Goal: Task Accomplishment & Management: Manage account settings

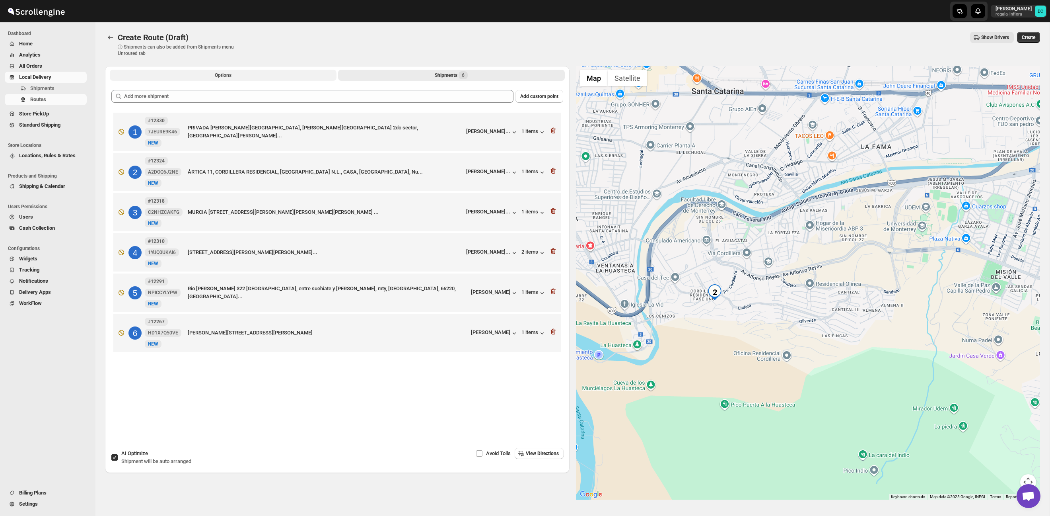
click at [183, 74] on button "Options" at bounding box center [223, 75] width 227 height 11
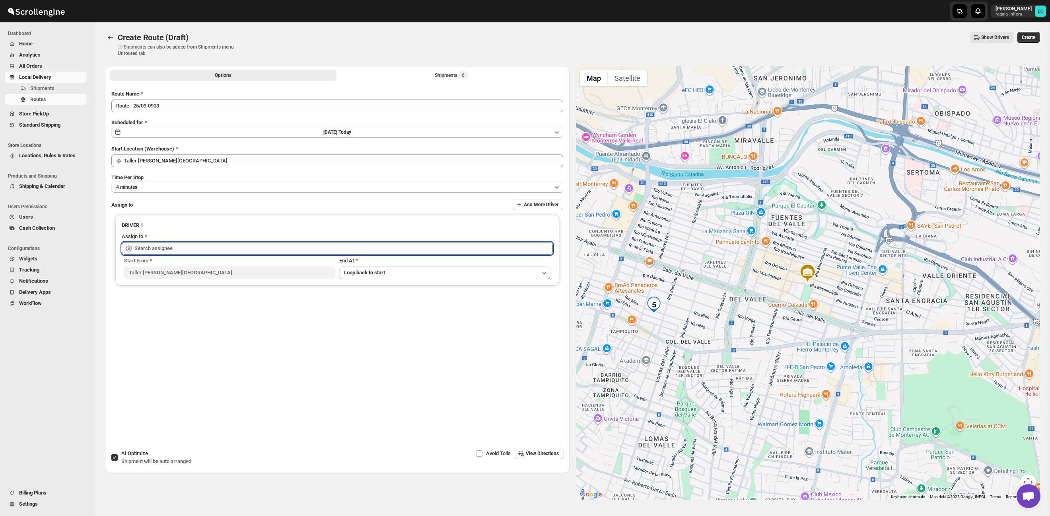
click at [225, 251] on input "text" at bounding box center [343, 248] width 419 height 13
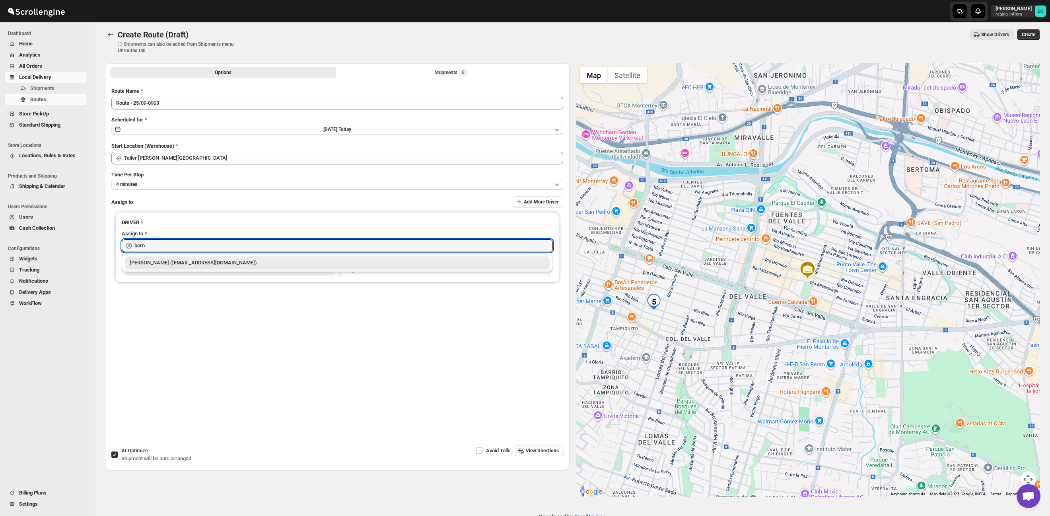
click at [230, 262] on div "Berna Quevedo (regala.inflora@icloud.com)" at bounding box center [337, 263] width 415 height 8
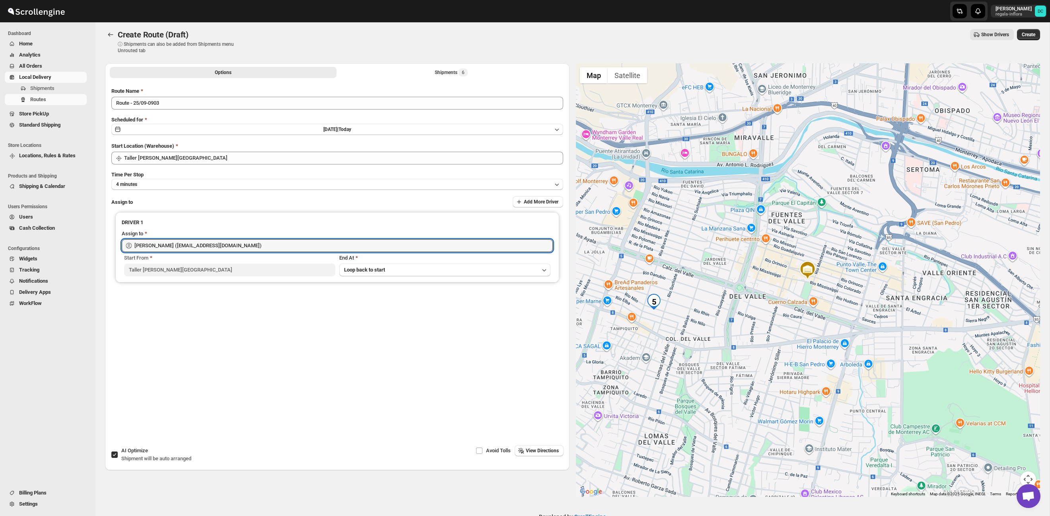
scroll to position [2, 0]
type input "Berna Quevedo (regala.inflora@icloud.com)"
click at [1024, 33] on span "Create" at bounding box center [1029, 34] width 14 height 6
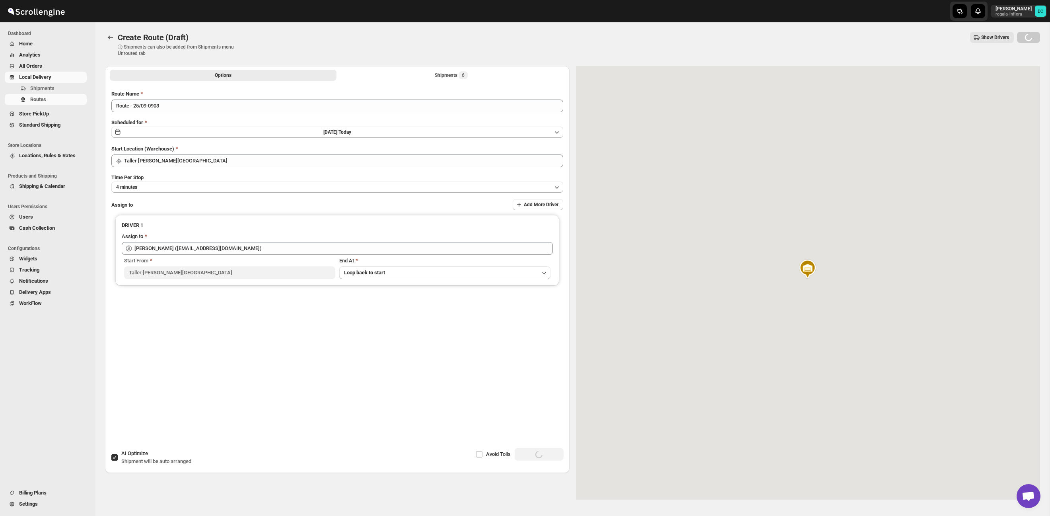
scroll to position [1, 0]
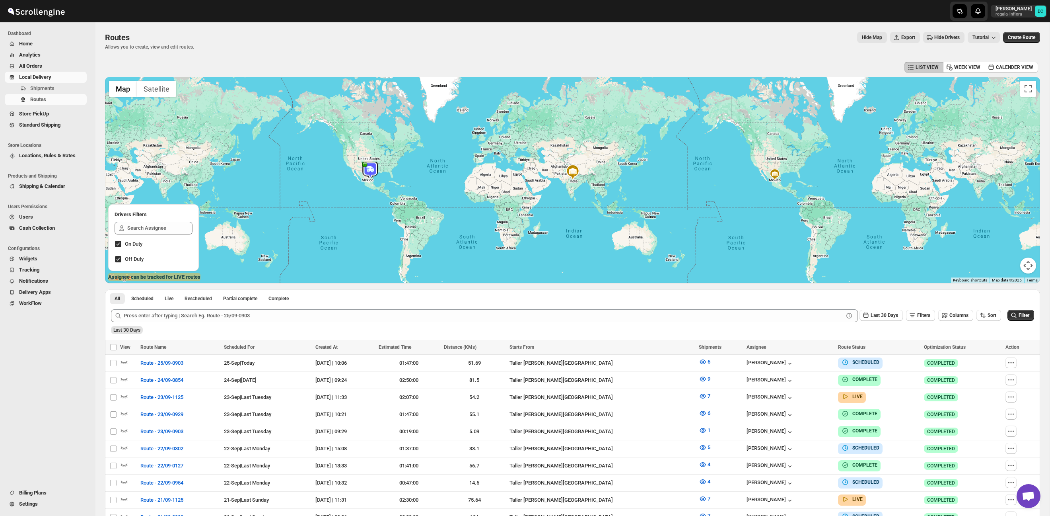
click at [41, 216] on span "Users" at bounding box center [52, 217] width 66 height 8
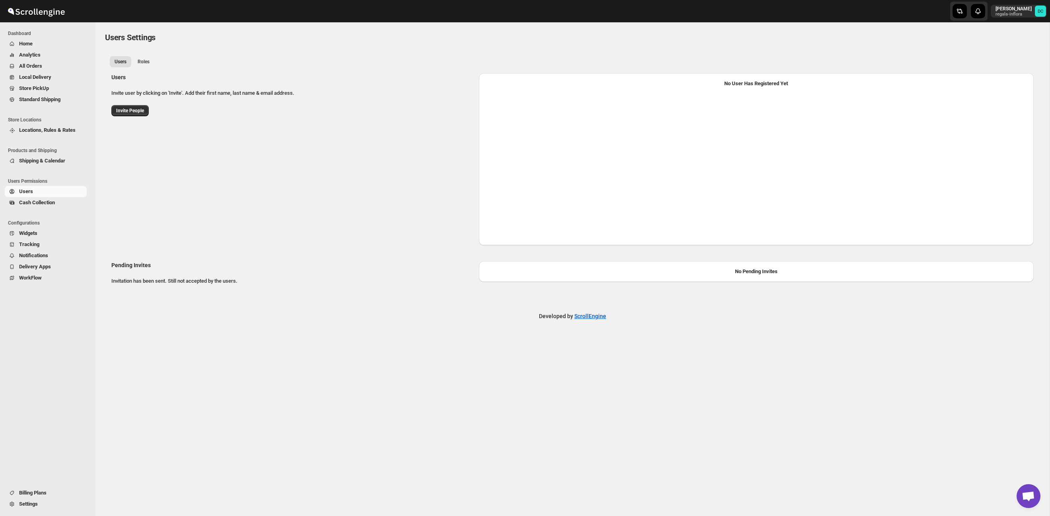
select select "637b767fbaab0276b10c91d5"
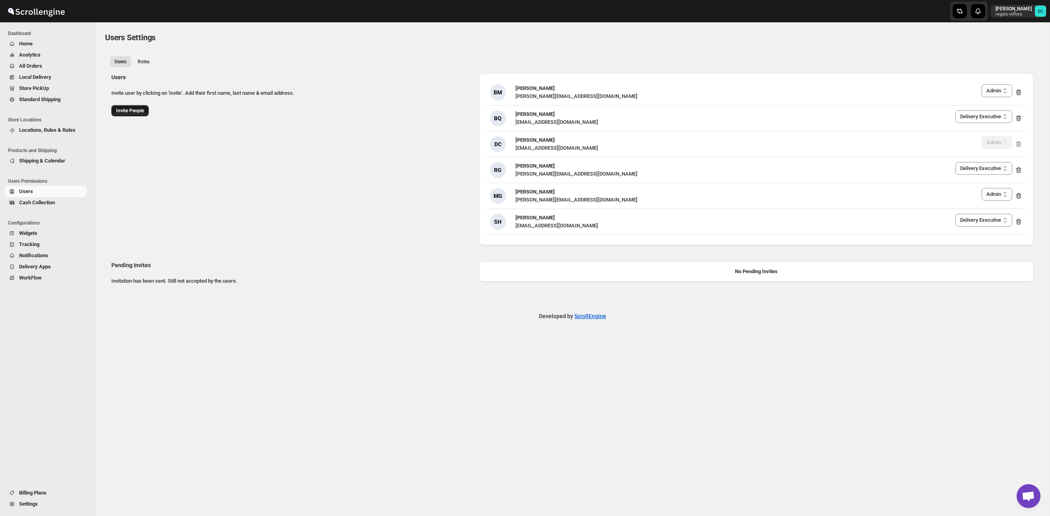
click at [124, 112] on span "Invite People" at bounding box center [130, 110] width 28 height 6
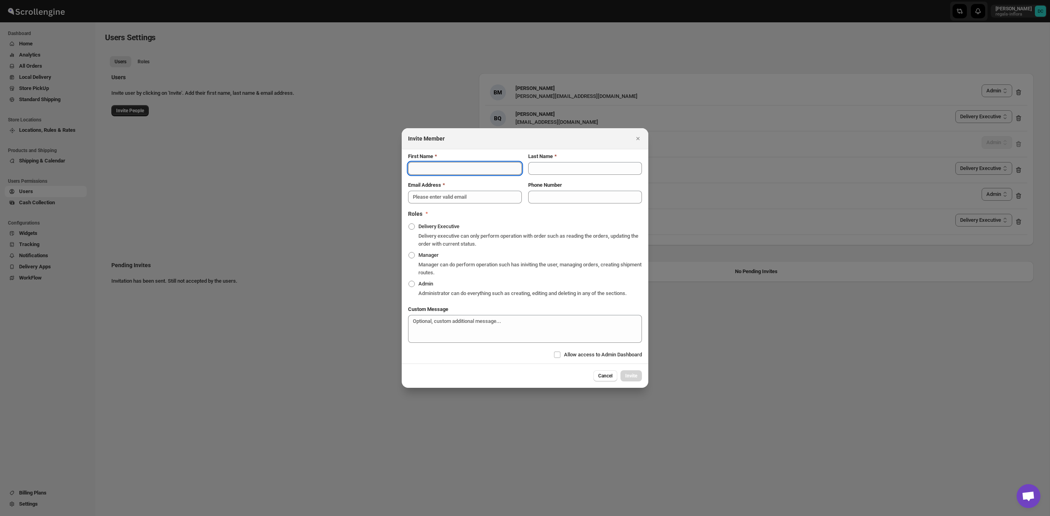
click at [447, 168] on input "First Name" at bounding box center [465, 168] width 114 height 13
click at [458, 162] on input "First Name" at bounding box center [465, 168] width 114 height 13
click at [460, 166] on input "First Name" at bounding box center [465, 168] width 114 height 13
type input "Juan Antonio"
click at [558, 164] on input "Last Name" at bounding box center [585, 168] width 114 height 13
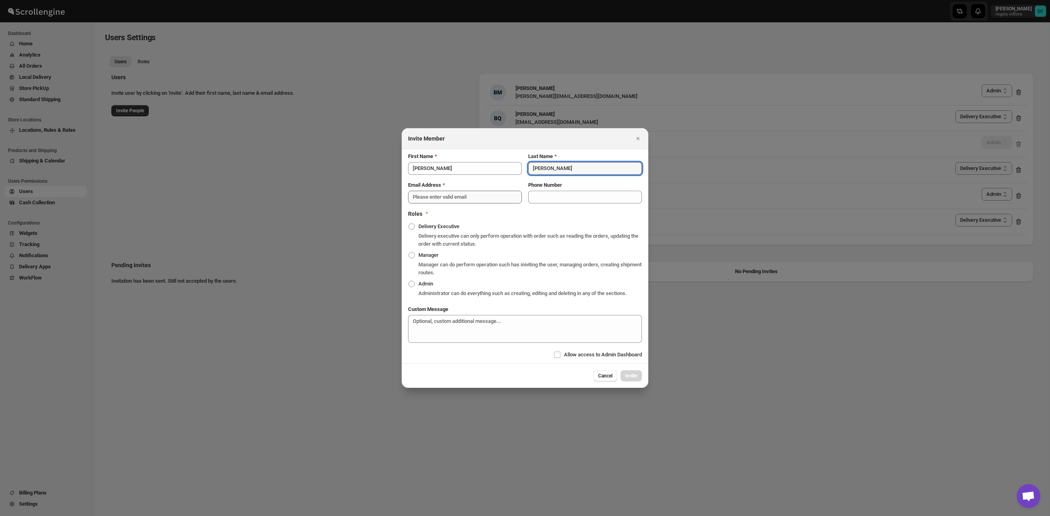
type input "Castillo Guerra"
click at [469, 195] on input "Email Address" at bounding box center [465, 197] width 114 height 13
type input "antonio.guerra.ag.11@gmail.com"
drag, startPoint x: 412, startPoint y: 224, endPoint x: 413, endPoint y: 220, distance: 4.1
click at [412, 223] on span ":r62hh:" at bounding box center [412, 226] width 6 height 6
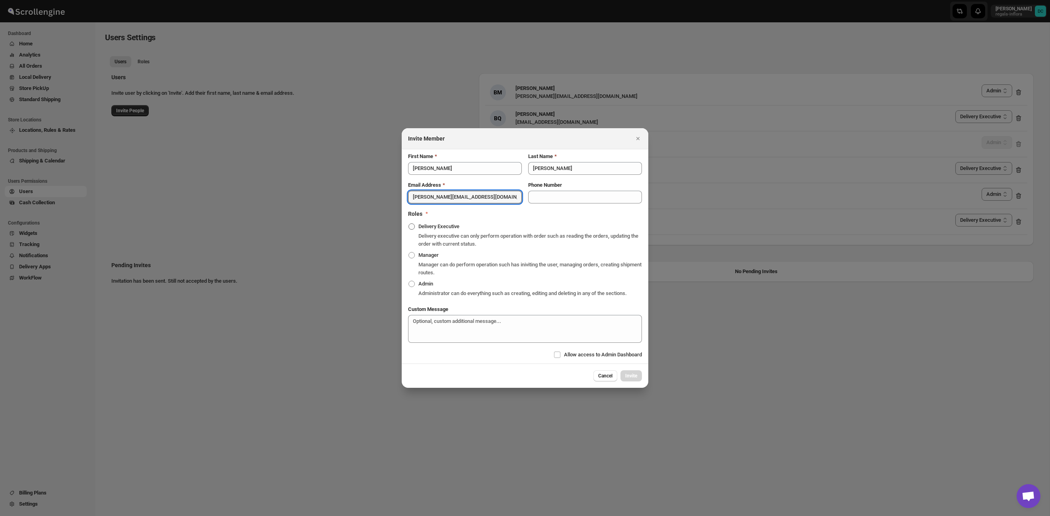
click at [409, 223] on input "Delivery Executive" at bounding box center [409, 223] width 0 height 0
radio input "true"
click at [635, 379] on span "Invite" at bounding box center [631, 375] width 12 height 6
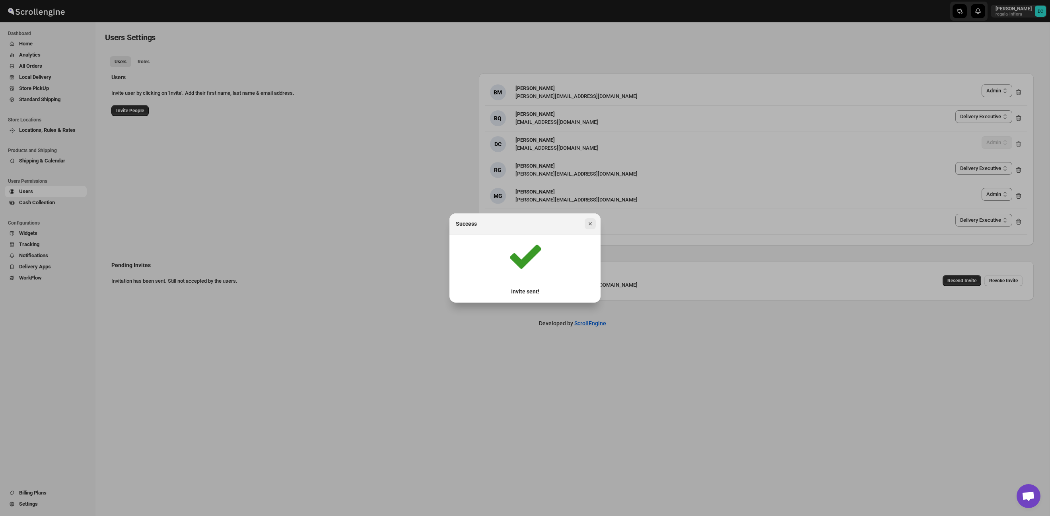
click at [590, 224] on icon "Close" at bounding box center [590, 224] width 8 height 8
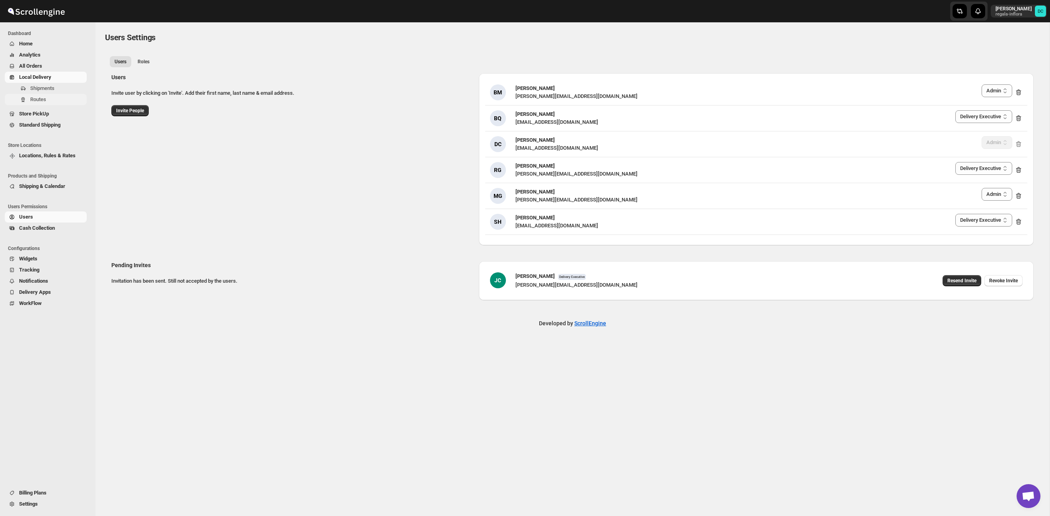
click at [48, 100] on span "Routes" at bounding box center [57, 99] width 55 height 8
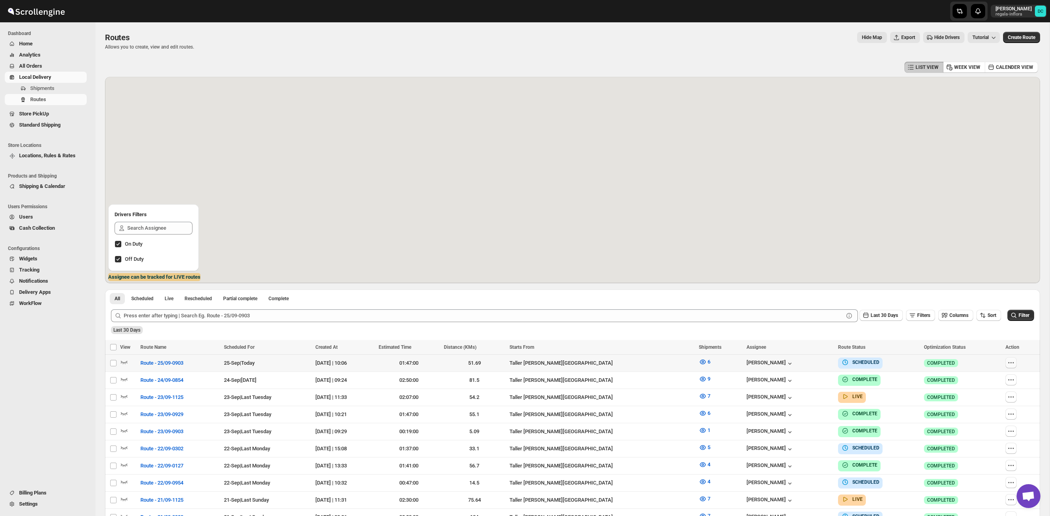
click at [1014, 361] on icon "button" at bounding box center [1011, 362] width 8 height 8
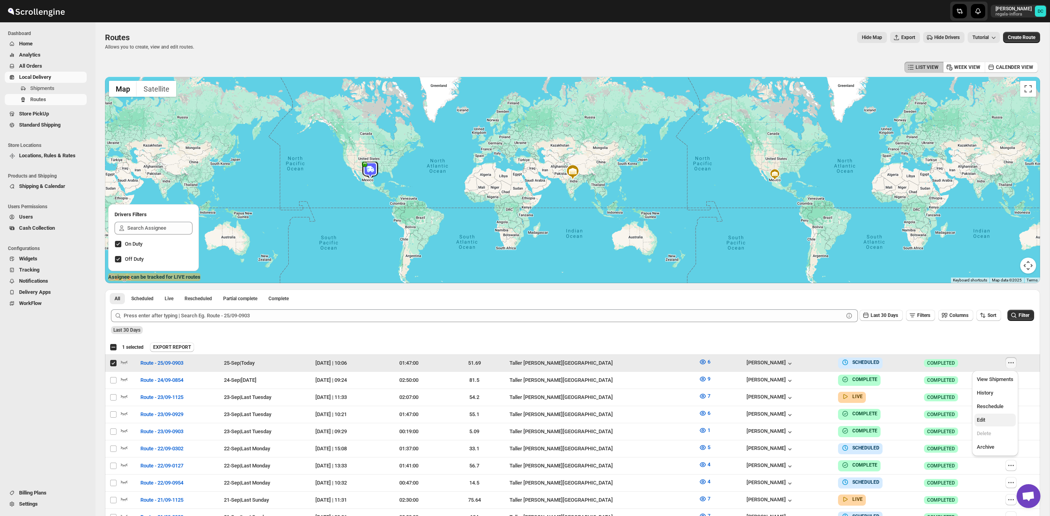
click at [1004, 419] on span "Edit" at bounding box center [995, 420] width 37 height 8
checkbox input "false"
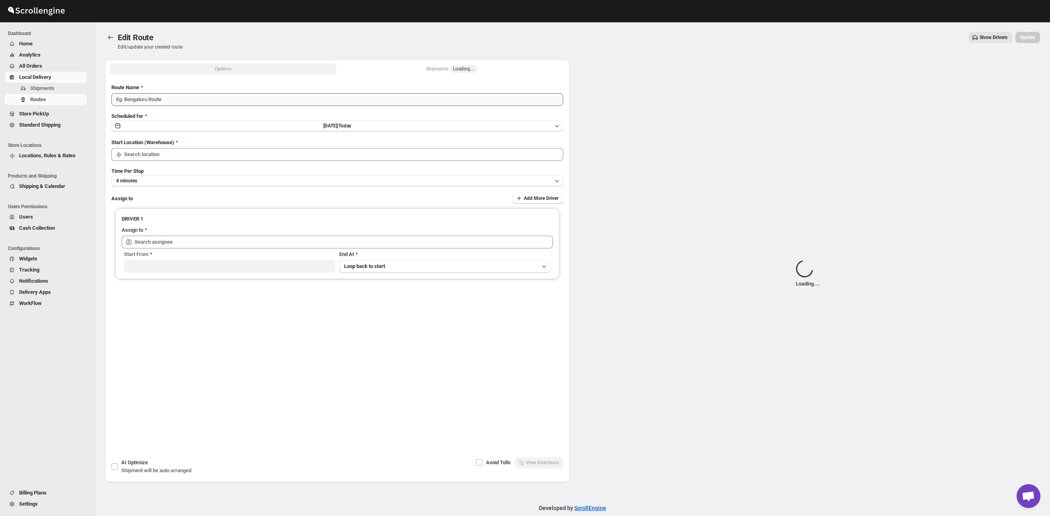
type input "Route - 25/09-0903"
type input "Taller Calzada del Valle SPGG"
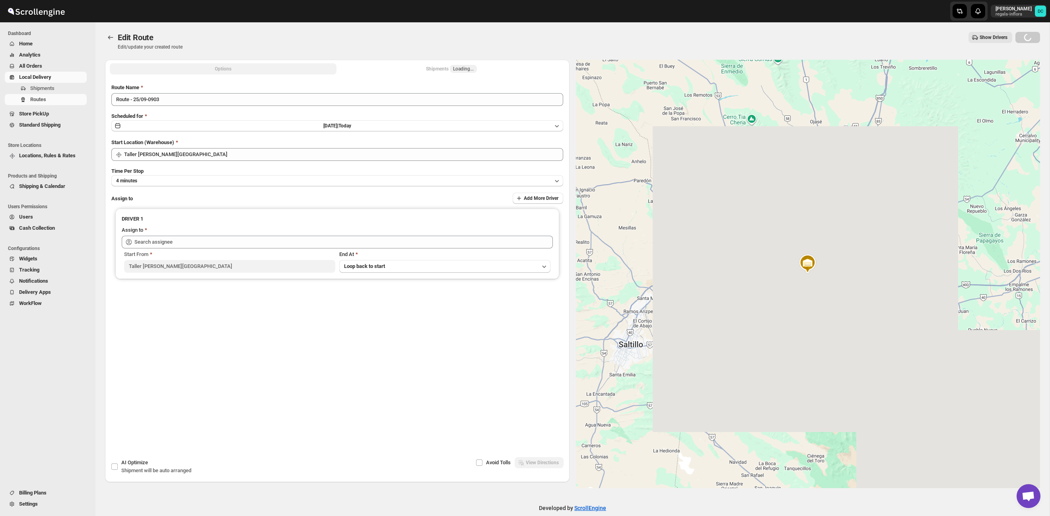
click at [424, 62] on div "Options Shipments Loading... More views Options Shipments Loading... More views" at bounding box center [337, 69] width 465 height 18
type input "Berna Quevedo (regala.inflora@icloud.com)"
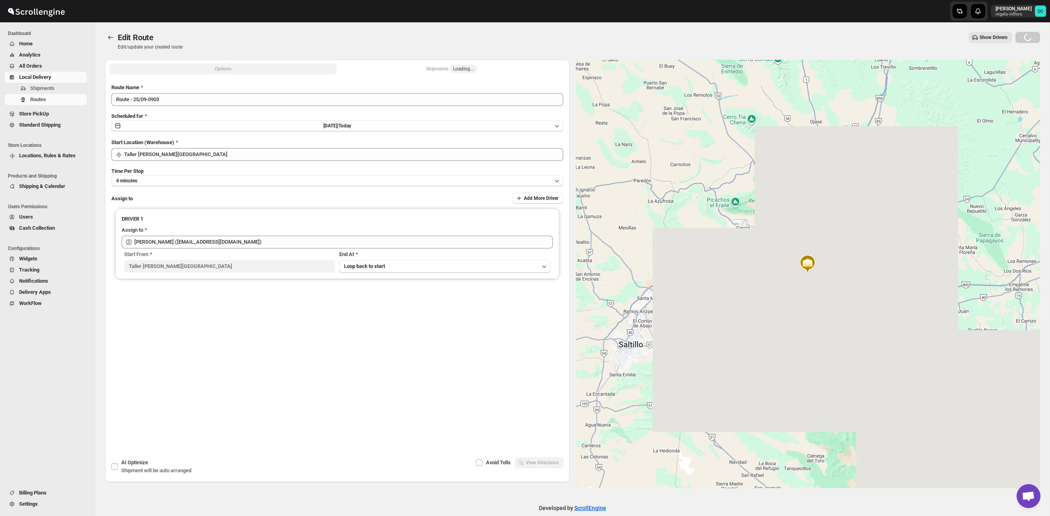
click at [434, 69] on div "Shipments Loading..." at bounding box center [451, 69] width 51 height 8
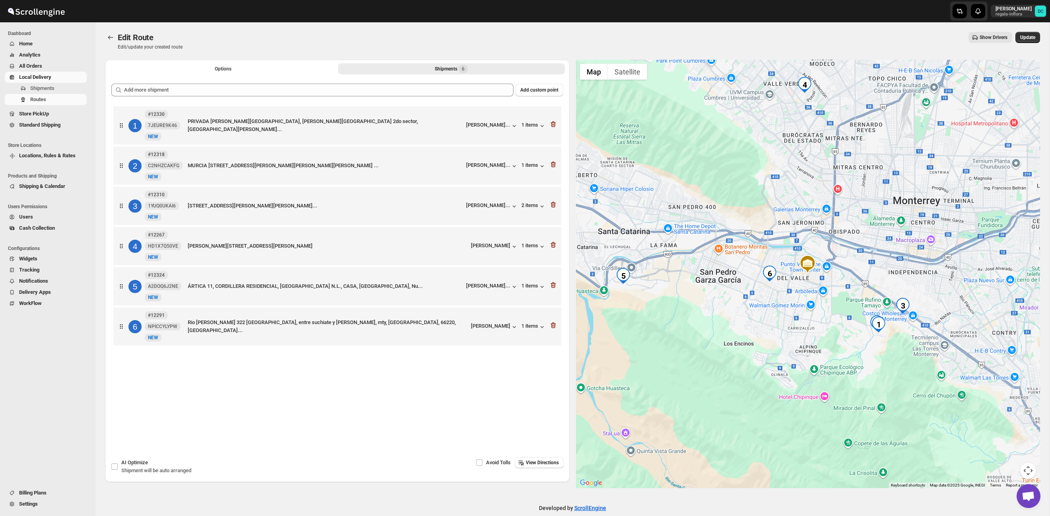
click at [33, 214] on span "Users" at bounding box center [52, 217] width 66 height 8
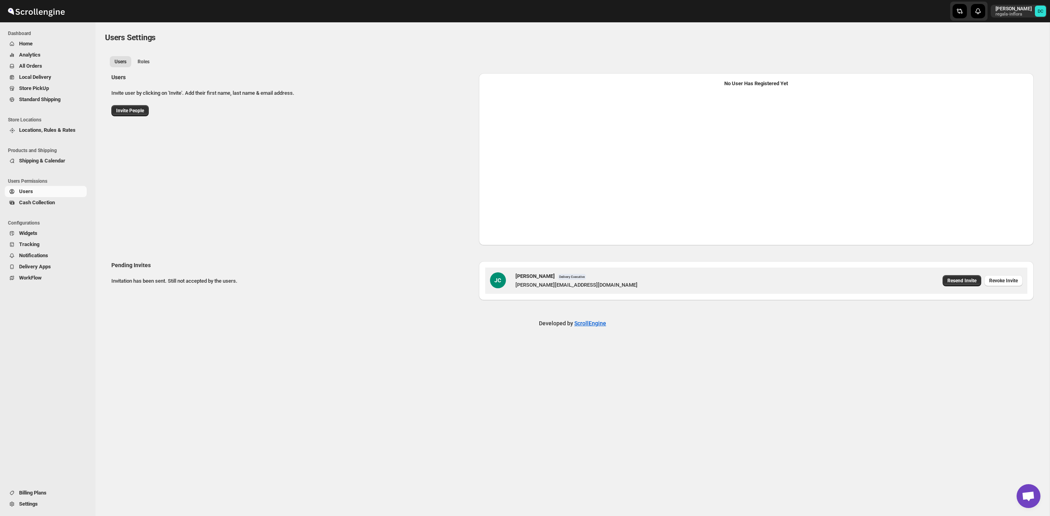
select select "637b767fbaab0276b10c91d5"
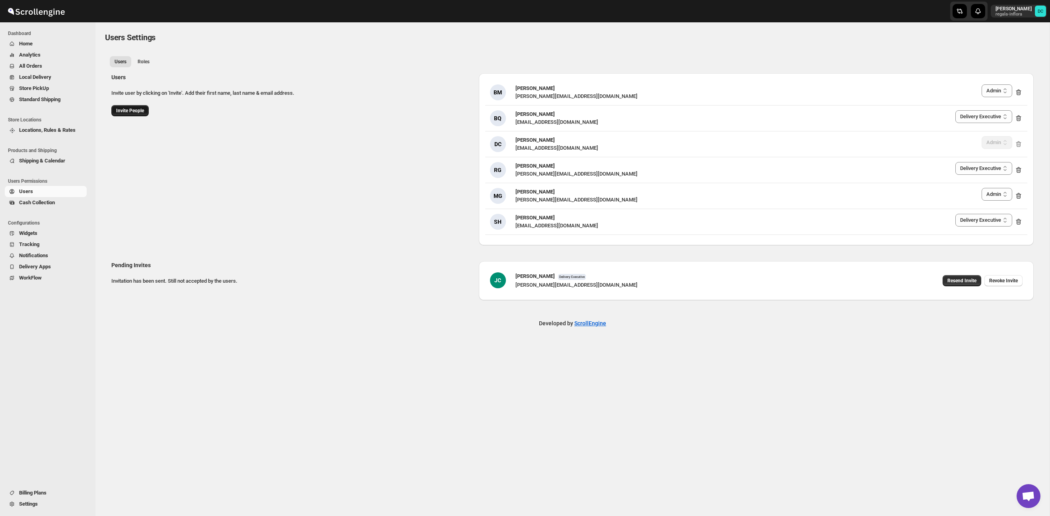
click at [140, 112] on span "Invite People" at bounding box center [130, 110] width 28 height 6
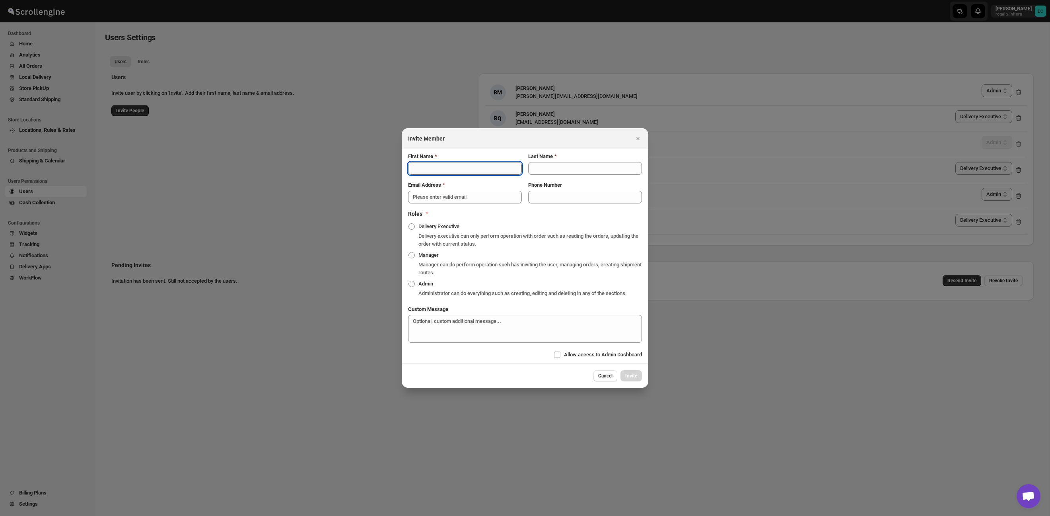
click at [475, 162] on input "First Name" at bounding box center [465, 168] width 114 height 13
click at [635, 136] on icon "Close" at bounding box center [638, 138] width 8 height 8
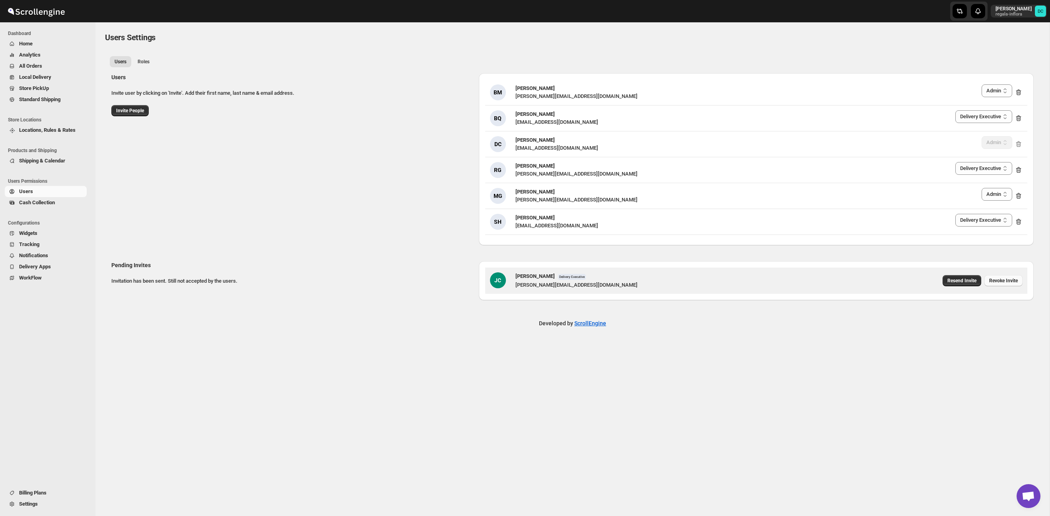
click at [1003, 282] on span "Revoke Invite" at bounding box center [1003, 280] width 29 height 6
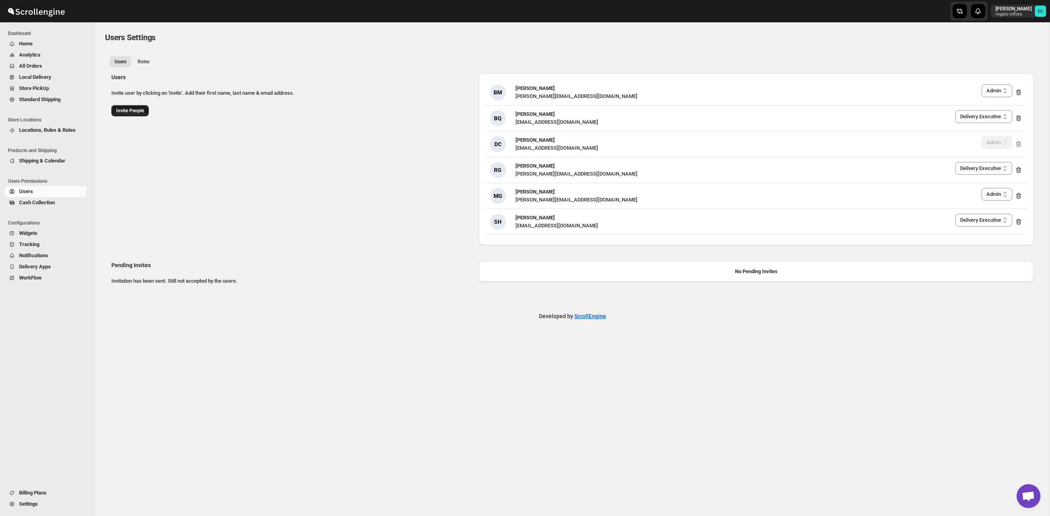
click at [135, 111] on span "Invite People" at bounding box center [130, 110] width 28 height 6
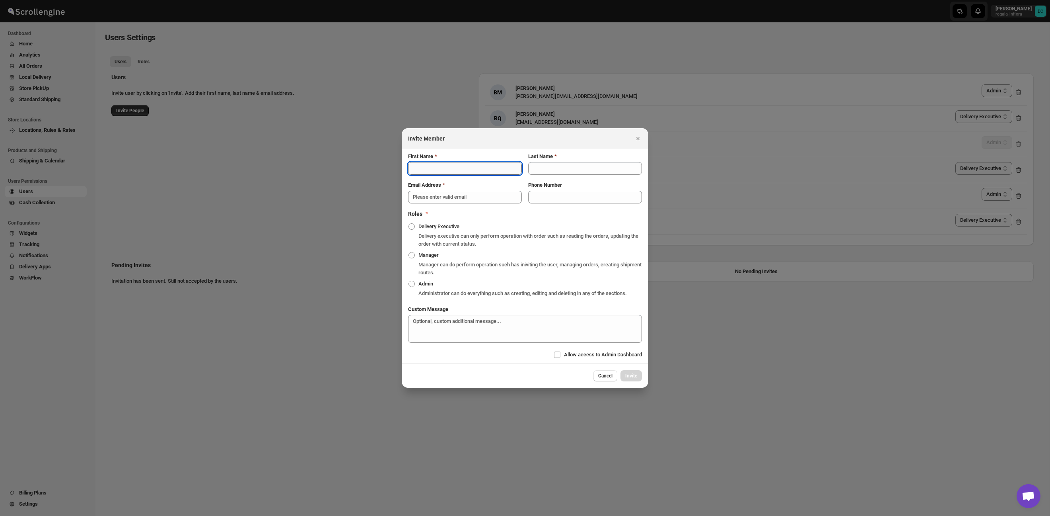
click at [493, 166] on input "First Name" at bounding box center [465, 168] width 114 height 13
type input "Juan Antonio"
click at [548, 169] on input "Last Name" at bounding box center [585, 168] width 114 height 13
type input "Castillo Guerra"
click at [487, 194] on input "Email Address" at bounding box center [465, 197] width 114 height 13
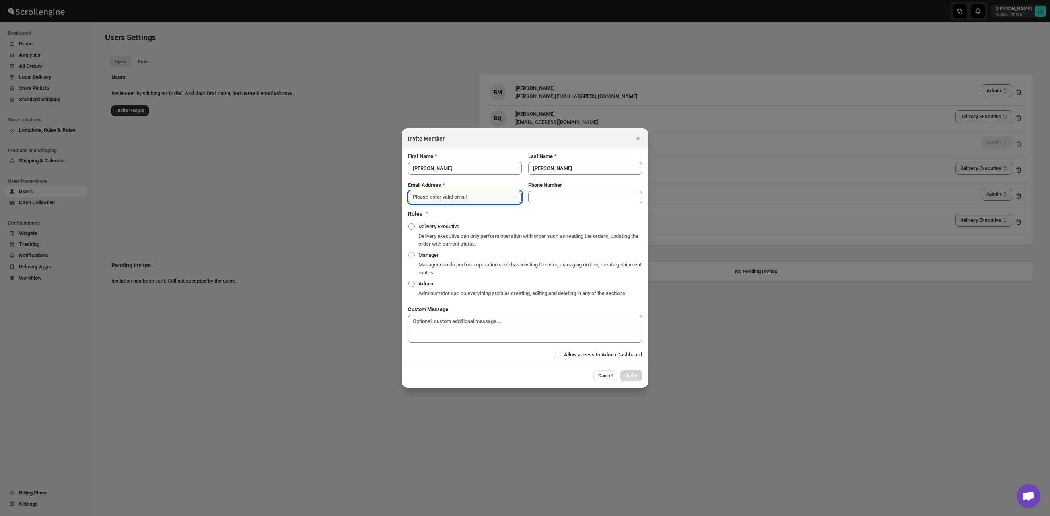
paste input "juanantoniocastilloguerra@gmail.com"
type input "juanantoniocastilloguerra@gmail.com"
click at [541, 195] on input "Phone Number" at bounding box center [585, 197] width 114 height 13
click at [413, 226] on span ":r6521:" at bounding box center [411, 226] width 7 height 7
click at [409, 224] on input "Delivery Executive" at bounding box center [409, 223] width 0 height 0
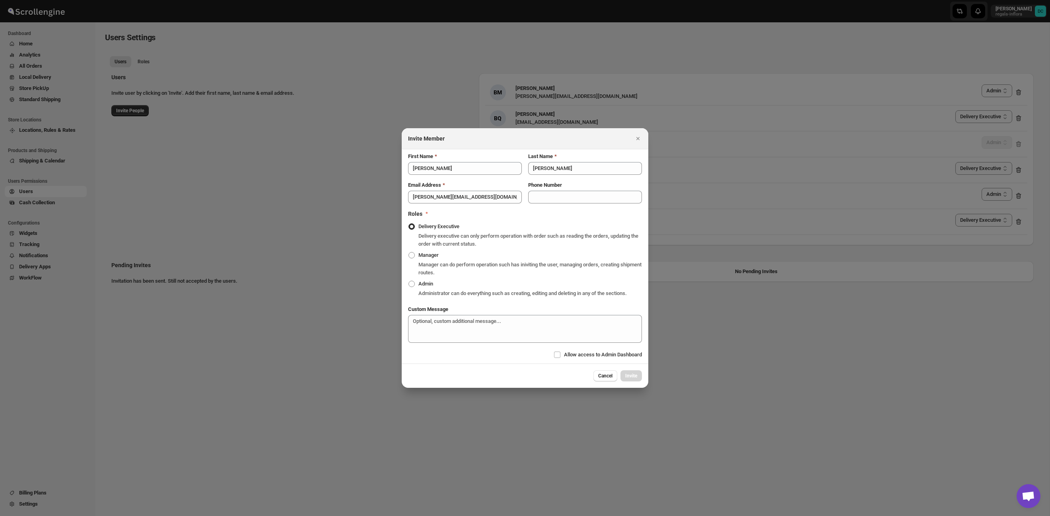
radio input "true"
click at [635, 379] on span "Invite" at bounding box center [631, 375] width 12 height 6
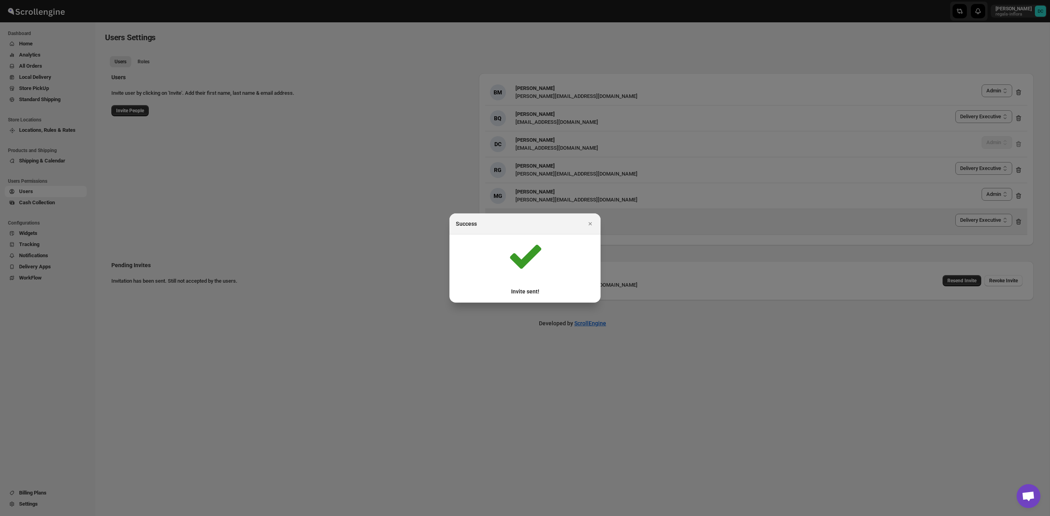
drag, startPoint x: 592, startPoint y: 224, endPoint x: 594, endPoint y: 228, distance: 4.8
click at [592, 224] on icon "Close" at bounding box center [590, 224] width 8 height 8
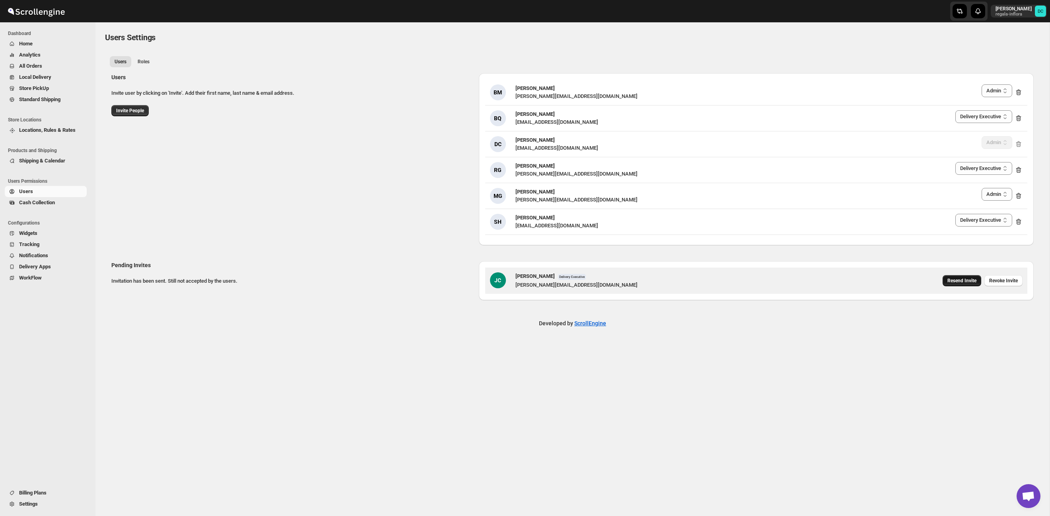
click at [959, 278] on span "Resend Invite" at bounding box center [962, 280] width 29 height 6
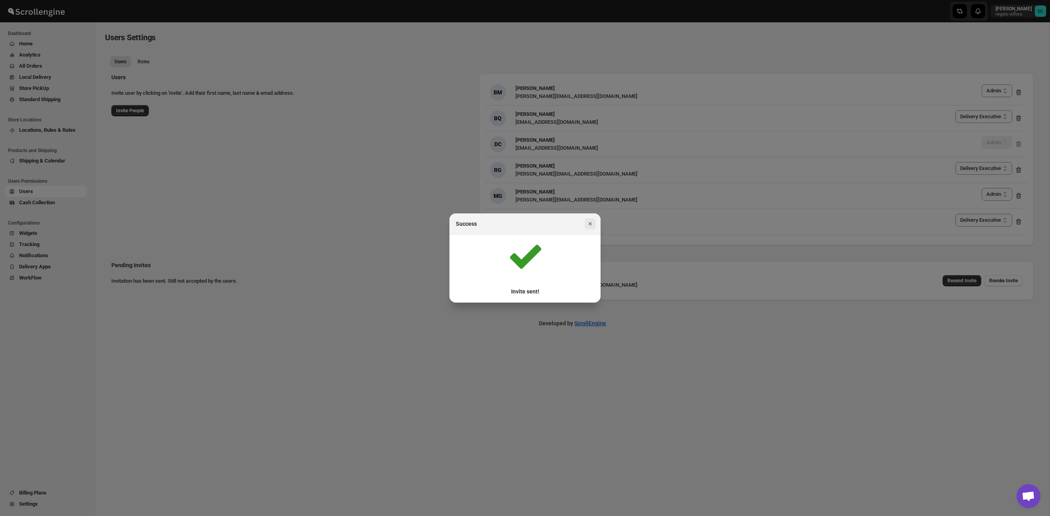
click at [591, 222] on icon "Close" at bounding box center [590, 223] width 3 height 3
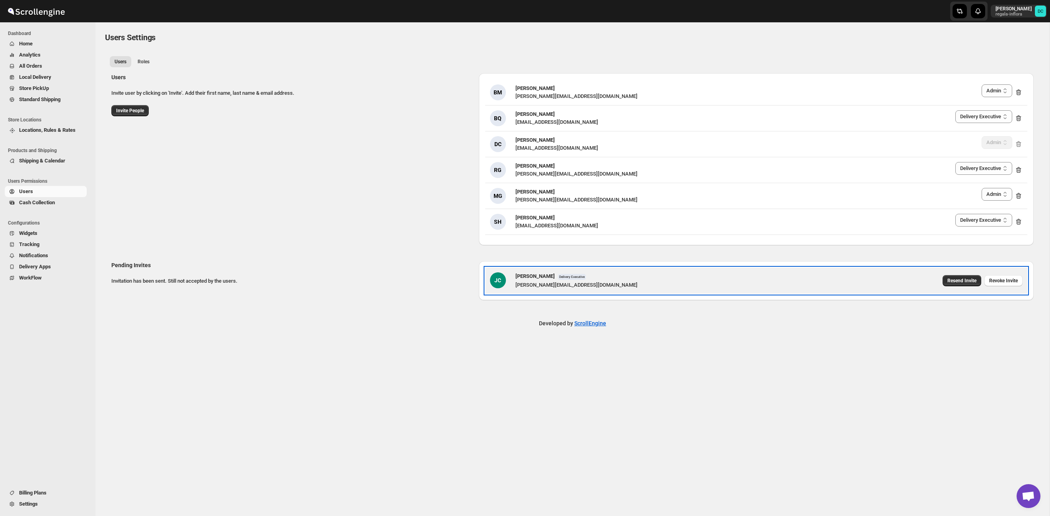
click at [1010, 286] on div "Resend Invite Revoke Invite" at bounding box center [981, 279] width 83 height 20
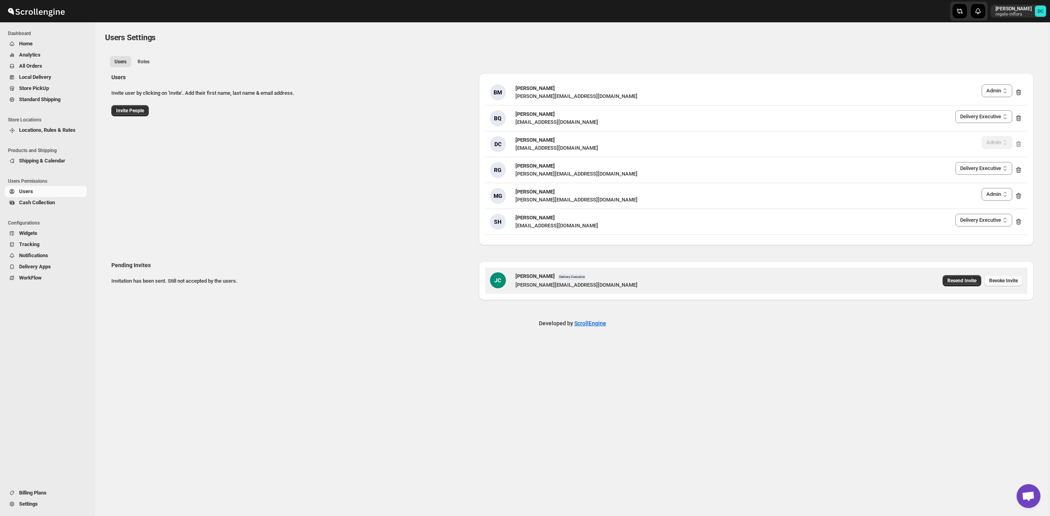
click at [1008, 278] on span "Revoke Invite" at bounding box center [1003, 280] width 29 height 6
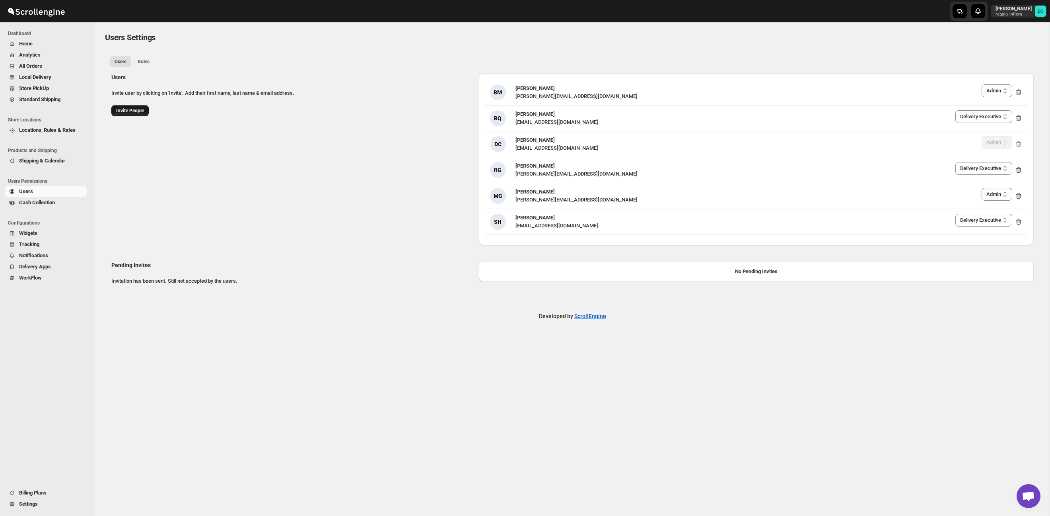
click at [136, 108] on span "Invite People" at bounding box center [130, 110] width 28 height 6
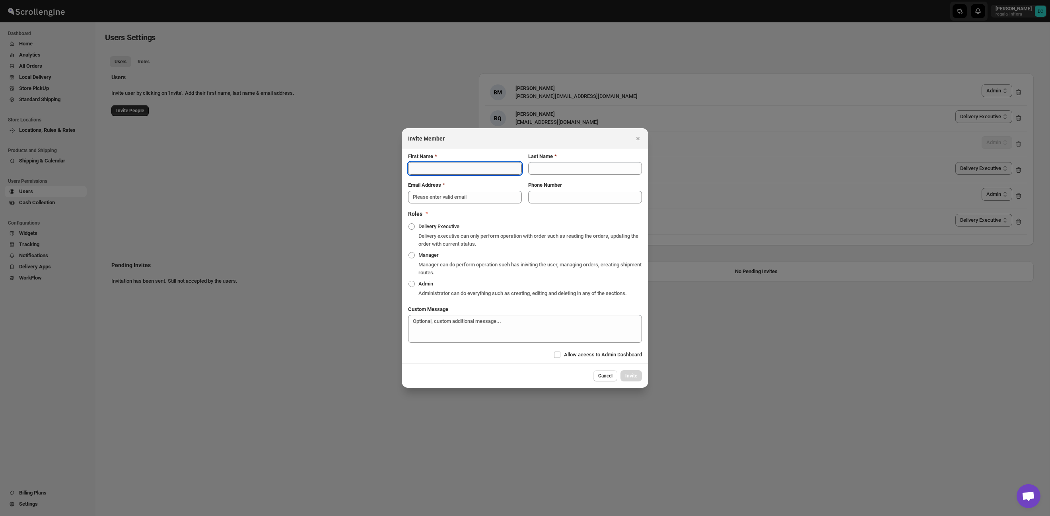
click at [470, 168] on input "First Name" at bounding box center [465, 168] width 114 height 13
type input "Juan Antonio"
click at [555, 163] on input "Last Name" at bounding box center [585, 168] width 114 height 13
type input "Castillo Guerra"
click at [477, 186] on div "Email Address" at bounding box center [465, 192] width 114 height 22
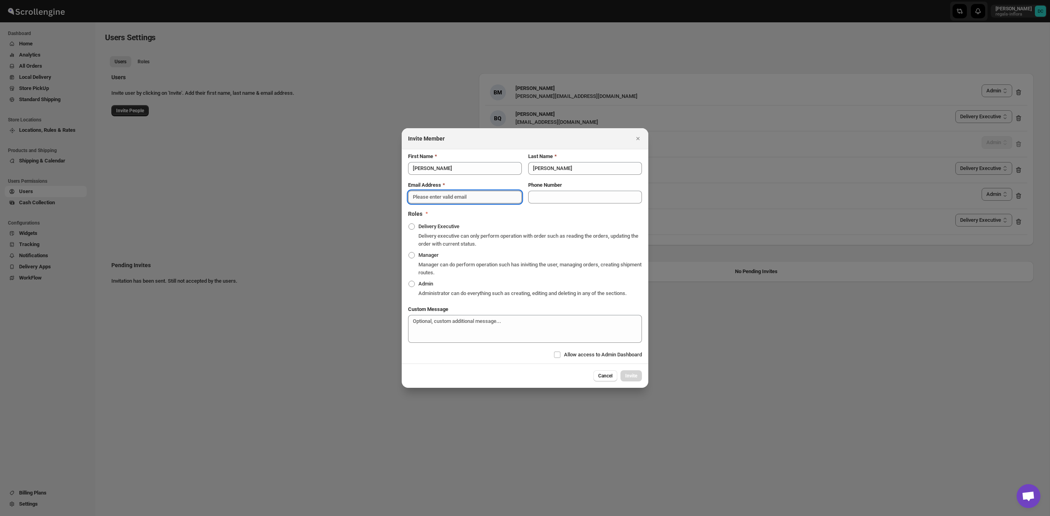
click at [477, 191] on input "Email Address" at bounding box center [465, 197] width 114 height 13
type input "juanantoniocastilloguerra@gmail.com"
drag, startPoint x: 413, startPoint y: 223, endPoint x: 520, endPoint y: 307, distance: 135.1
click at [413, 223] on span ":r6521:" at bounding box center [412, 226] width 6 height 6
click at [409, 223] on input "Delivery Executive" at bounding box center [409, 223] width 0 height 0
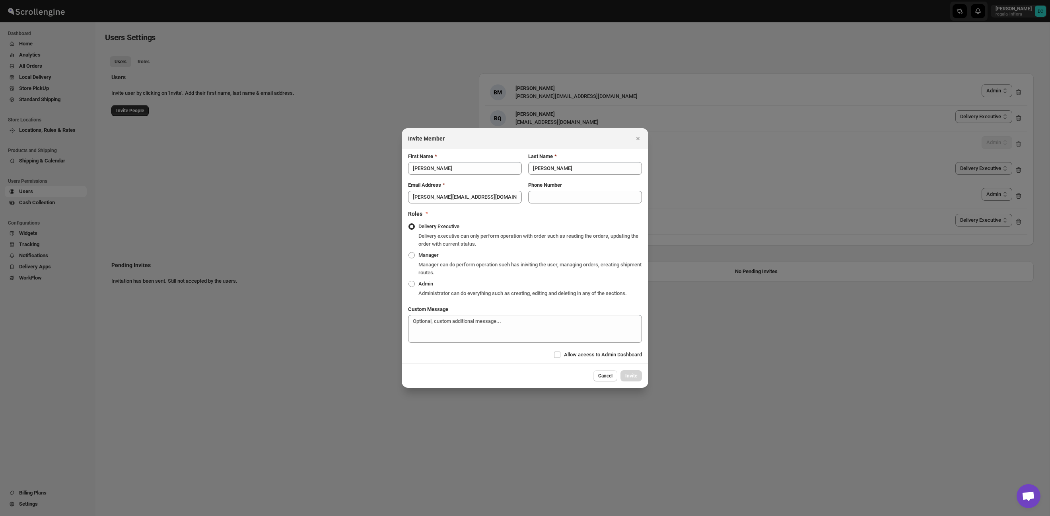
radio input "true"
click at [632, 379] on span "Invite" at bounding box center [631, 375] width 12 height 6
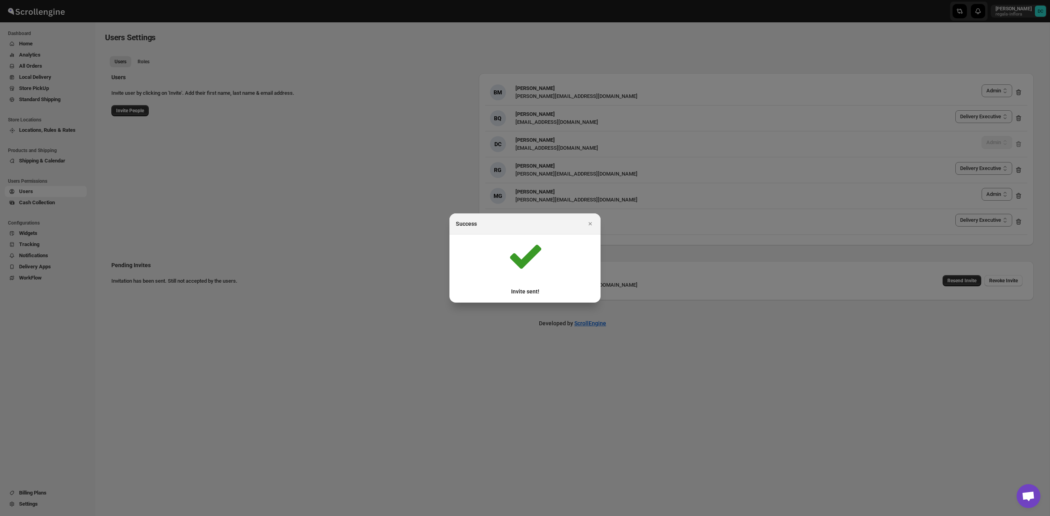
drag, startPoint x: 824, startPoint y: 311, endPoint x: 657, endPoint y: 38, distance: 320.1
click at [824, 311] on div at bounding box center [525, 258] width 1050 height 516
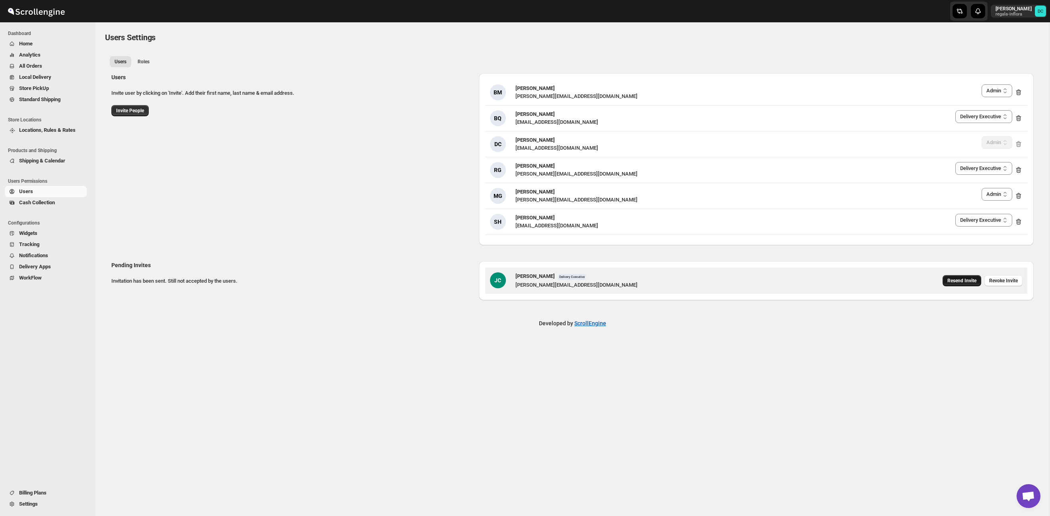
click at [964, 285] on button "Resend Invite" at bounding box center [962, 280] width 39 height 11
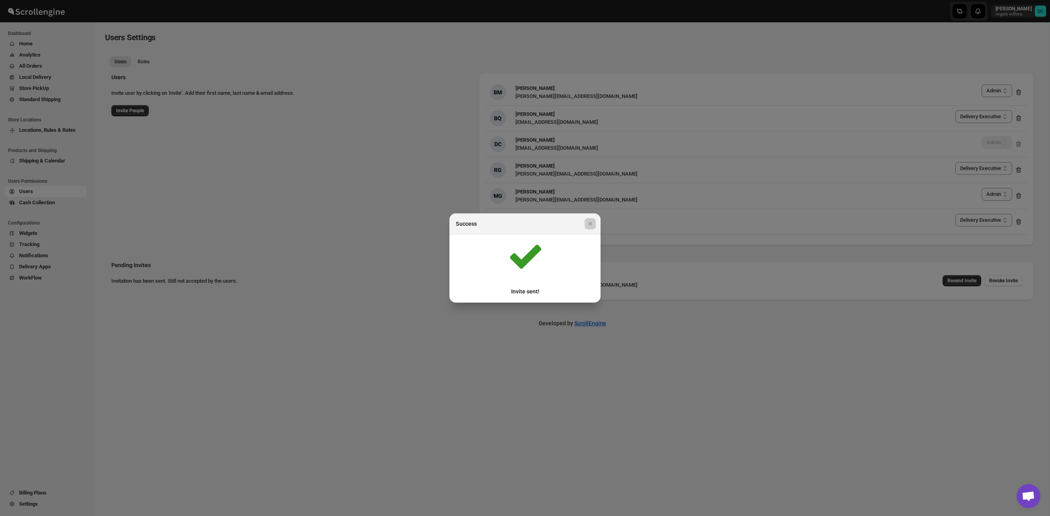
click at [462, 142] on div at bounding box center [525, 258] width 1050 height 516
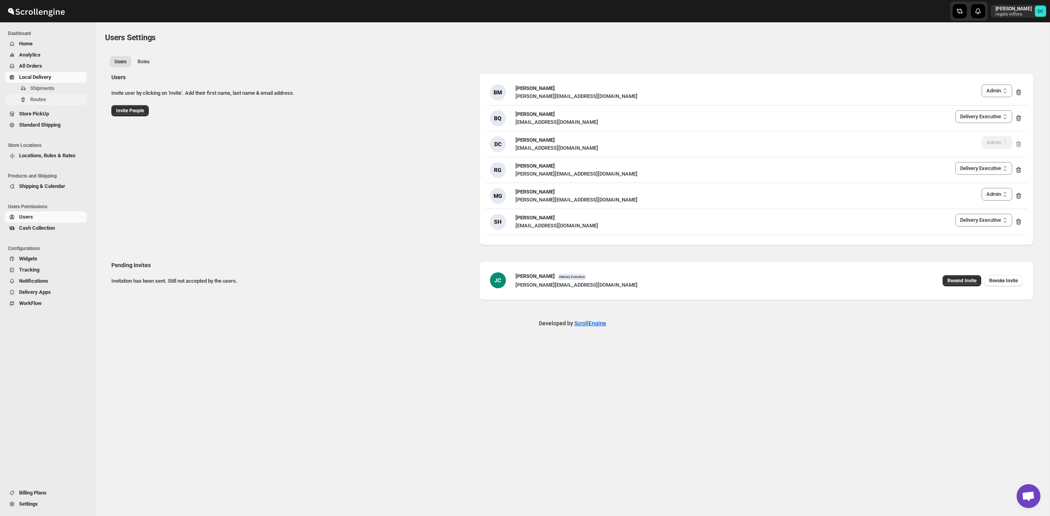
click at [40, 101] on span "Routes" at bounding box center [38, 99] width 16 height 6
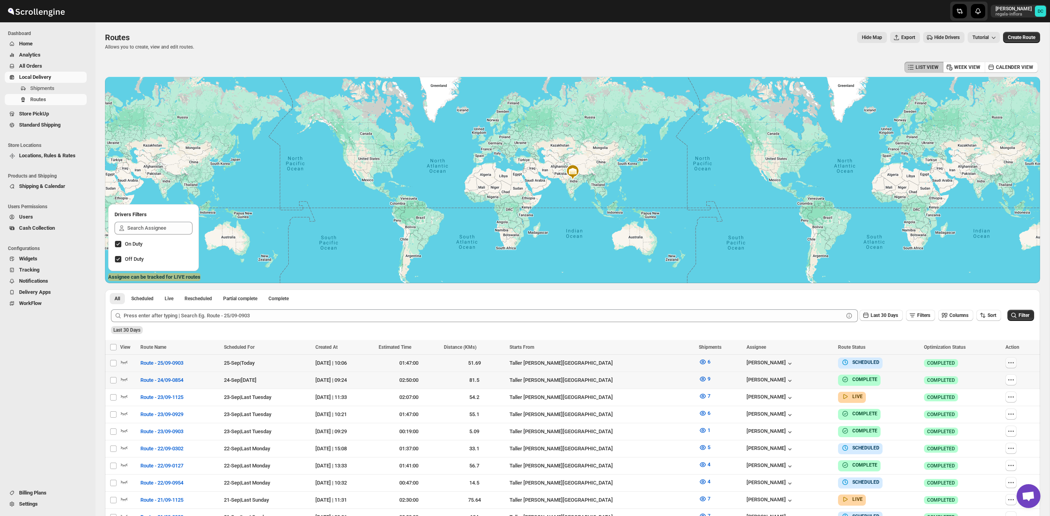
click at [1017, 363] on div at bounding box center [1021, 363] width 30 height 12
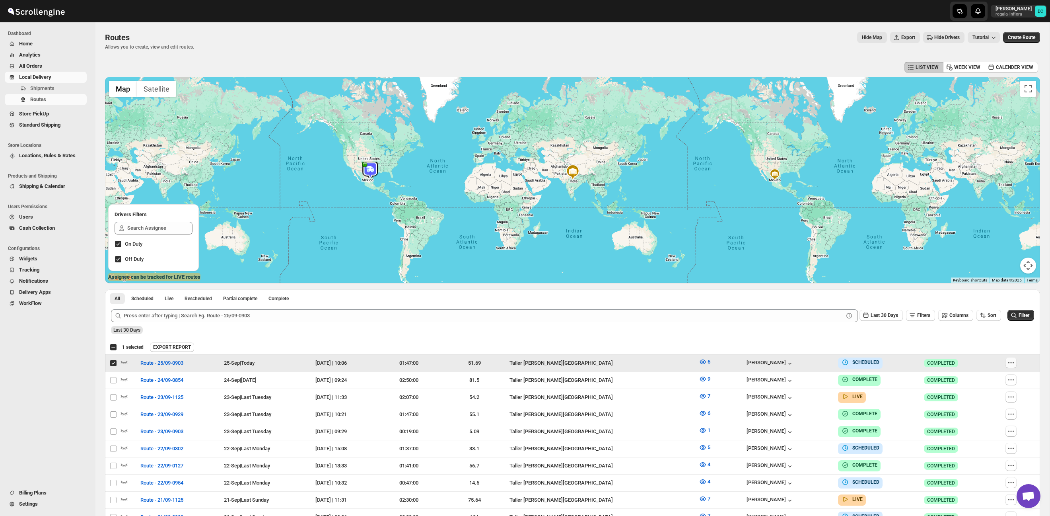
click at [1013, 364] on icon "button" at bounding box center [1011, 362] width 8 height 8
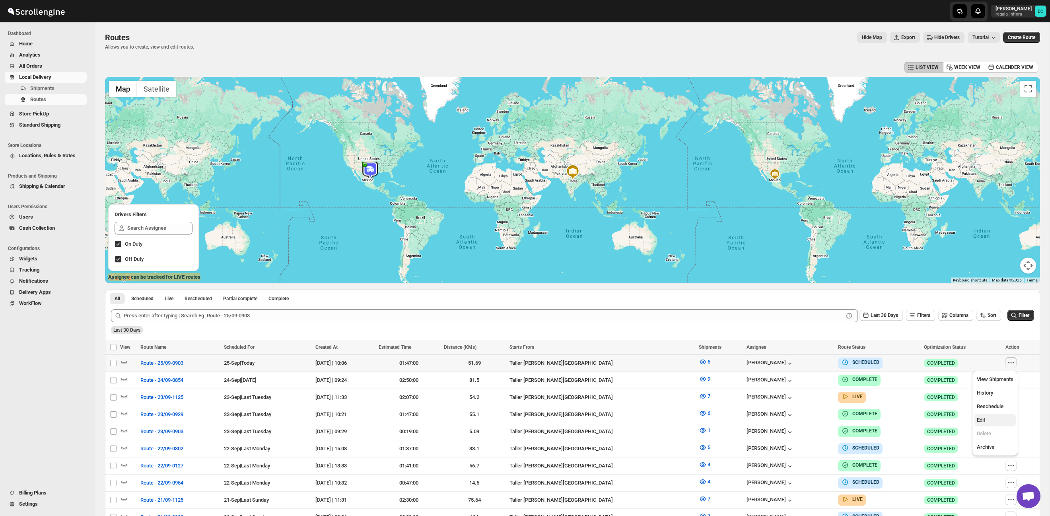
click at [995, 420] on span "Edit" at bounding box center [995, 420] width 37 height 8
checkbox input "true"
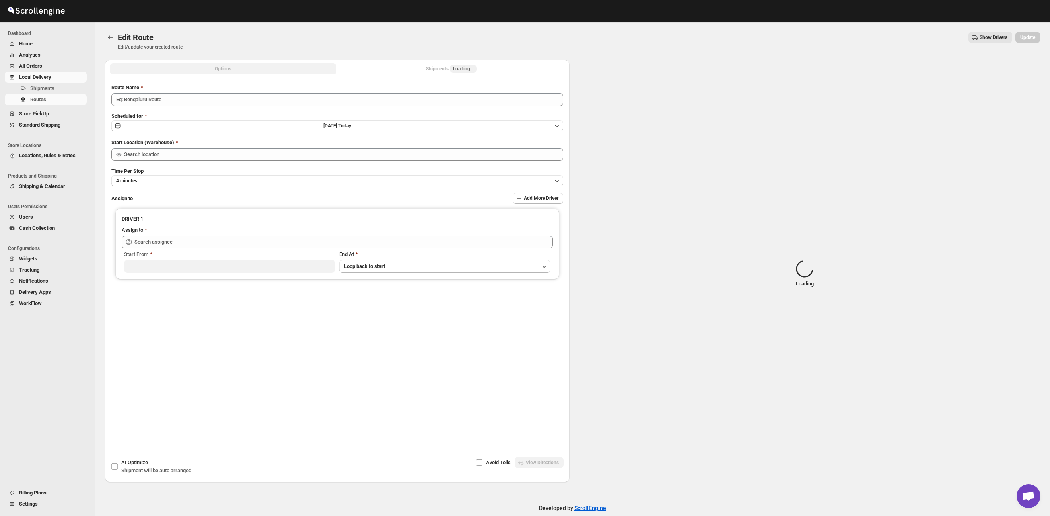
type input "Route - 25/09-0903"
type input "Taller Calzada del Valle SPGG"
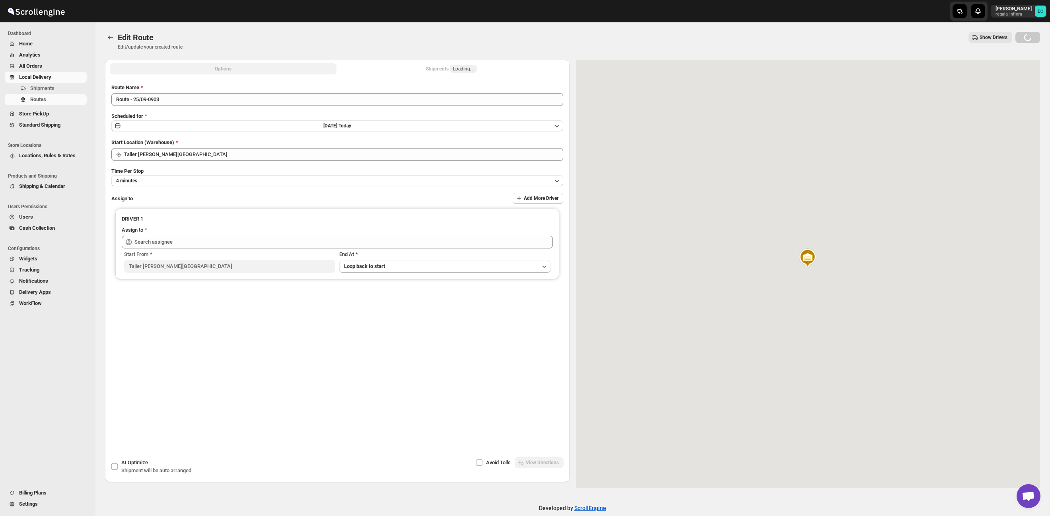
type input "Berna Quevedo (regala.inflora@icloud.com)"
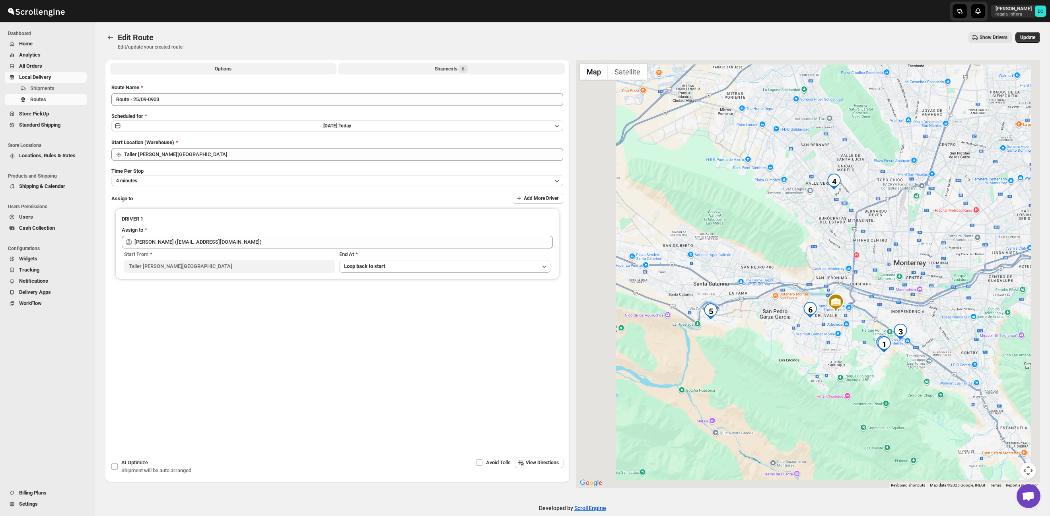
click at [428, 68] on button "Shipments 6" at bounding box center [451, 68] width 227 height 11
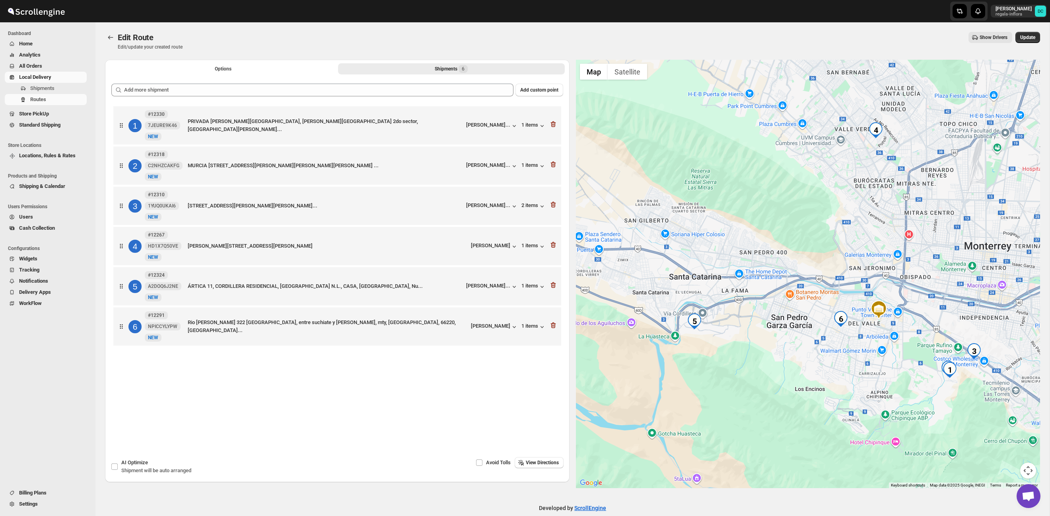
drag, startPoint x: 779, startPoint y: 298, endPoint x: 851, endPoint y: 345, distance: 86.1
click at [851, 345] on div at bounding box center [808, 274] width 465 height 428
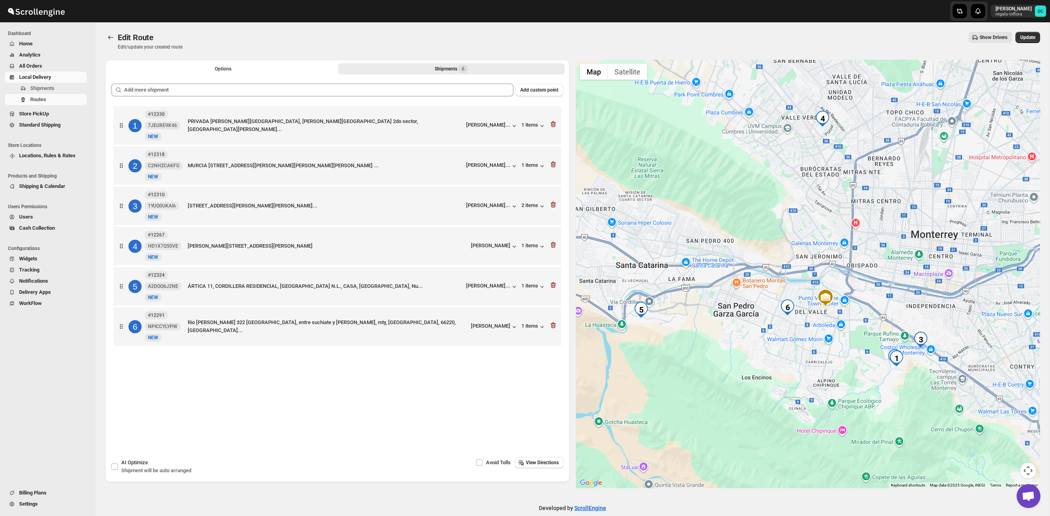
drag, startPoint x: 879, startPoint y: 343, endPoint x: 833, endPoint y: 333, distance: 47.3
click at [833, 333] on div at bounding box center [808, 274] width 465 height 428
click at [556, 123] on icon "button" at bounding box center [553, 124] width 8 height 8
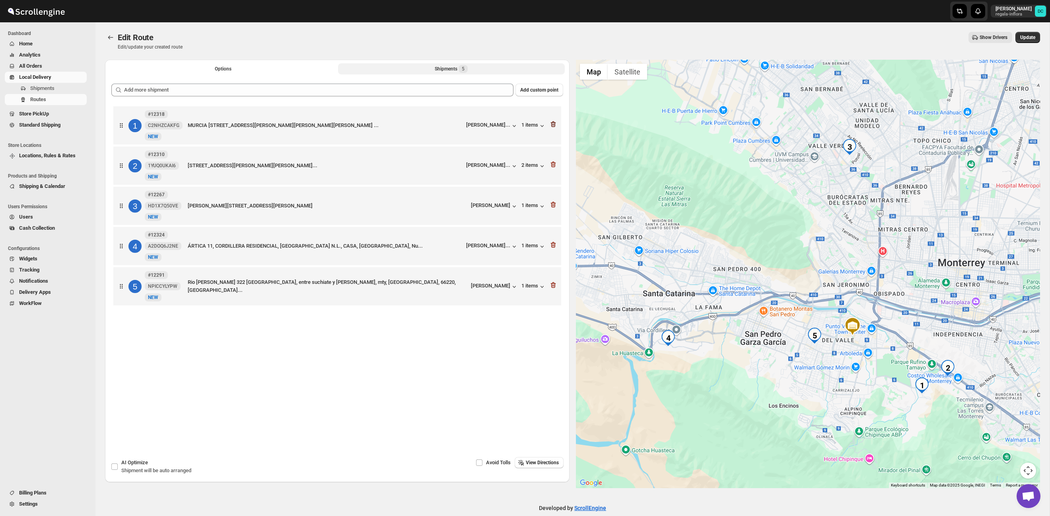
click at [553, 124] on icon "button" at bounding box center [553, 124] width 8 height 8
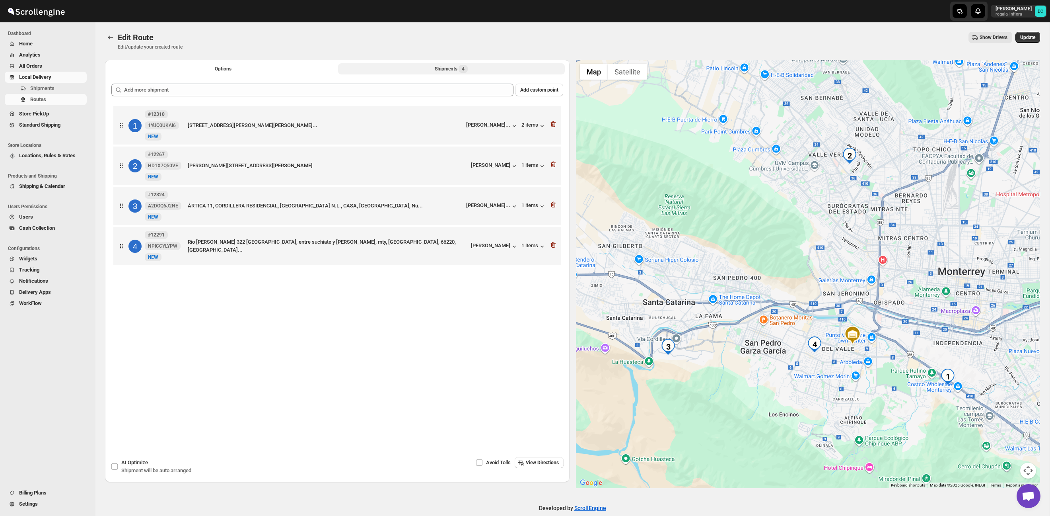
click at [553, 124] on icon "button" at bounding box center [553, 124] width 8 height 8
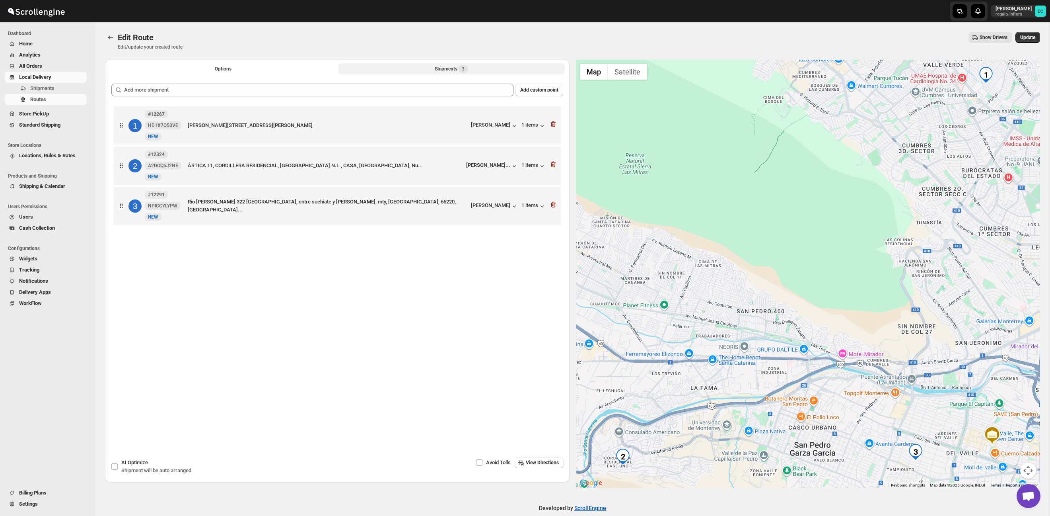
click at [553, 124] on icon "button" at bounding box center [553, 124] width 8 height 8
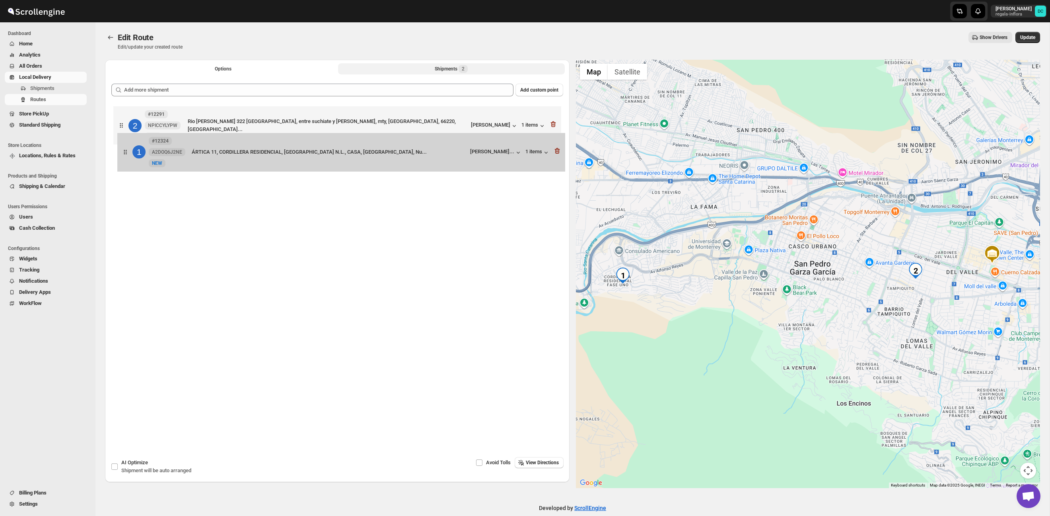
drag, startPoint x: 122, startPoint y: 133, endPoint x: 125, endPoint y: 163, distance: 30.1
click at [125, 163] on div "1 #12324 A2DOQ6J2NE New NEW ÁRTICA 11, CORDILLERA RESIDENCIAL, SANTA CATARINA N…" at bounding box center [337, 146] width 452 height 85
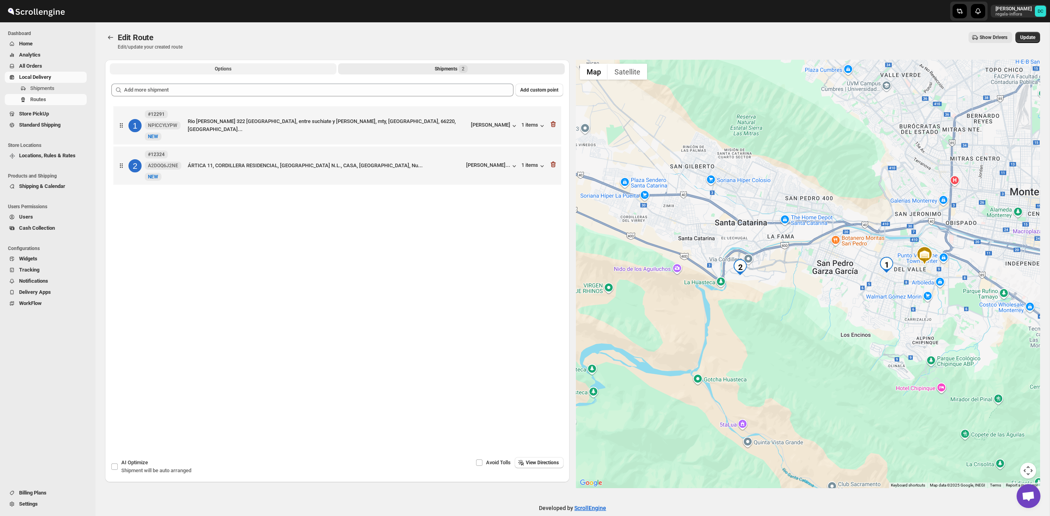
click at [229, 71] on span "Options" at bounding box center [223, 69] width 17 height 6
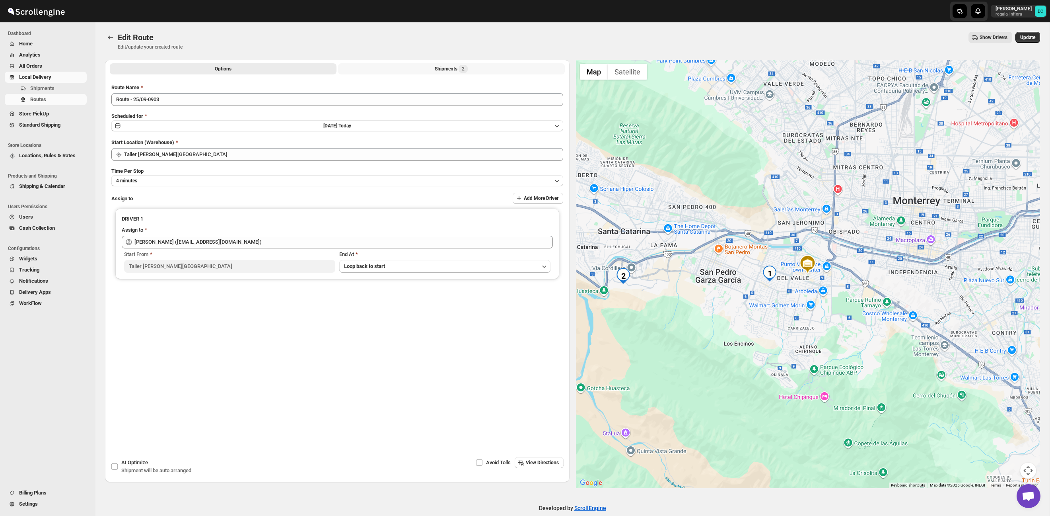
click at [448, 73] on button "Shipments 2" at bounding box center [451, 68] width 227 height 11
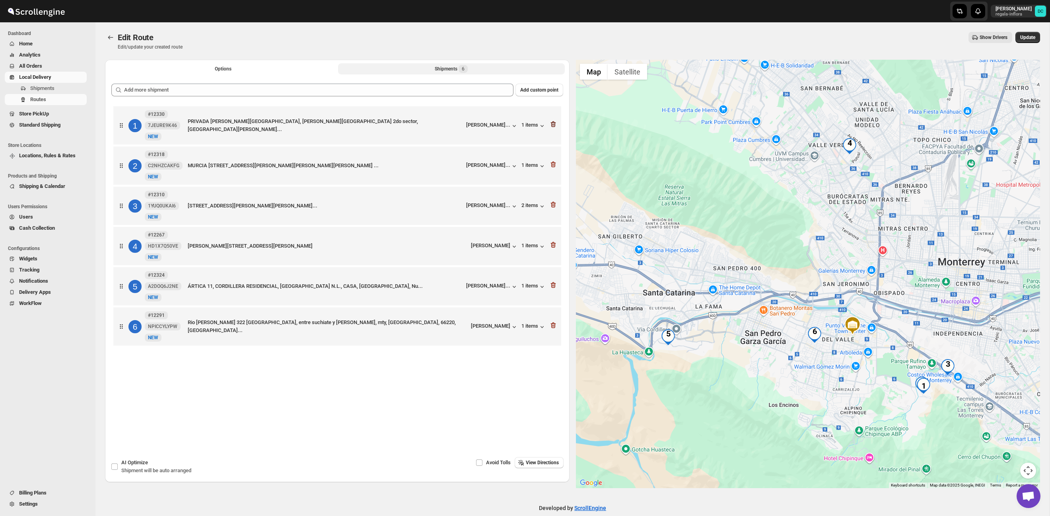
click at [553, 126] on icon "button" at bounding box center [553, 124] width 8 height 8
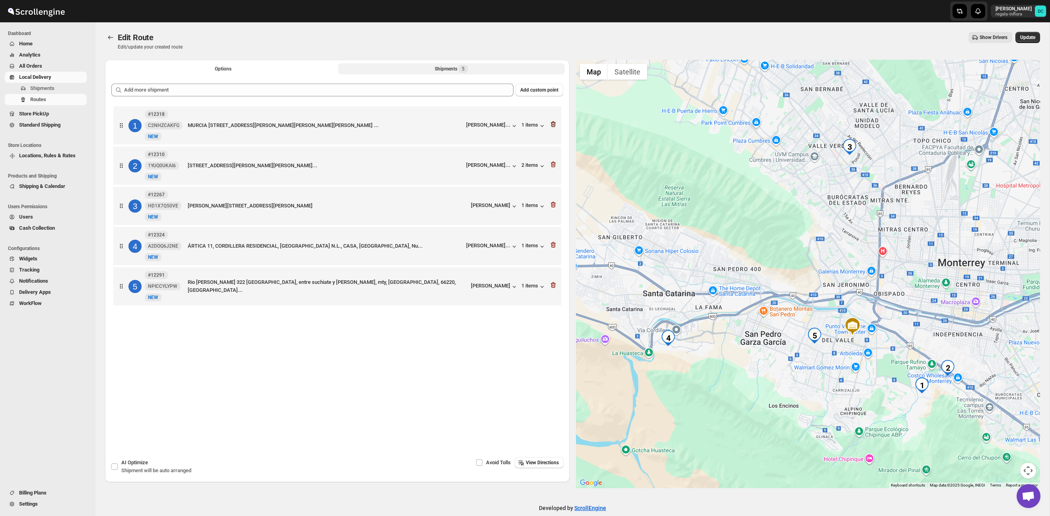
click at [553, 125] on icon "button" at bounding box center [552, 124] width 1 height 2
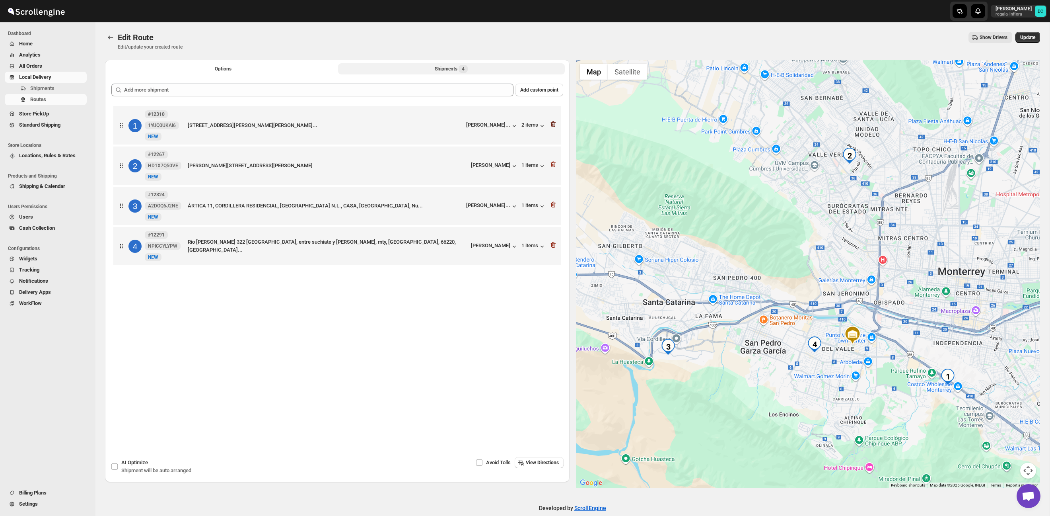
click at [553, 123] on icon "button" at bounding box center [553, 124] width 5 height 6
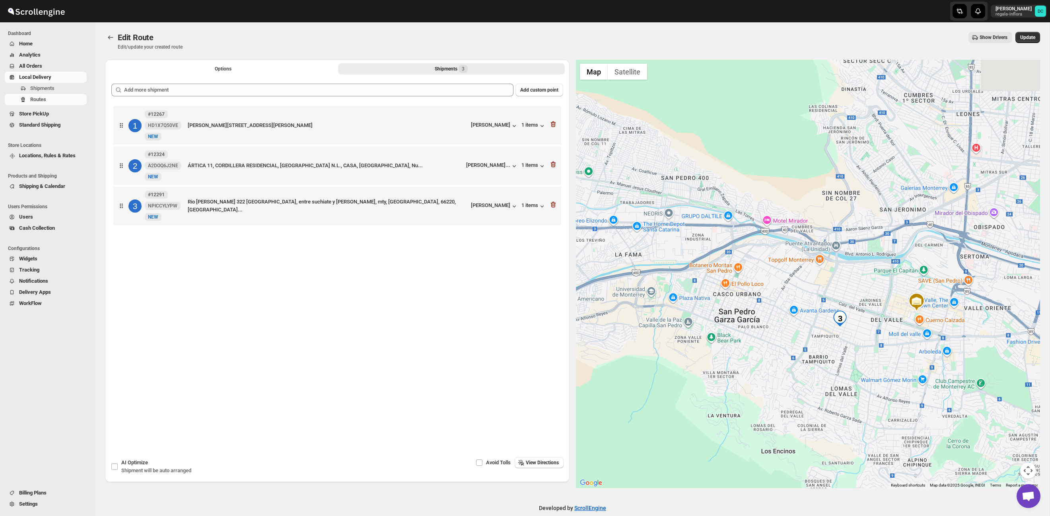
drag, startPoint x: 793, startPoint y: 315, endPoint x: 716, endPoint y: 173, distance: 161.6
click at [716, 173] on div at bounding box center [808, 274] width 465 height 428
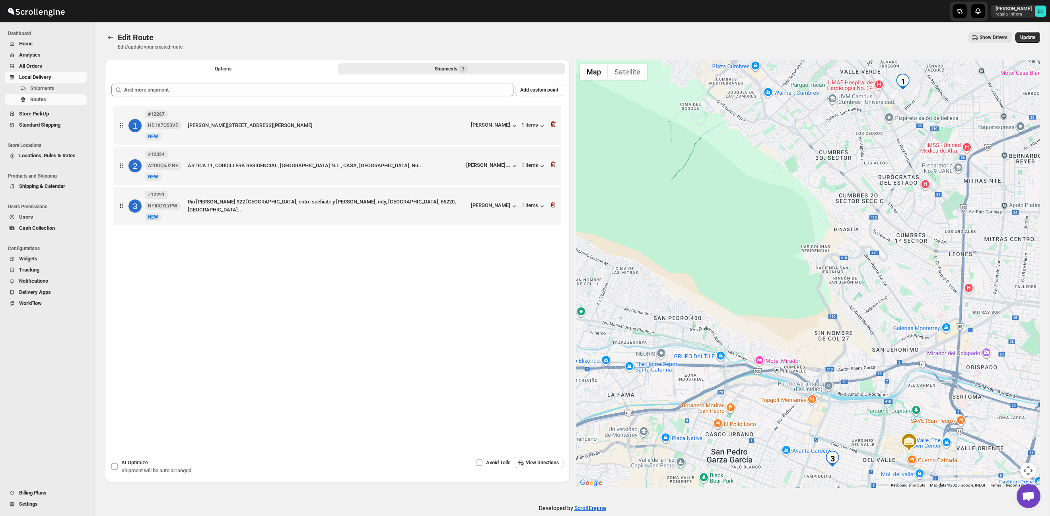
drag, startPoint x: 781, startPoint y: 236, endPoint x: 774, endPoint y: 360, distance: 124.3
click at [774, 361] on div at bounding box center [808, 274] width 465 height 428
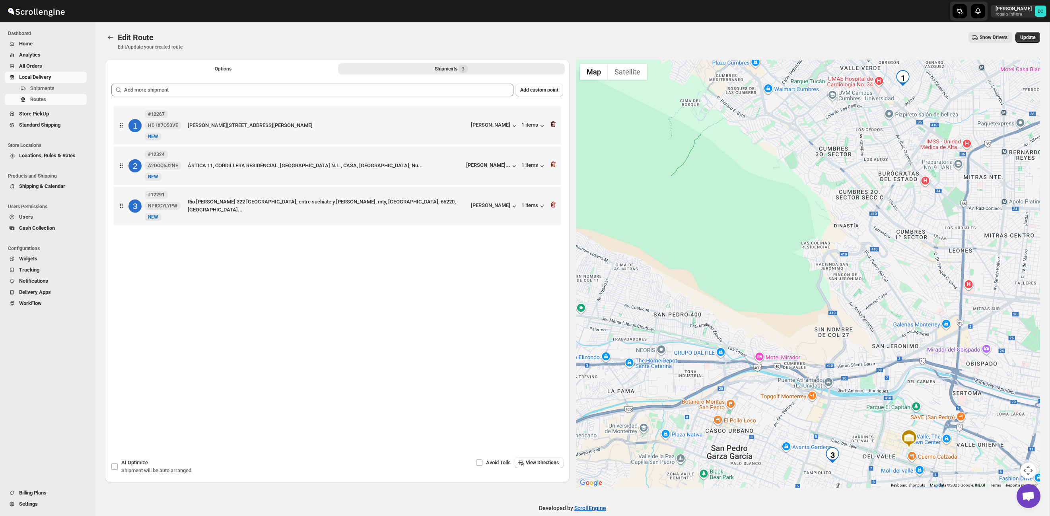
click at [556, 125] on icon "button" at bounding box center [553, 124] width 8 height 8
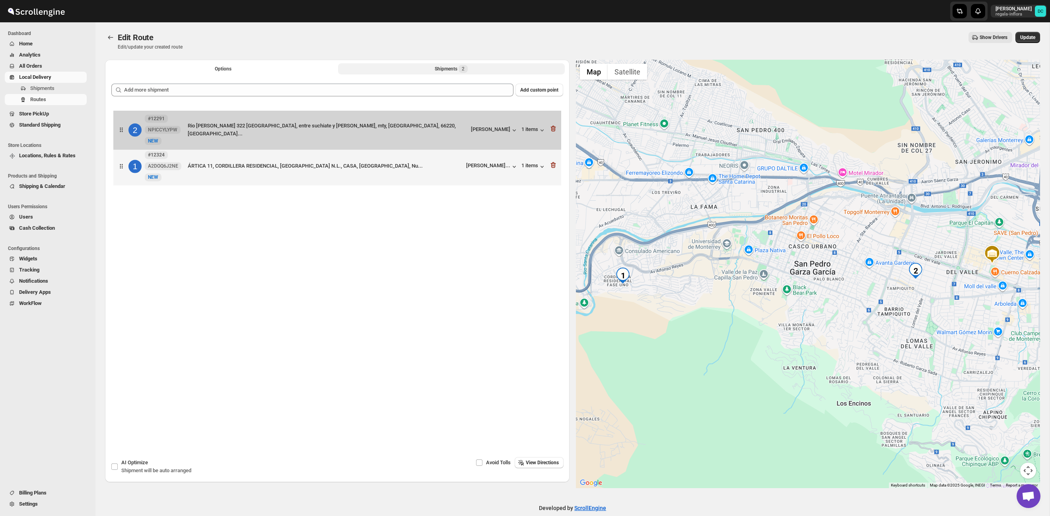
drag, startPoint x: 122, startPoint y: 169, endPoint x: 122, endPoint y: 125, distance: 44.2
click at [122, 125] on div "1 #12324 A2DOQ6J2NE New NEW ÁRTICA 11, CORDILLERA RESIDENCIAL, SANTA CATARINA N…" at bounding box center [337, 146] width 452 height 85
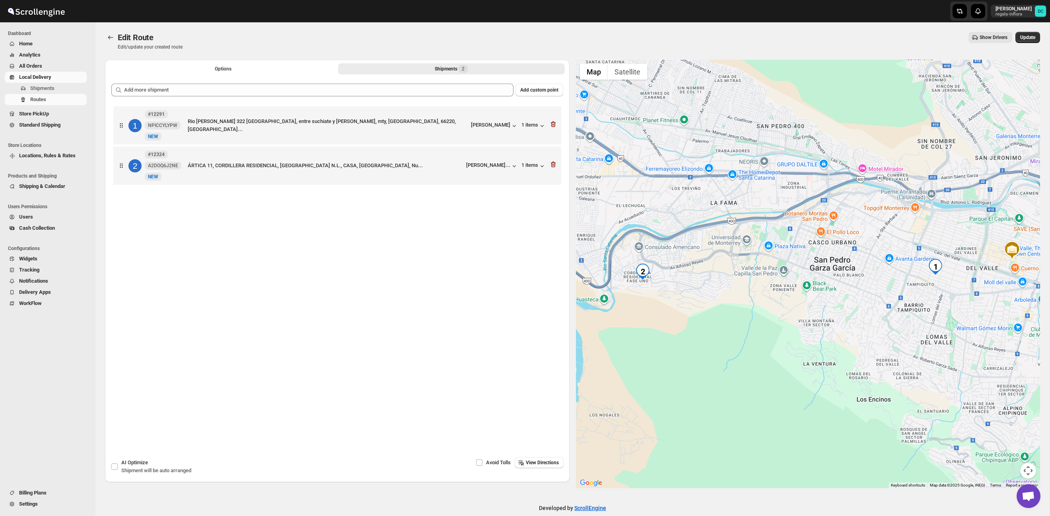
drag, startPoint x: 647, startPoint y: 295, endPoint x: 671, endPoint y: 291, distance: 24.7
click at [670, 291] on div at bounding box center [808, 274] width 465 height 428
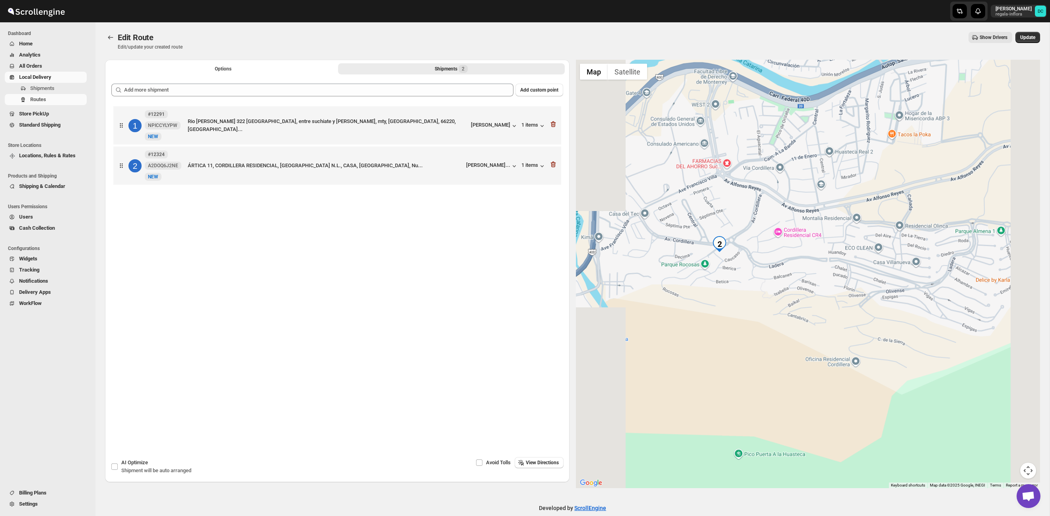
scroll to position [9, 0]
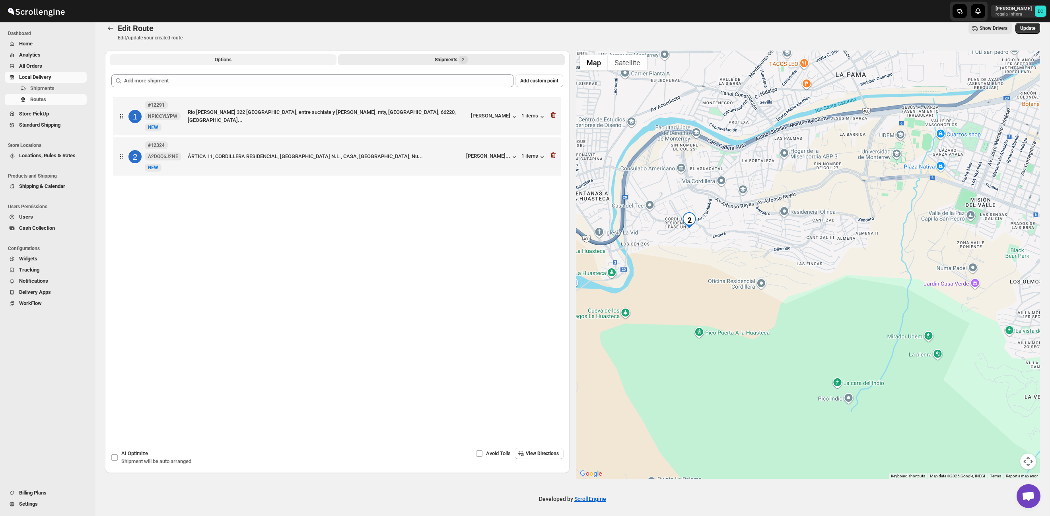
click at [255, 58] on button "Options" at bounding box center [223, 59] width 227 height 11
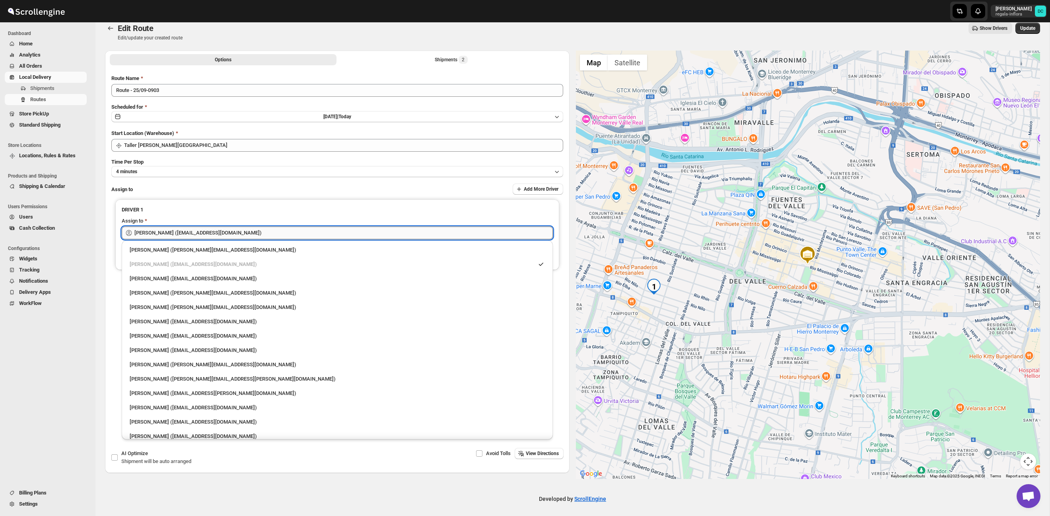
click at [286, 235] on input "Berna Quevedo (regala.inflora@icloud.com)" at bounding box center [343, 232] width 419 height 13
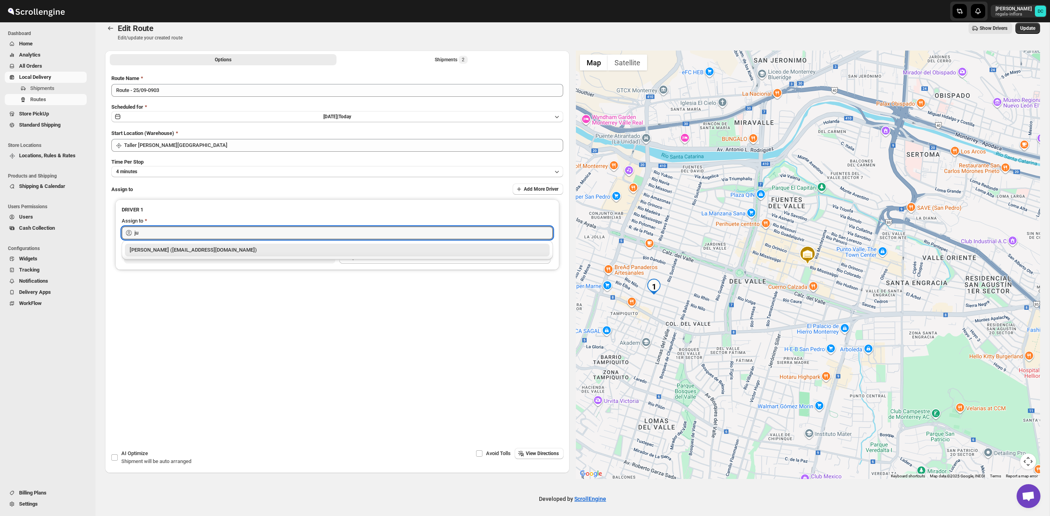
type input "j"
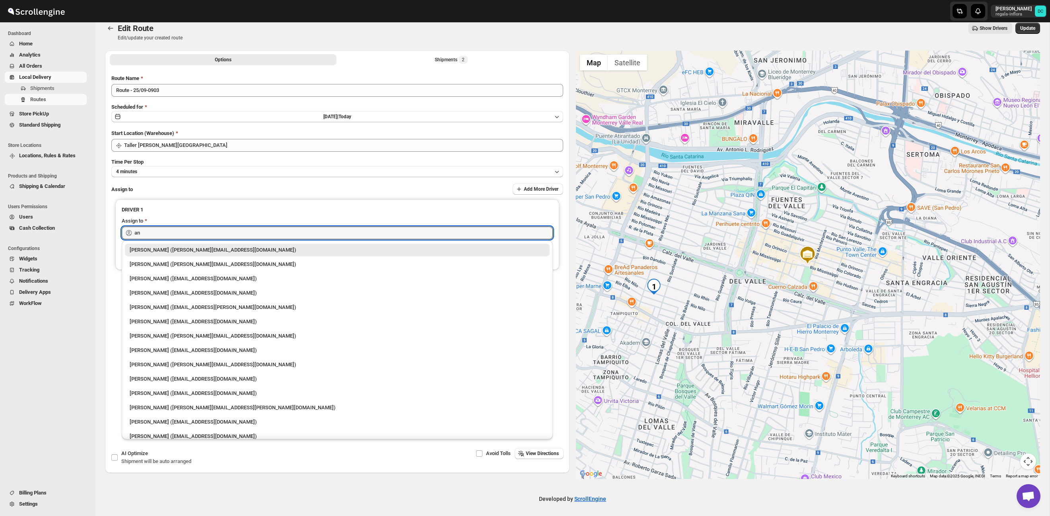
type input "a"
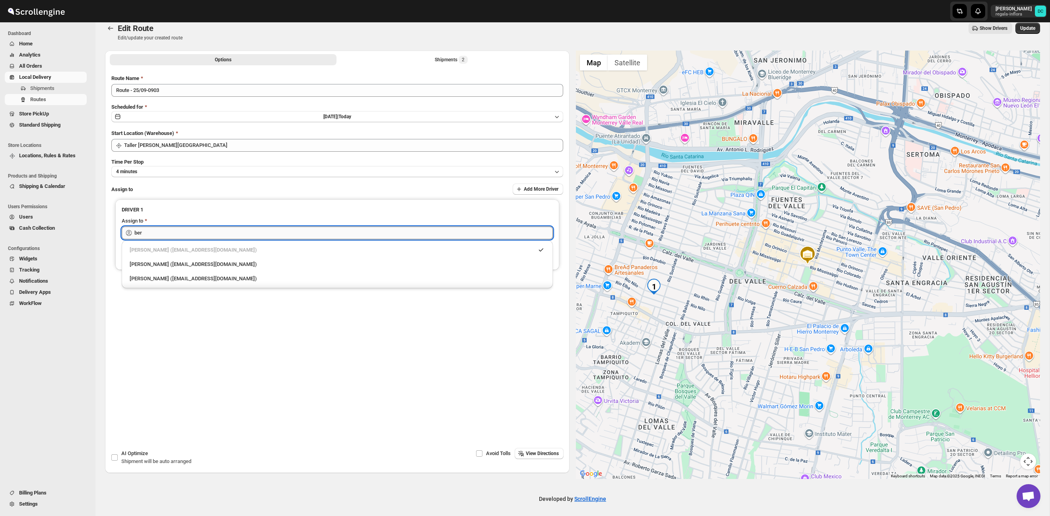
type input "bern"
click at [233, 231] on input "bern" at bounding box center [343, 232] width 419 height 13
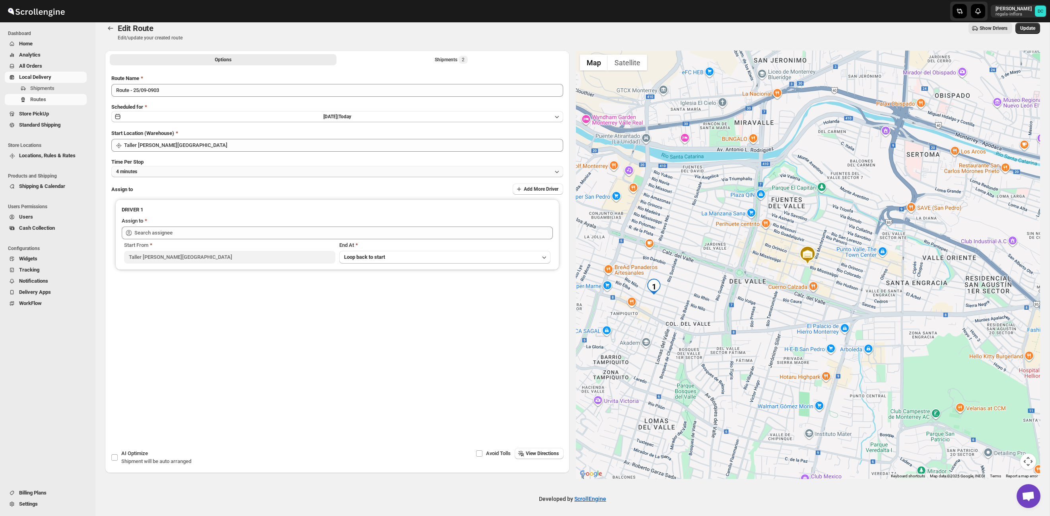
click at [311, 173] on button "4 minutes" at bounding box center [337, 171] width 452 height 11
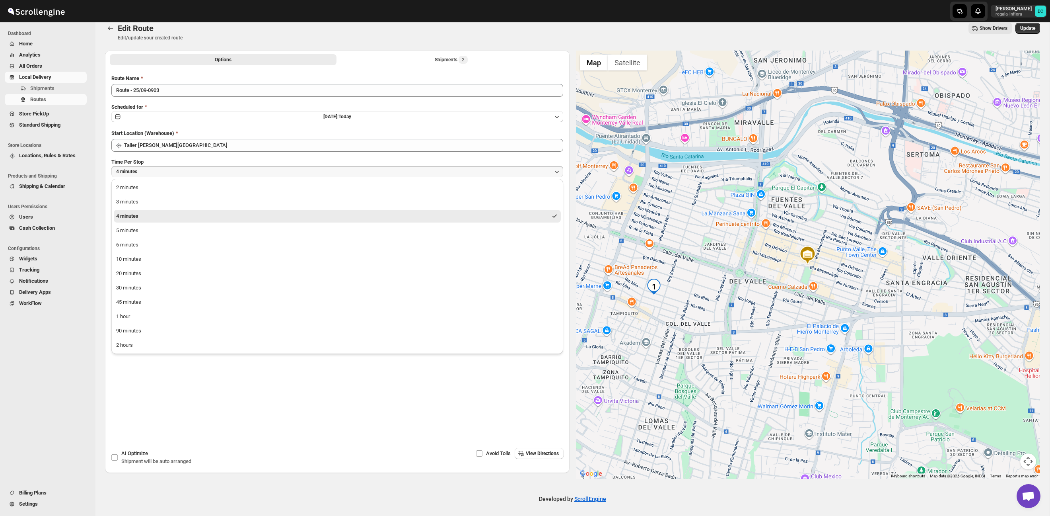
drag, startPoint x: 489, startPoint y: 414, endPoint x: 540, endPoint y: 416, distance: 50.6
click at [491, 414] on div "Options Shipments 2 More views Options Shipments 2 More views Submit Route Name…" at bounding box center [337, 249] width 465 height 397
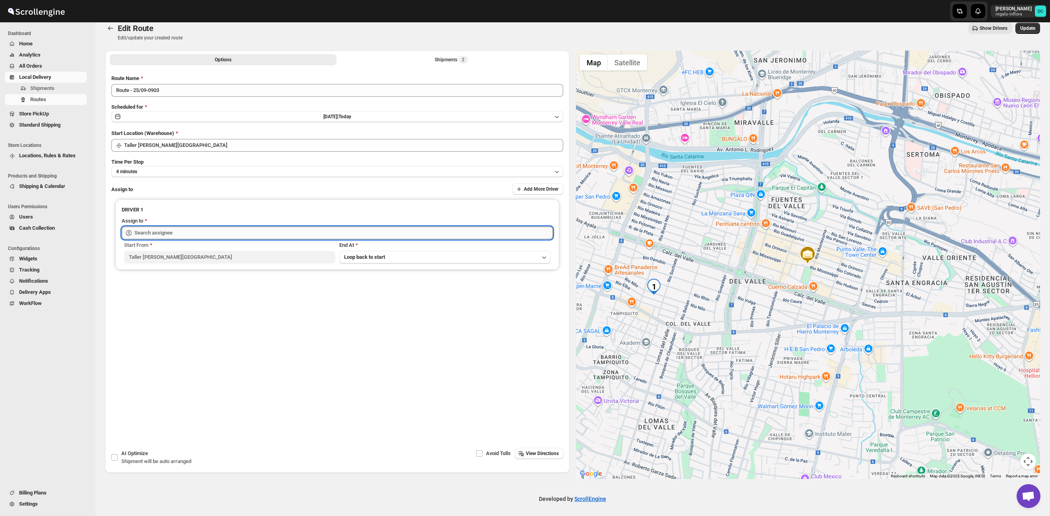
click at [271, 230] on input "text" at bounding box center [343, 232] width 419 height 13
click at [287, 249] on div "Berna Quevedo (regala.inflora@icloud.com)" at bounding box center [332, 250] width 404 height 8
click at [298, 251] on div "Berna Quevedo (regala.inflora@icloud.com)" at bounding box center [332, 250] width 404 height 8
click at [299, 251] on div "Berna Quevedo (regala.inflora@icloud.com)" at bounding box center [332, 250] width 404 height 8
type input "bern"
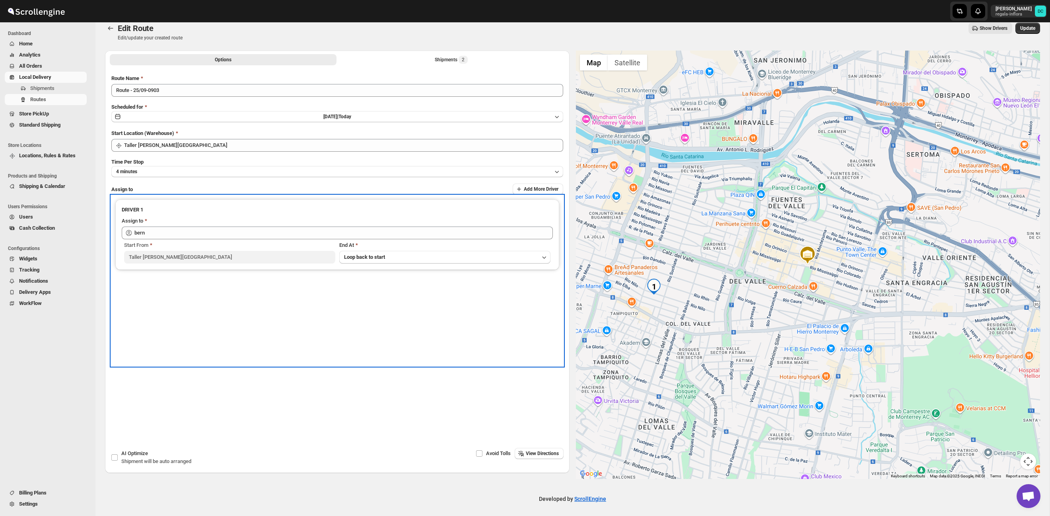
click at [331, 197] on div "DRIVER 1 Assign to bern Start From Taller Calzada del Valle SPGG End At Loop ba…" at bounding box center [337, 280] width 452 height 170
click at [476, 330] on div "DRIVER 1 Assign to bern Start From Taller Calzada del Valle SPGG End At Loop ba…" at bounding box center [337, 280] width 452 height 170
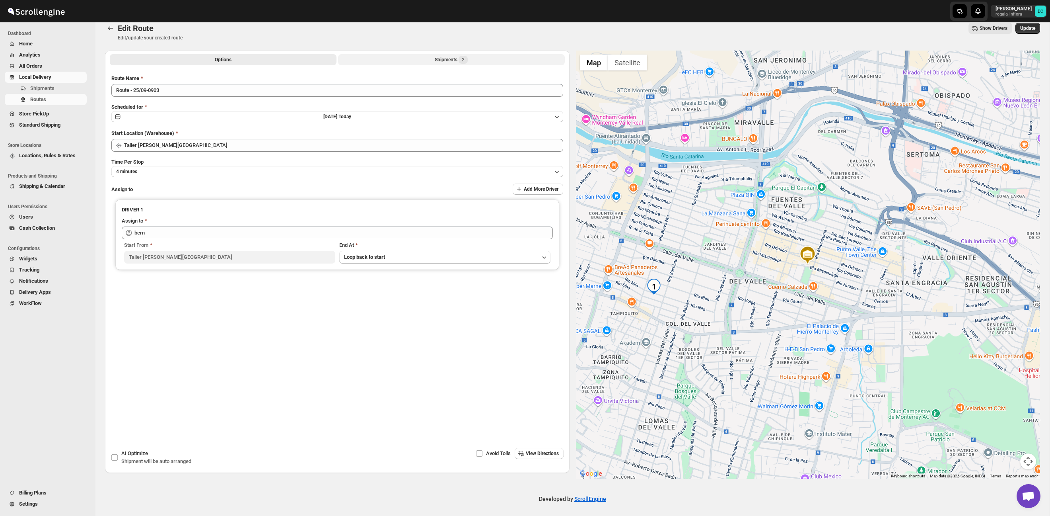
click at [355, 59] on button "Shipments 2" at bounding box center [451, 59] width 227 height 11
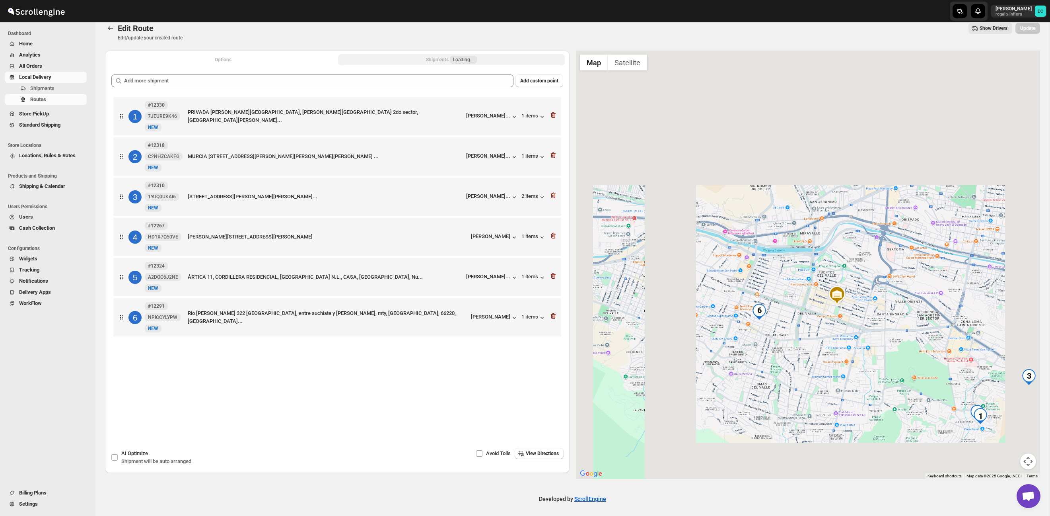
click at [299, 55] on button "Options" at bounding box center [223, 59] width 227 height 11
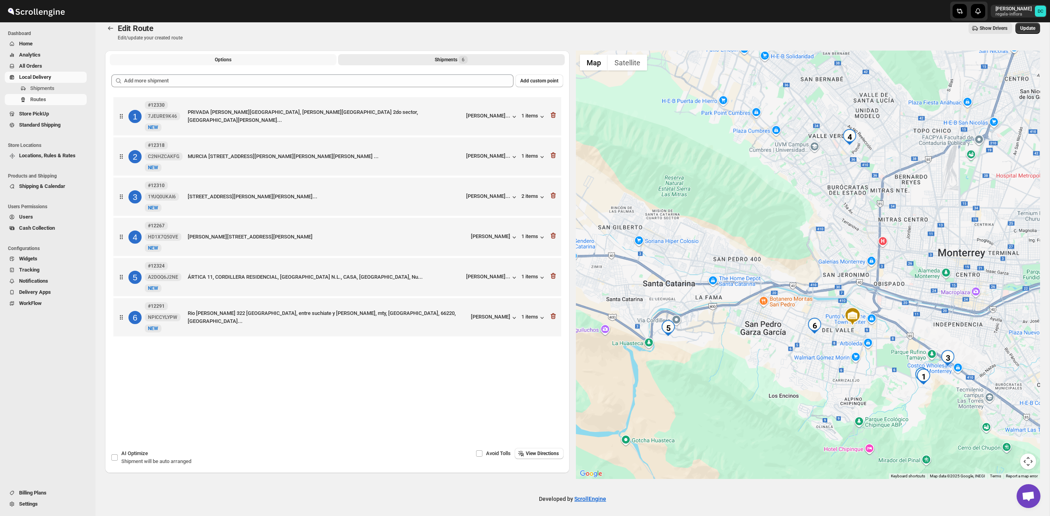
click at [275, 57] on button "Options" at bounding box center [223, 59] width 227 height 11
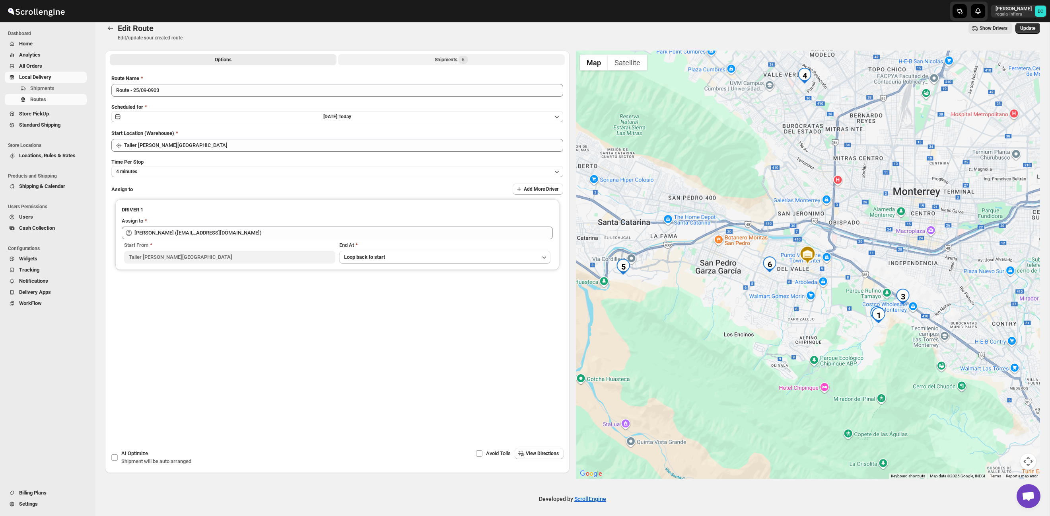
click at [427, 58] on button "Shipments 6" at bounding box center [451, 59] width 227 height 11
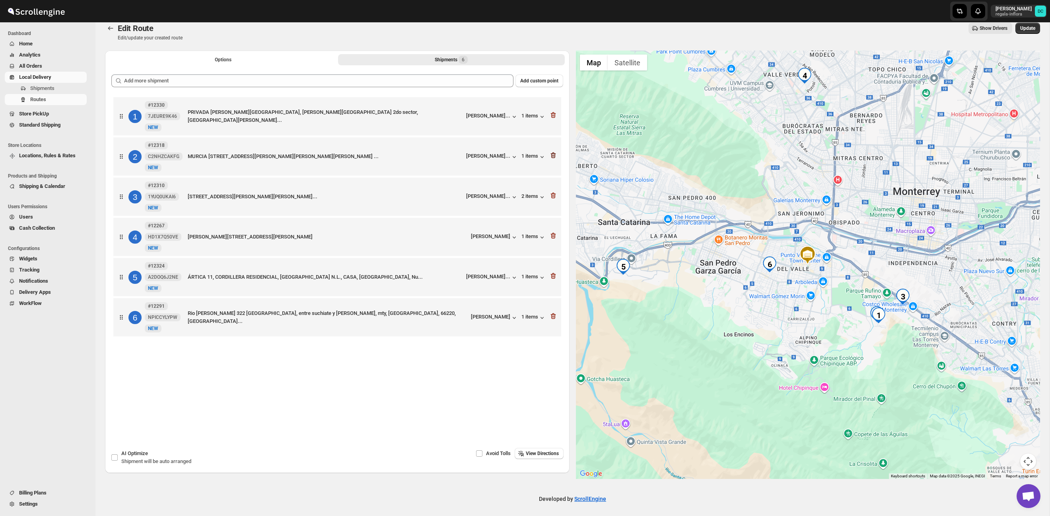
click at [555, 113] on icon "button" at bounding box center [553, 115] width 8 height 8
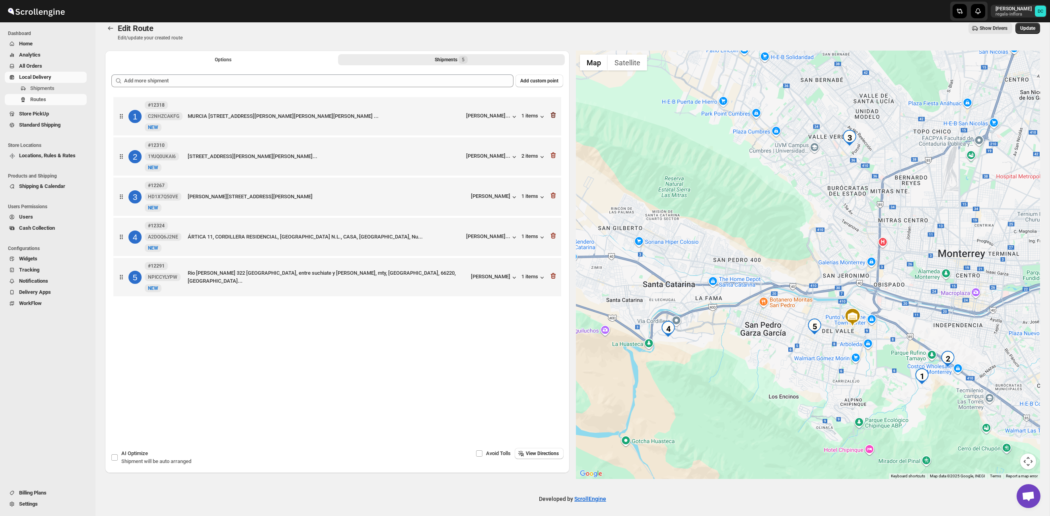
click at [554, 113] on icon "button" at bounding box center [553, 115] width 5 height 6
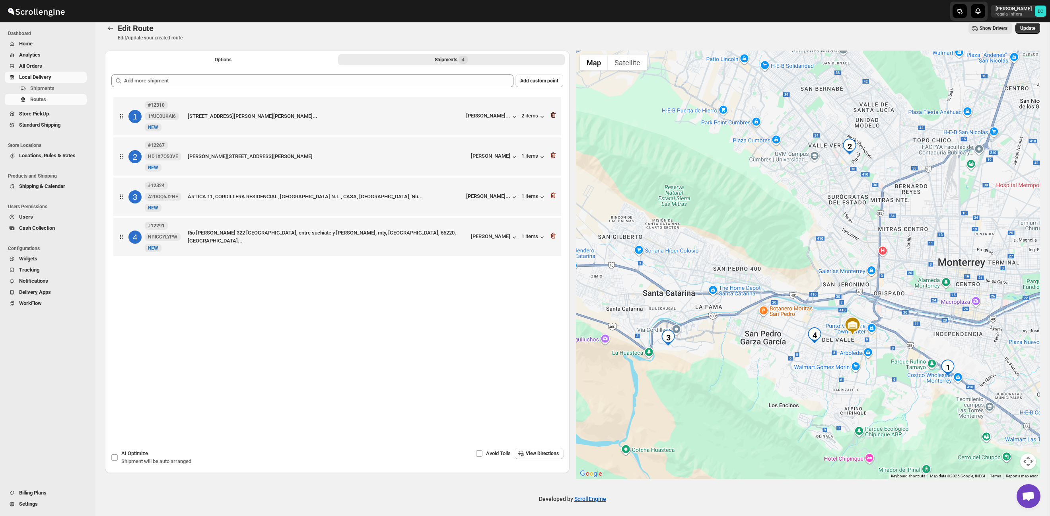
click at [554, 113] on icon "button" at bounding box center [553, 115] width 5 height 6
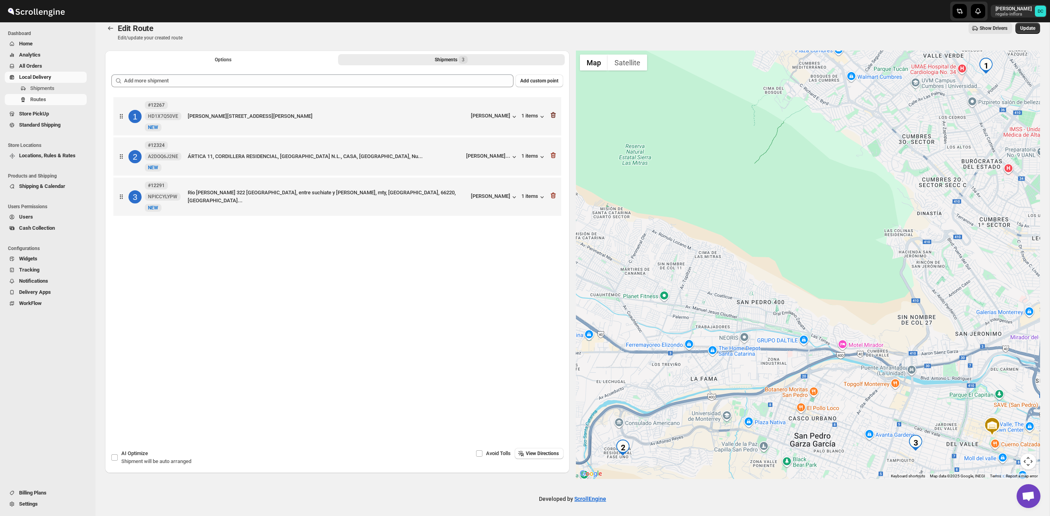
click at [553, 116] on icon "button" at bounding box center [553, 115] width 8 height 8
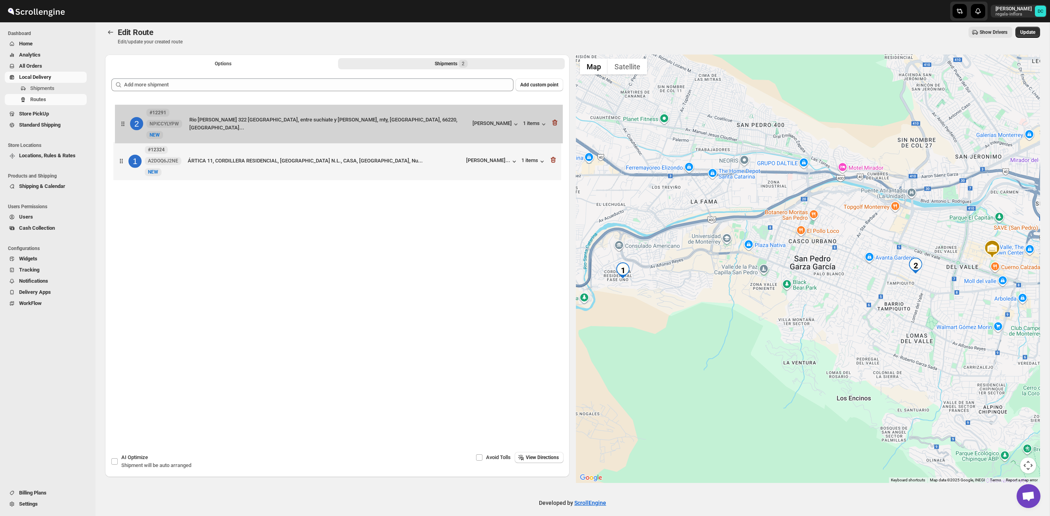
drag, startPoint x: 125, startPoint y: 154, endPoint x: 127, endPoint y: 117, distance: 37.8
click at [127, 117] on div "1 #12324 A2DOQ6J2NE New NEW ÁRTICA 11, CORDILLERA RESIDENCIAL, SANTA CATARINA N…" at bounding box center [337, 141] width 452 height 85
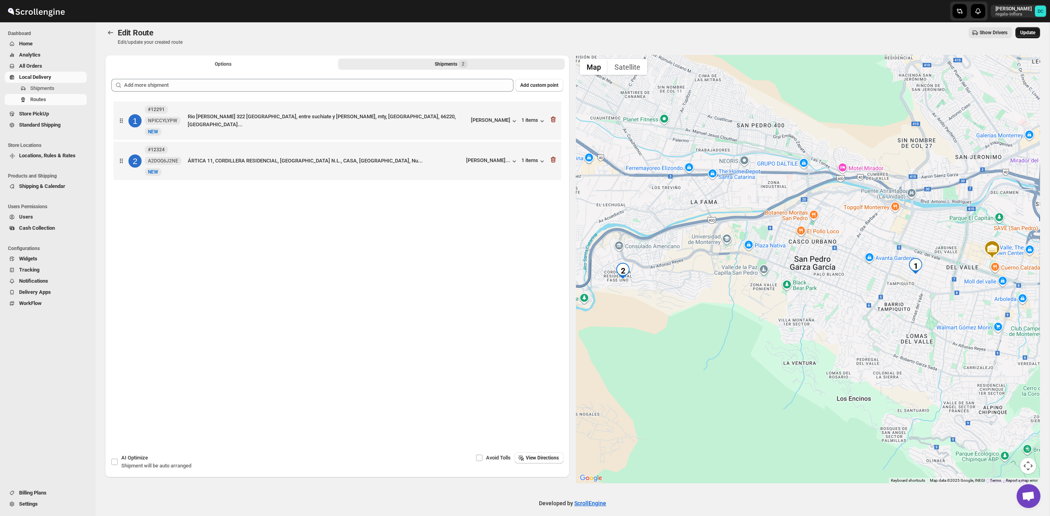
click at [1023, 36] on button "Update" at bounding box center [1028, 32] width 25 height 11
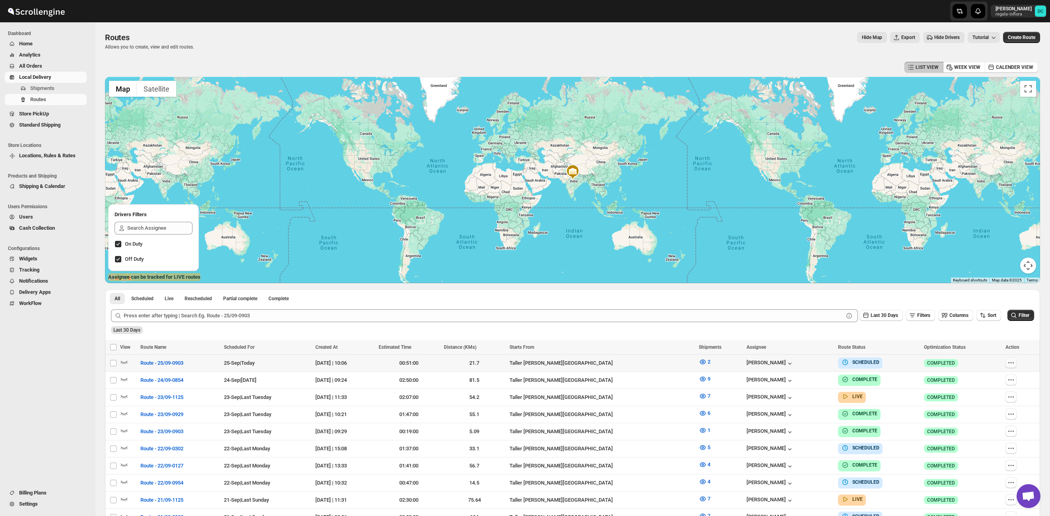
click at [1011, 363] on icon "button" at bounding box center [1011, 362] width 1 height 1
checkbox input "true"
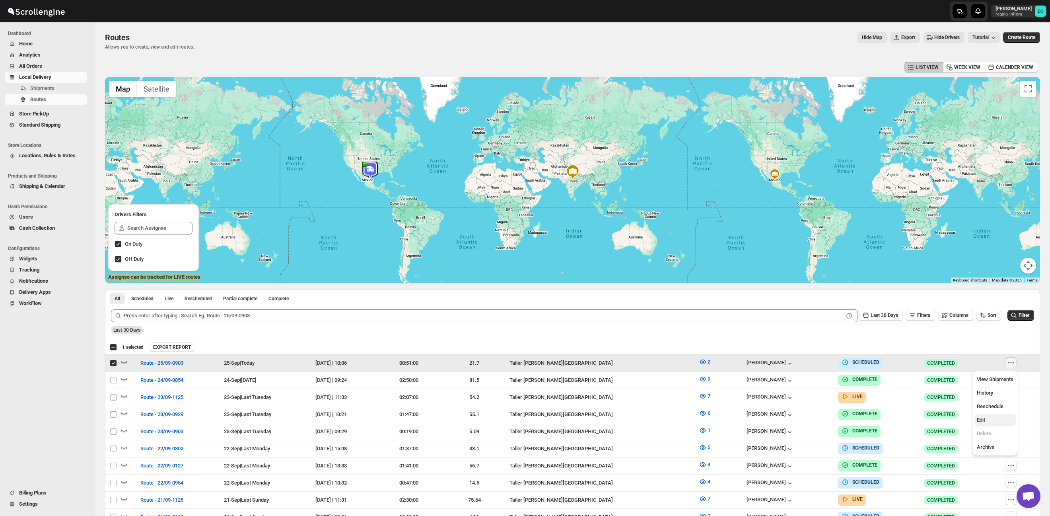
click at [996, 418] on span "Edit" at bounding box center [995, 420] width 37 height 8
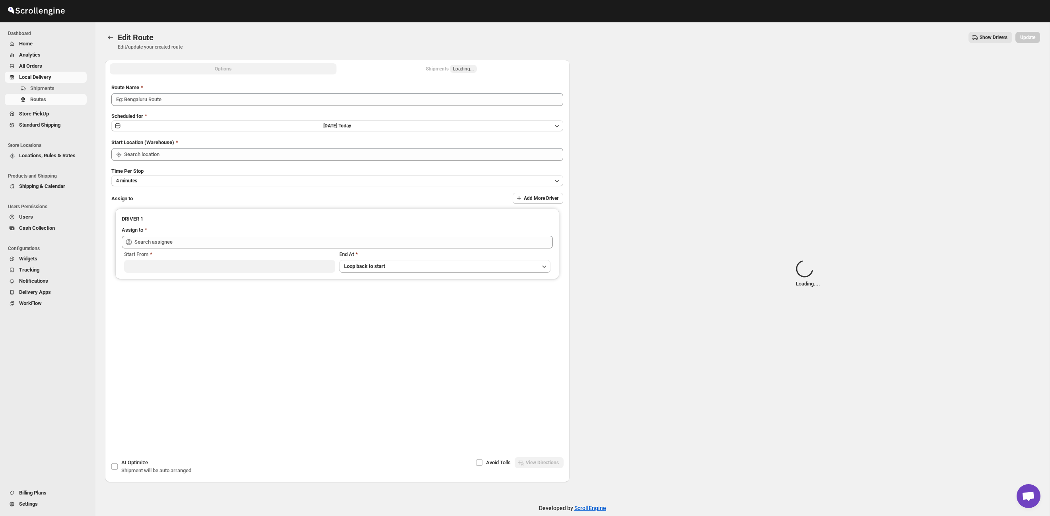
type input "Route - 25/09-0903"
type input "Taller Calzada del Valle SPGG"
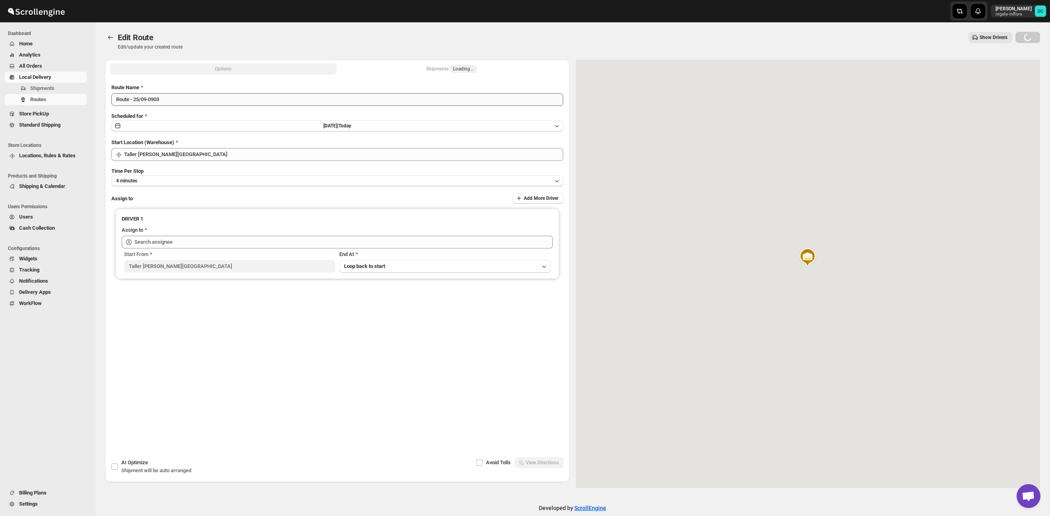
type input "Berna Quevedo (regala.inflora@icloud.com)"
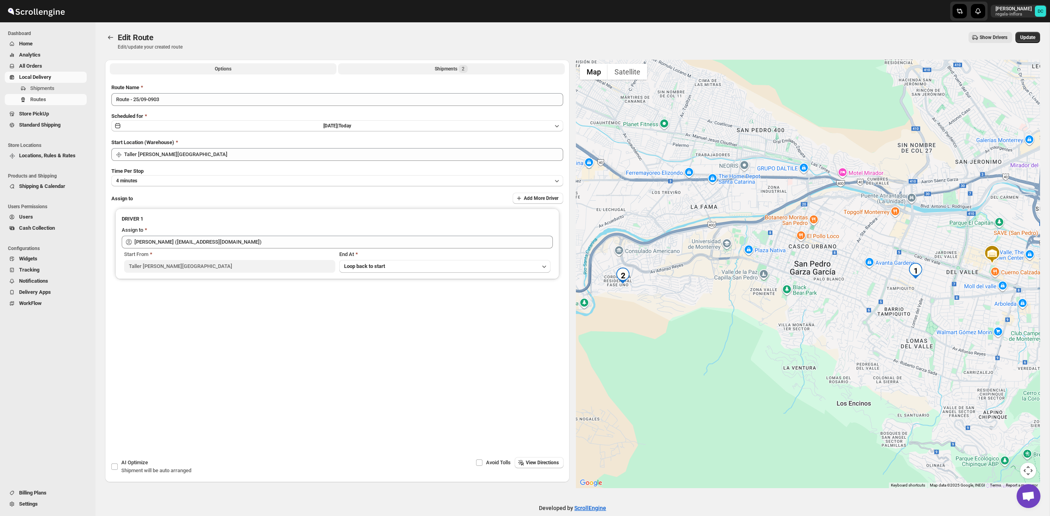
click at [457, 70] on div "Shipments 2" at bounding box center [451, 69] width 33 height 8
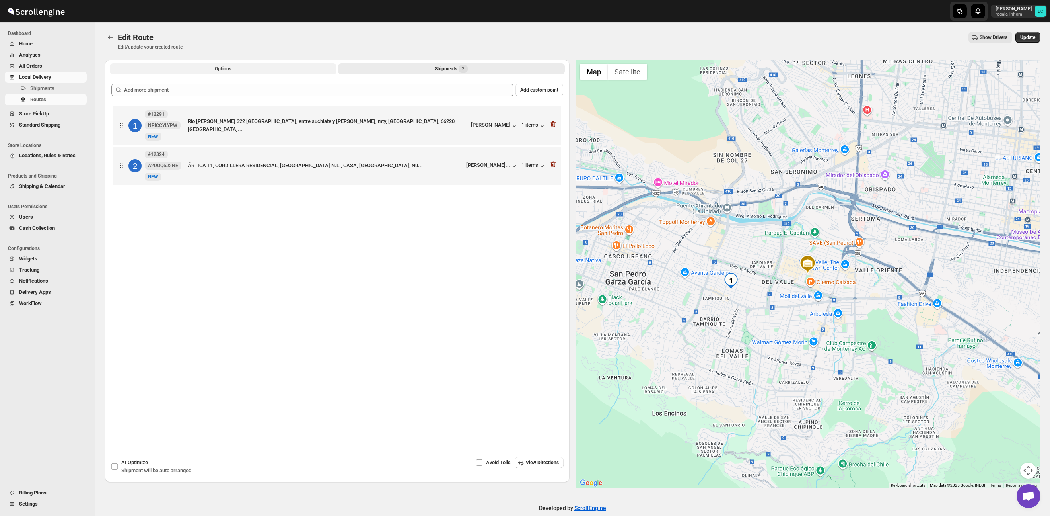
click at [243, 67] on button "Options" at bounding box center [223, 68] width 227 height 11
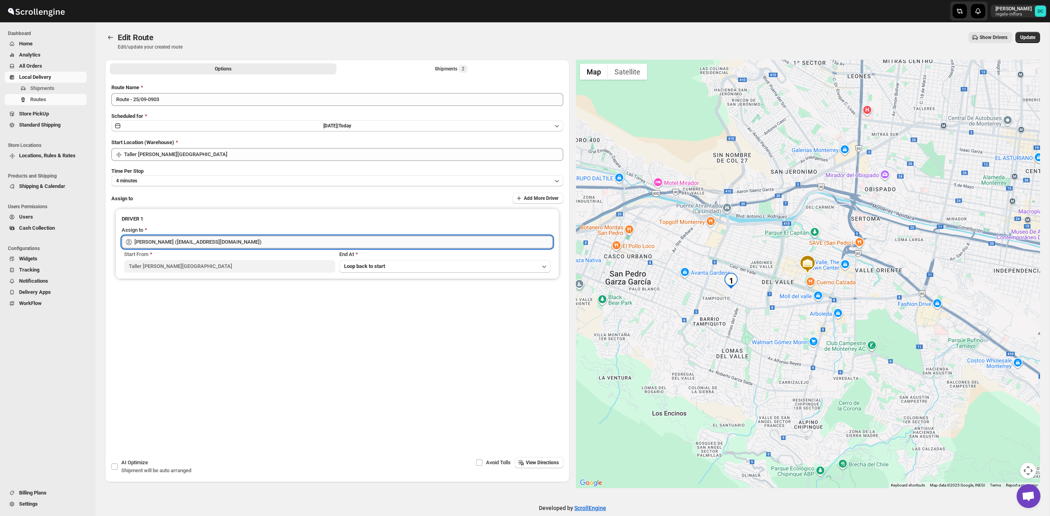
click at [290, 241] on input "Berna Quevedo (regala.inflora@icloud.com)" at bounding box center [343, 242] width 419 height 13
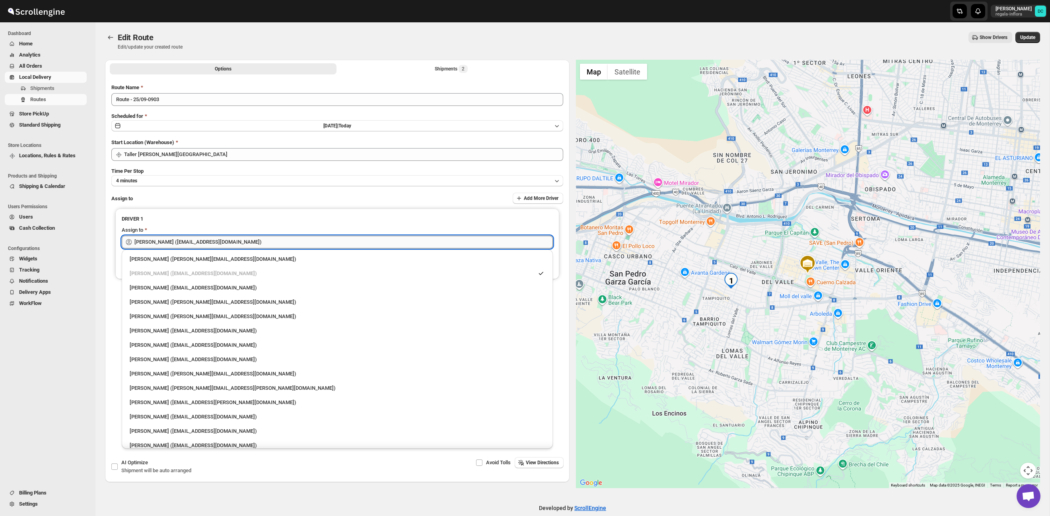
click at [290, 241] on input "Berna Quevedo (regala.inflora@icloud.com)" at bounding box center [343, 242] width 419 height 13
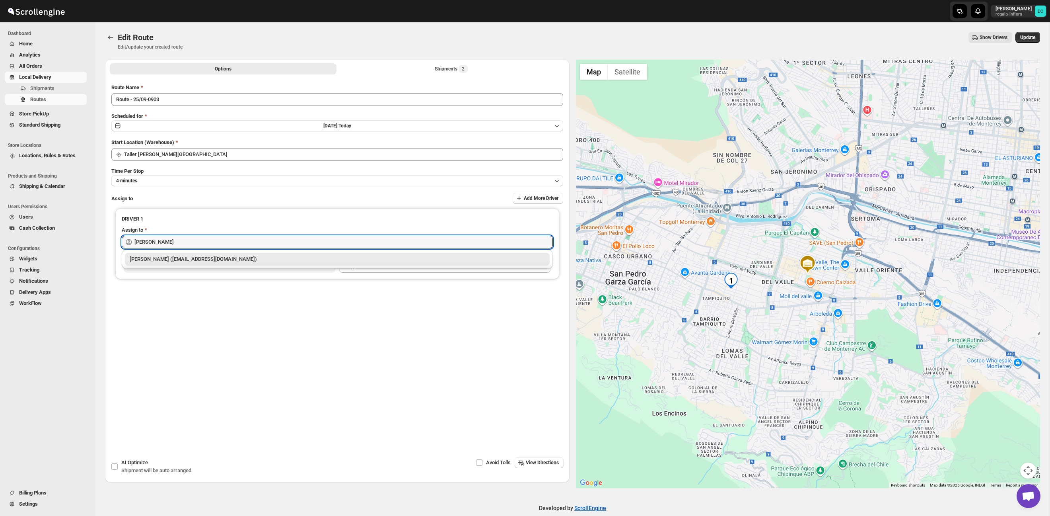
click at [290, 257] on div "Juan Antonio Castillo Guerra (juanantoniocastilloguerra@gmail.com)" at bounding box center [337, 259] width 415 height 8
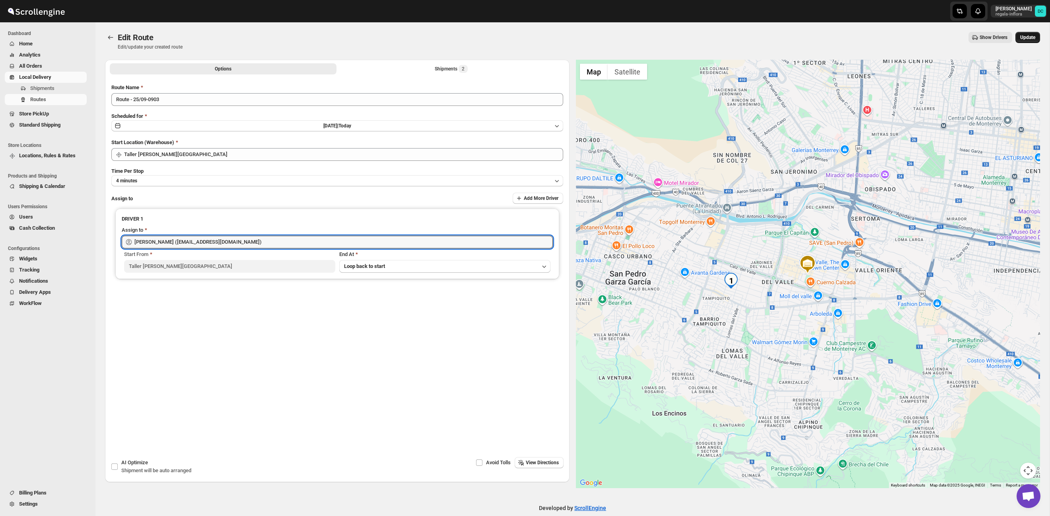
type input "Juan Antonio Castillo Guerra (juanantoniocastilloguerra@gmail.com)"
click at [1028, 38] on span "Update" at bounding box center [1027, 37] width 15 height 6
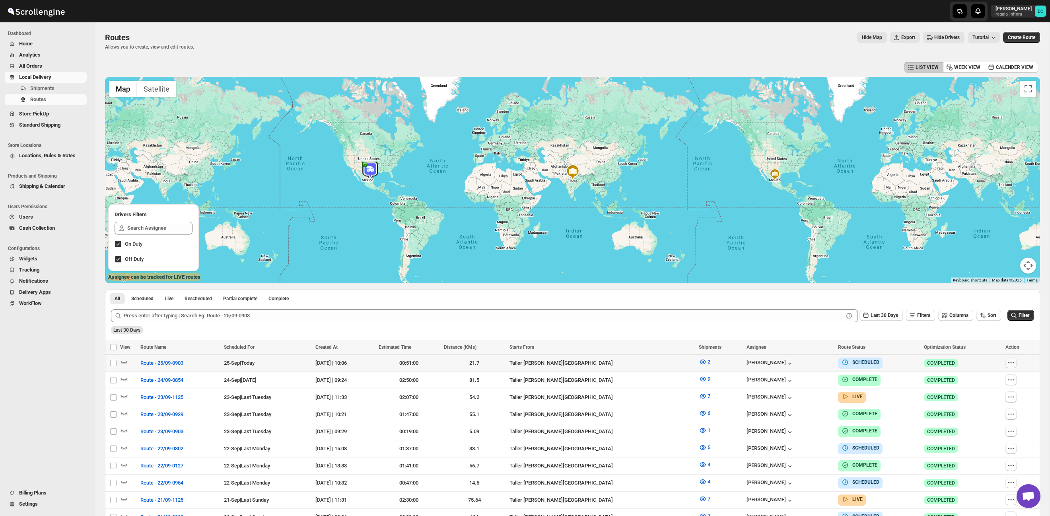
click at [1009, 364] on button "button" at bounding box center [1011, 362] width 11 height 11
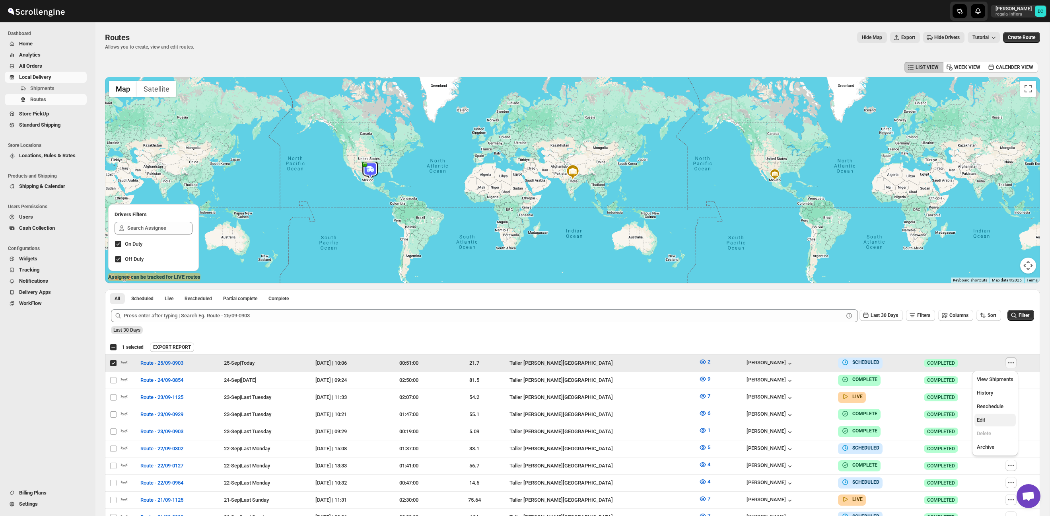
click at [994, 424] on button "Edit" at bounding box center [995, 419] width 41 height 13
checkbox input "false"
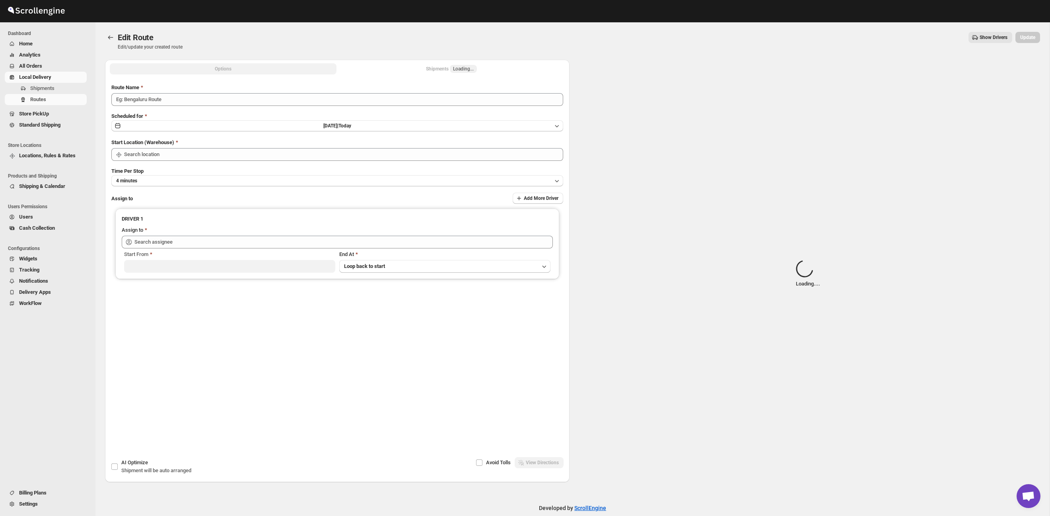
click at [460, 65] on span "Loading..." at bounding box center [463, 69] width 27 height 8
type input "Route - 25/09-0903"
click at [474, 71] on span "Loading..." at bounding box center [463, 69] width 21 height 6
type input "Taller Calzada del Valle SPGG"
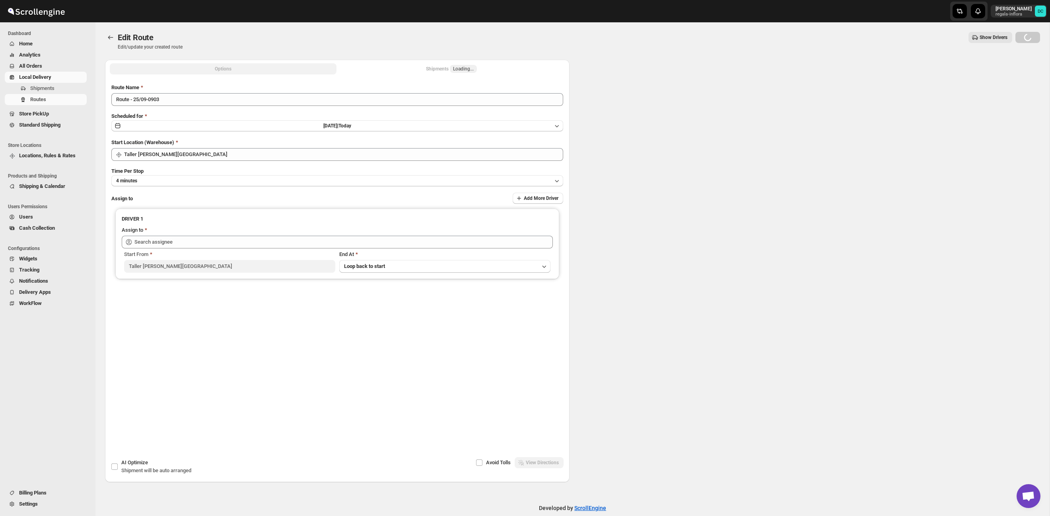
drag, startPoint x: 493, startPoint y: 71, endPoint x: 479, endPoint y: 70, distance: 14.3
click at [493, 70] on button "Shipments Loading..." at bounding box center [451, 68] width 227 height 11
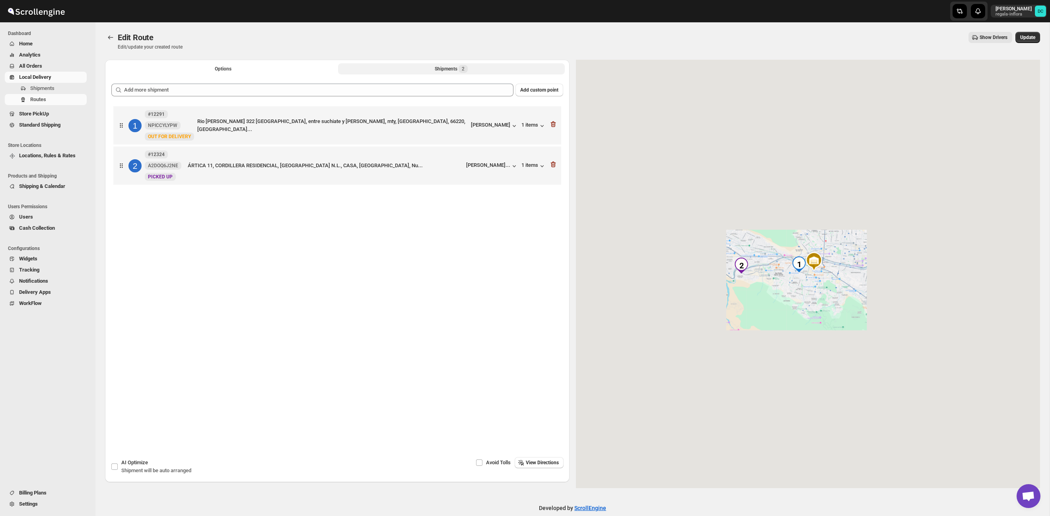
click at [480, 70] on button "Shipments 2" at bounding box center [451, 68] width 227 height 11
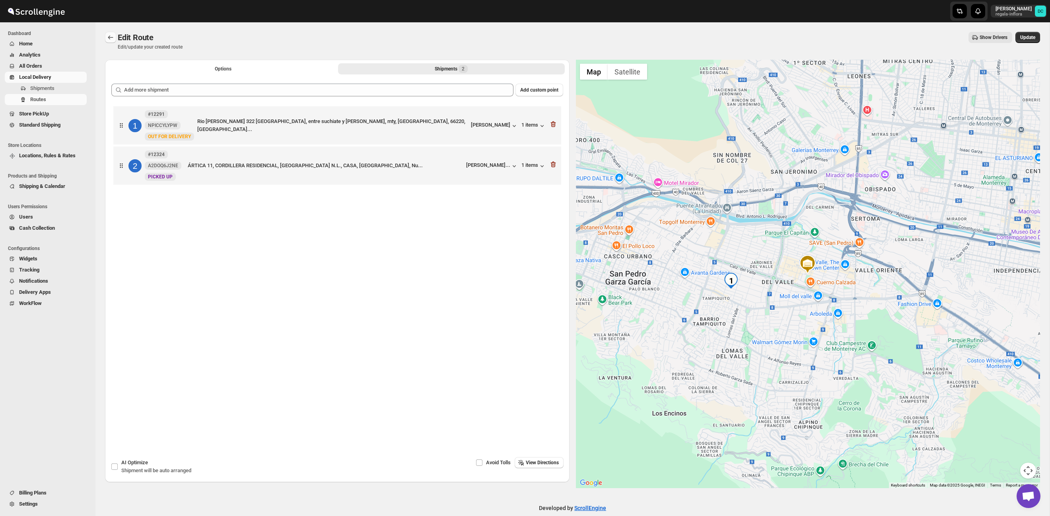
click at [113, 37] on icon "Routes" at bounding box center [110, 37] width 5 height 4
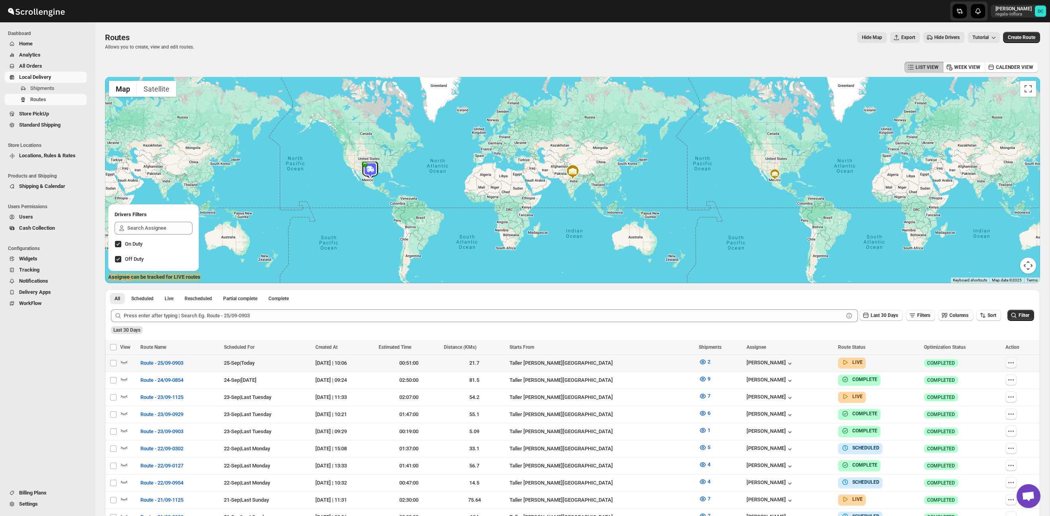
click at [1013, 366] on icon "button" at bounding box center [1011, 362] width 8 height 8
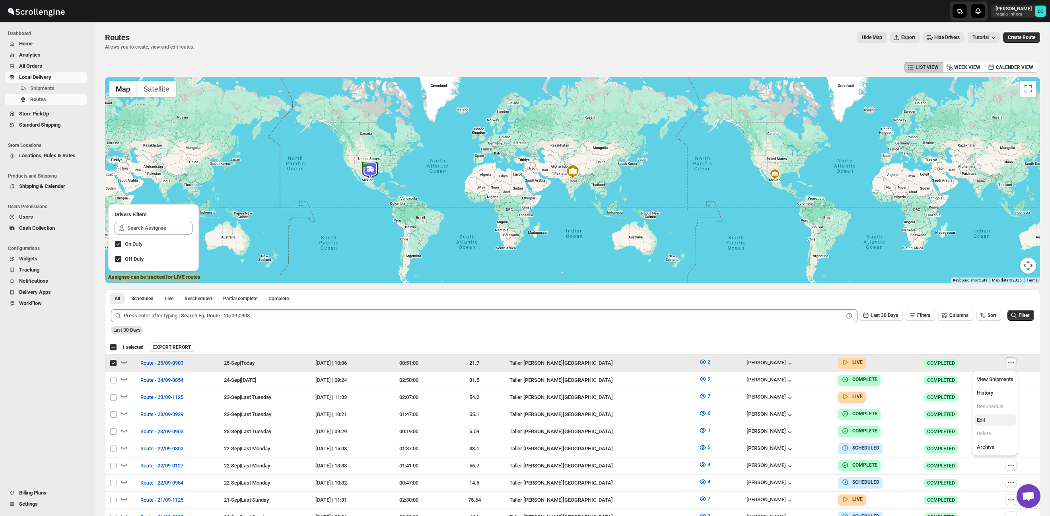
click at [999, 418] on span "Edit" at bounding box center [995, 420] width 37 height 8
checkbox input "false"
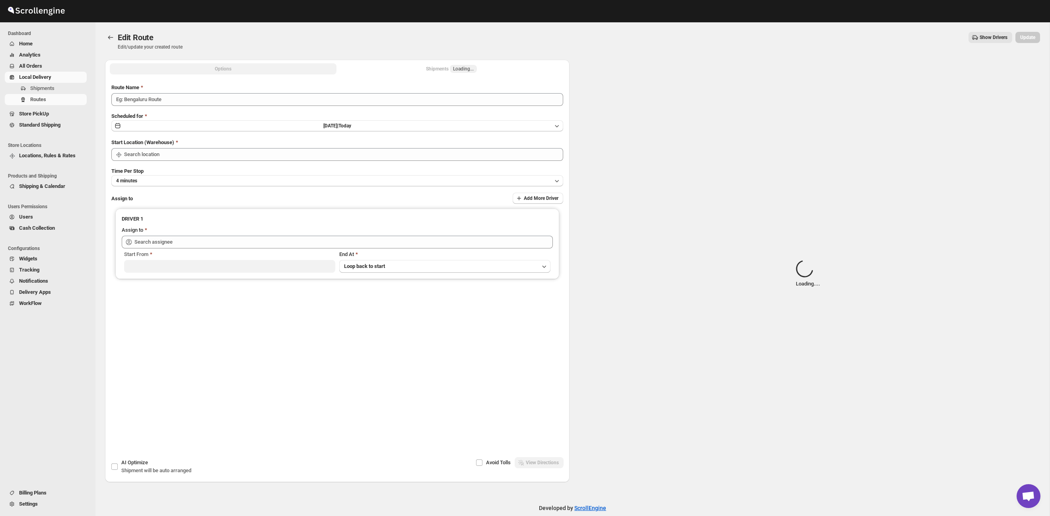
type input "Route - 25/09-0903"
type input "Taller Calzada del Valle SPGG"
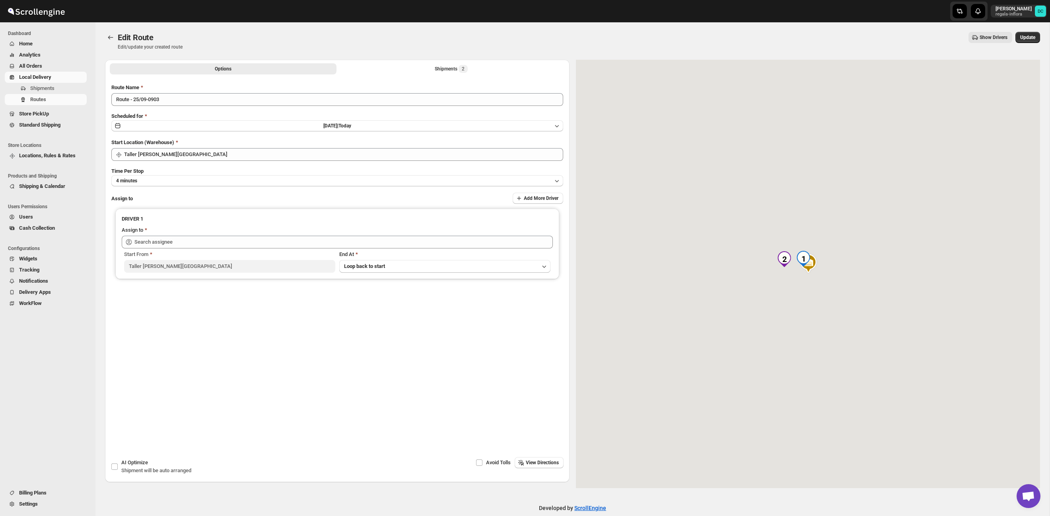
type input "Juan Antonio Castillo Guerra (juanantoniocastilloguerra@gmail.com)"
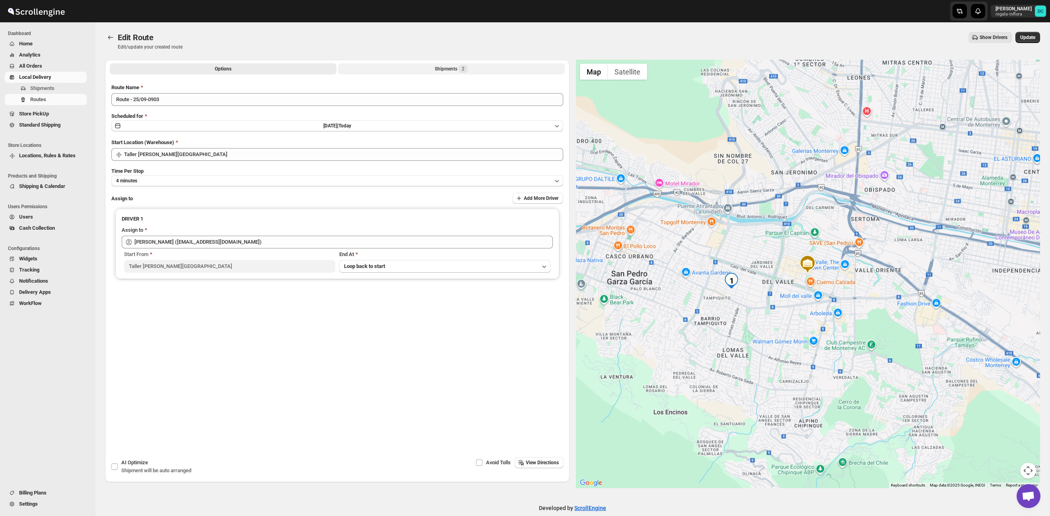
drag, startPoint x: 491, startPoint y: 78, endPoint x: 467, endPoint y: 66, distance: 26.3
click at [489, 78] on div "Submit Route Name Route - 25/09-0903 Scheduled for Thu Sep 25 2025 | Today Star…" at bounding box center [337, 227] width 465 height 301
click at [467, 67] on span "2" at bounding box center [463, 69] width 9 height 8
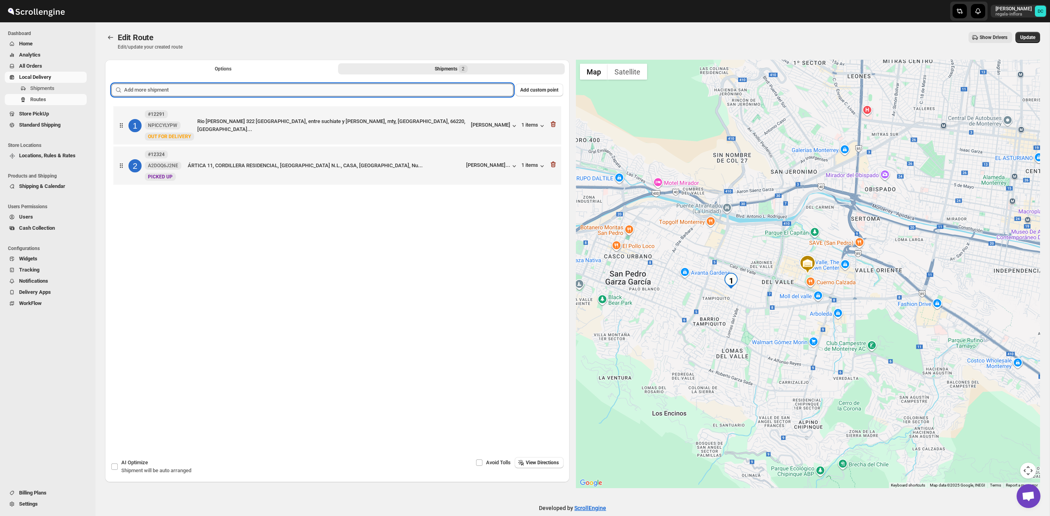
click at [310, 92] on input "text" at bounding box center [318, 90] width 389 height 13
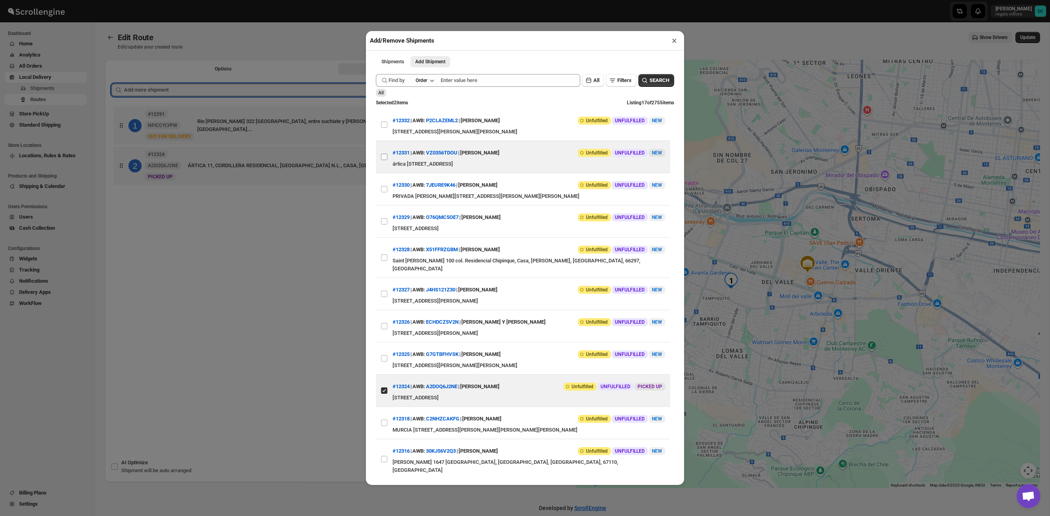
click at [384, 158] on input "View details for 68d566ea02c94fc1c02b8c08" at bounding box center [384, 157] width 6 height 6
checkbox input "true"
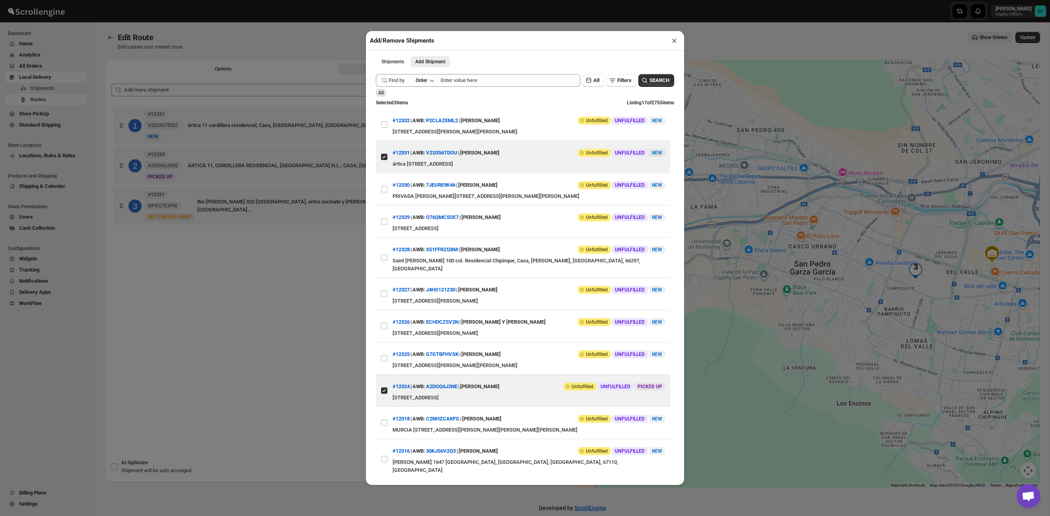
drag, startPoint x: 321, startPoint y: 294, endPoint x: 370, endPoint y: 252, distance: 64.0
click at [321, 294] on div "Add/Remove Shipments × Shipments Add Shipment More views Shipments Add Shipment…" at bounding box center [525, 258] width 1050 height 516
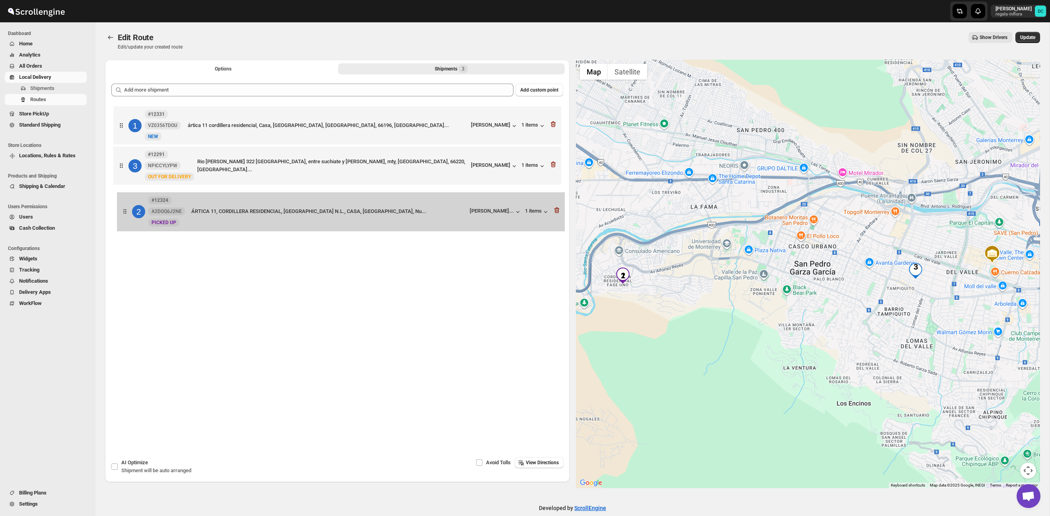
drag, startPoint x: 125, startPoint y: 165, endPoint x: 129, endPoint y: 220, distance: 55.1
click at [129, 226] on div "1 #12331 VZ0356TDOU New NEW ártica 11 cordillera residencial, Casa, Santa Catar…" at bounding box center [337, 166] width 452 height 125
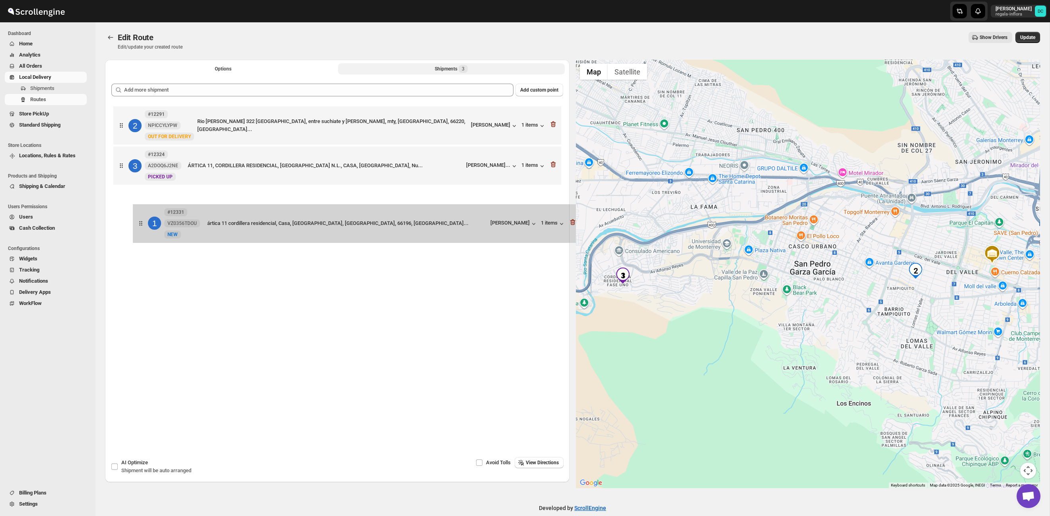
drag, startPoint x: 123, startPoint y: 122, endPoint x: 141, endPoint y: 232, distance: 111.4
click at [141, 232] on div "1 #12331 VZ0356TDOU New NEW ártica 11 cordillera residencial, Casa, Santa Catar…" at bounding box center [337, 253] width 452 height 299
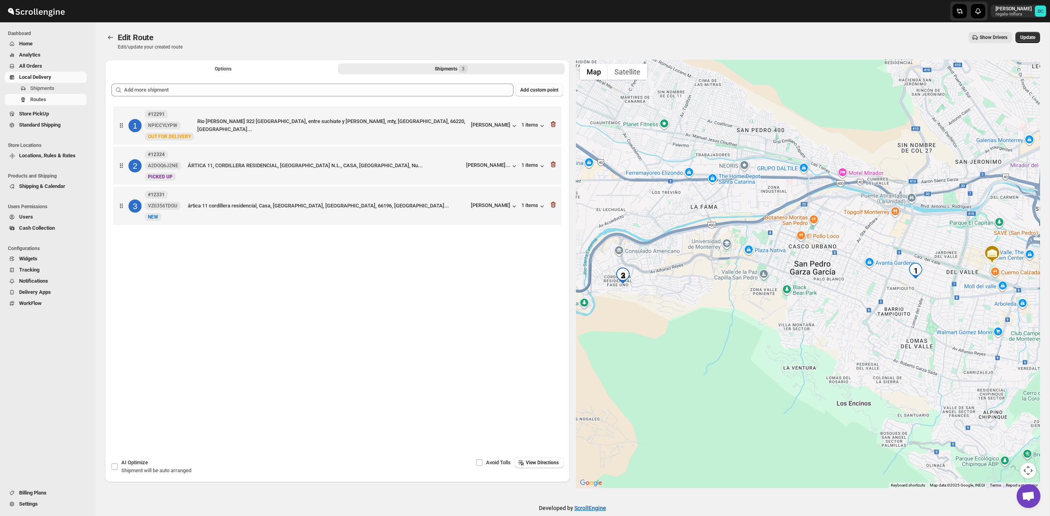
drag, startPoint x: 1029, startPoint y: 38, endPoint x: 1005, endPoint y: 23, distance: 28.0
click at [1029, 38] on span "Update" at bounding box center [1027, 37] width 15 height 6
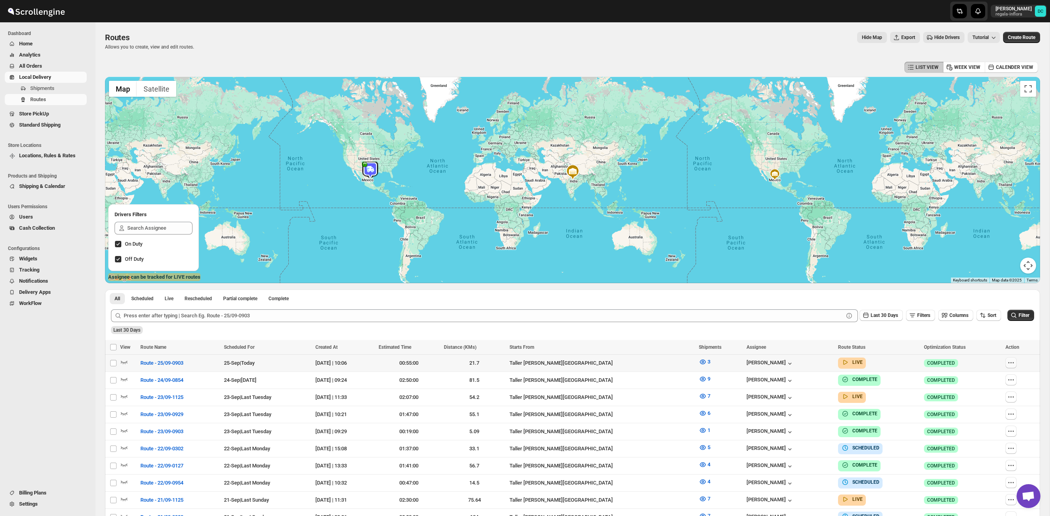
click at [1009, 361] on icon "button" at bounding box center [1011, 362] width 8 height 8
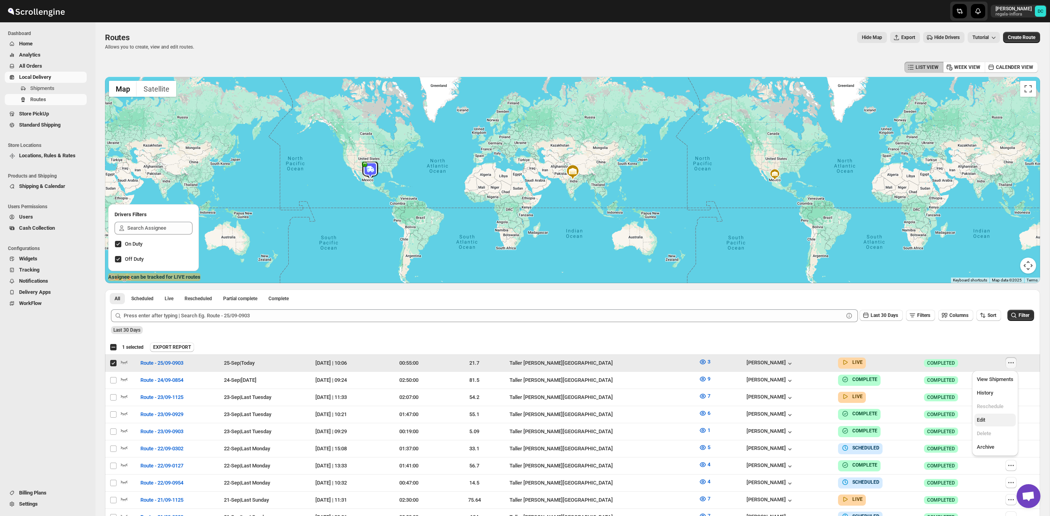
click at [992, 420] on span "Edit" at bounding box center [995, 420] width 37 height 8
checkbox input "false"
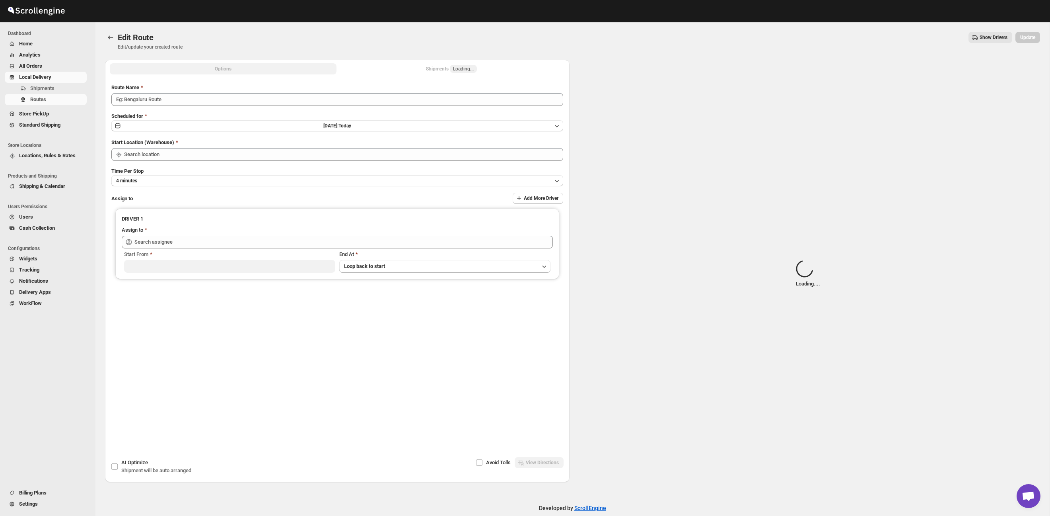
click at [426, 76] on div "Options Shipments Loading... More views Options Shipments Loading... More views" at bounding box center [337, 69] width 465 height 18
type input "Route - 25/09-0903"
drag, startPoint x: 415, startPoint y: 70, endPoint x: 448, endPoint y: 69, distance: 32.6
click at [415, 70] on button "Shipments Loading..." at bounding box center [451, 68] width 227 height 11
type input "Taller Calzada del Valle SPGG"
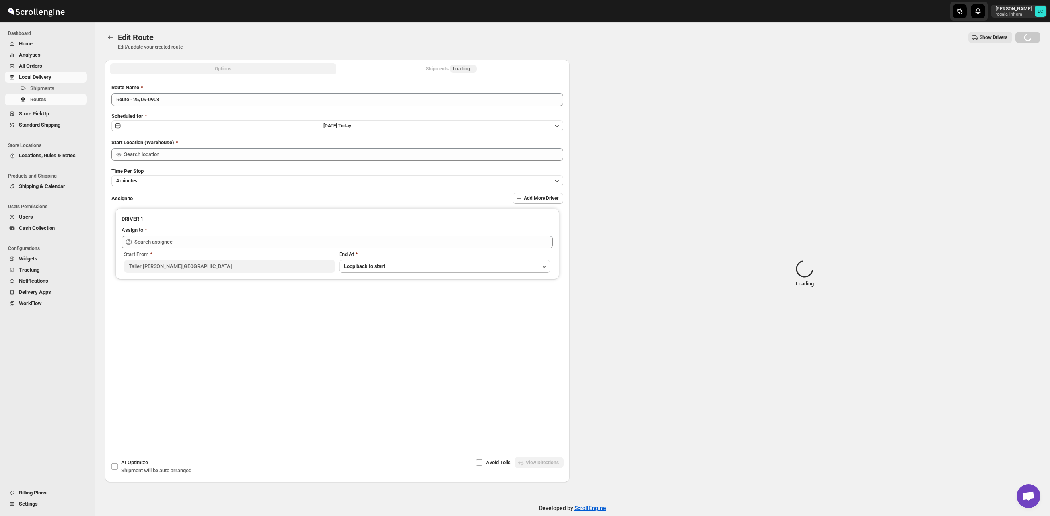
click at [449, 70] on div "Shipments Loading..." at bounding box center [451, 69] width 51 height 8
type input "Taller Calzada del Valle SPGG"
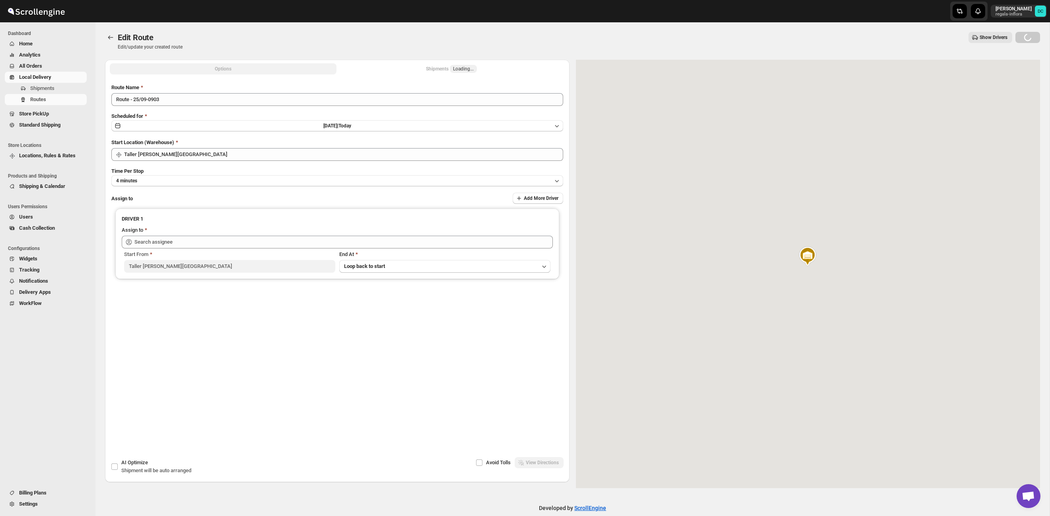
click at [477, 68] on span "Loading..." at bounding box center [463, 69] width 27 height 8
click at [460, 69] on span "Loading..." at bounding box center [463, 69] width 21 height 6
type input "Juan Antonio Castillo Guerra (juanantoniocastilloguerra@gmail.com)"
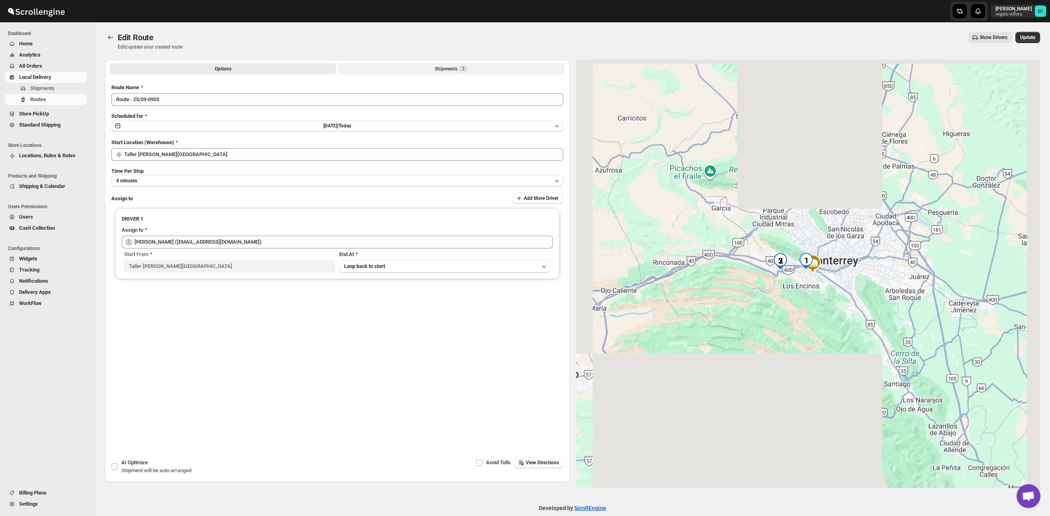
click at [437, 70] on div "Shipments 3" at bounding box center [451, 69] width 33 height 8
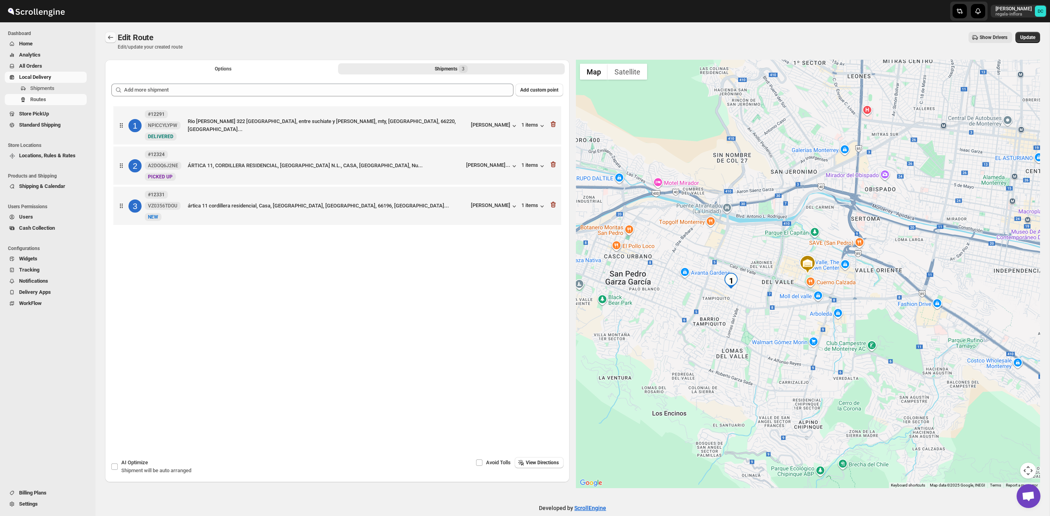
click at [114, 33] on icon "Routes" at bounding box center [111, 37] width 8 height 8
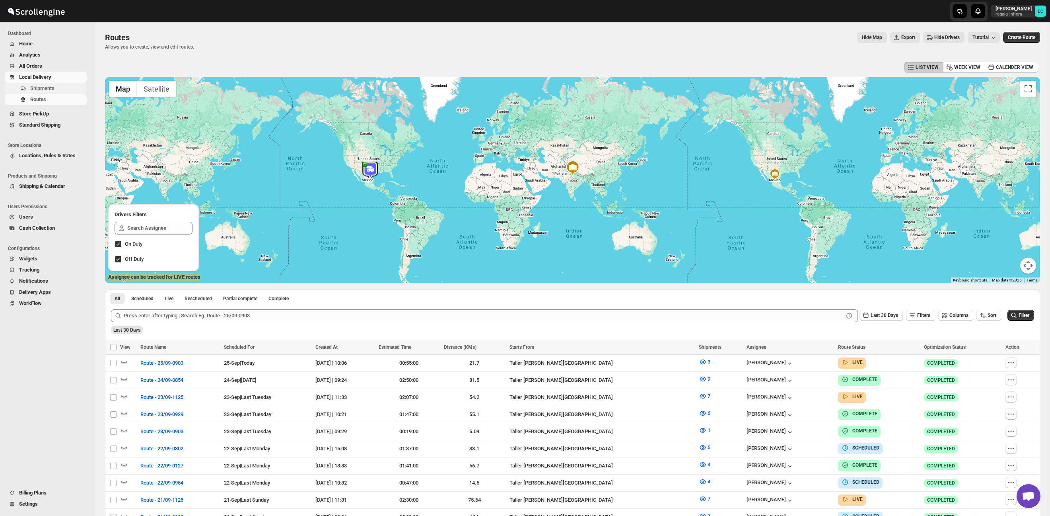
click at [55, 90] on span "Shipments" at bounding box center [42, 88] width 24 height 6
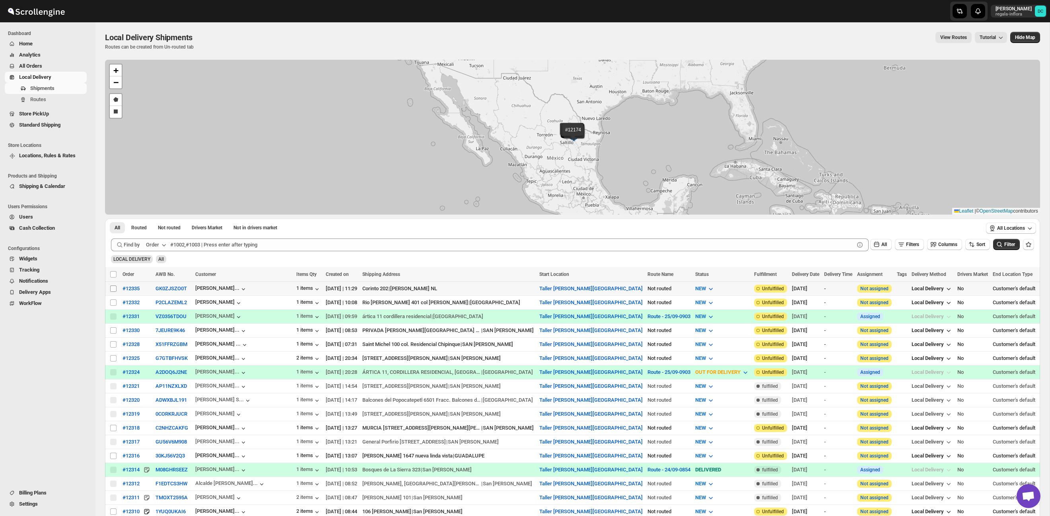
click at [114, 290] on input "Select shipment" at bounding box center [113, 288] width 6 height 6
checkbox input "true"
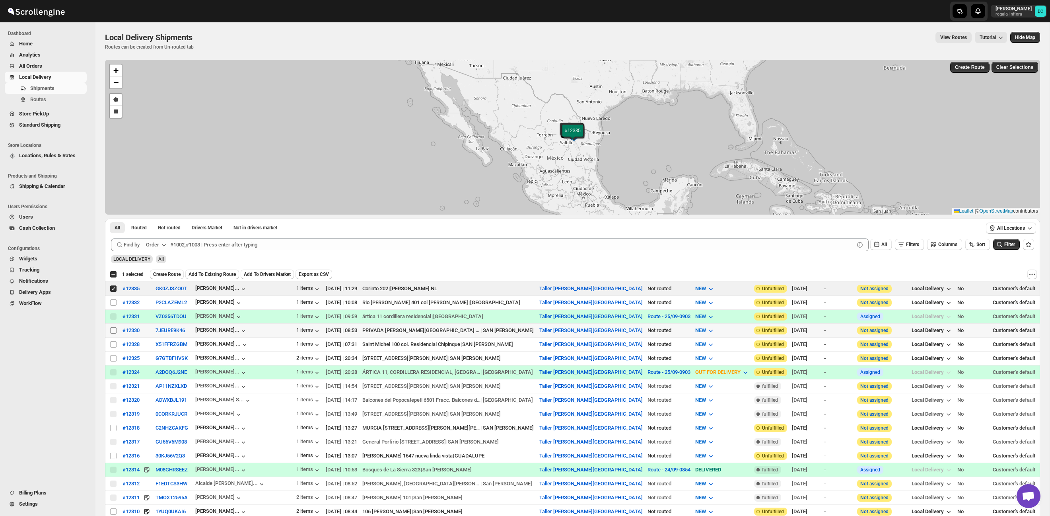
click at [114, 331] on input "Select shipment" at bounding box center [113, 330] width 6 height 6
checkbox input "true"
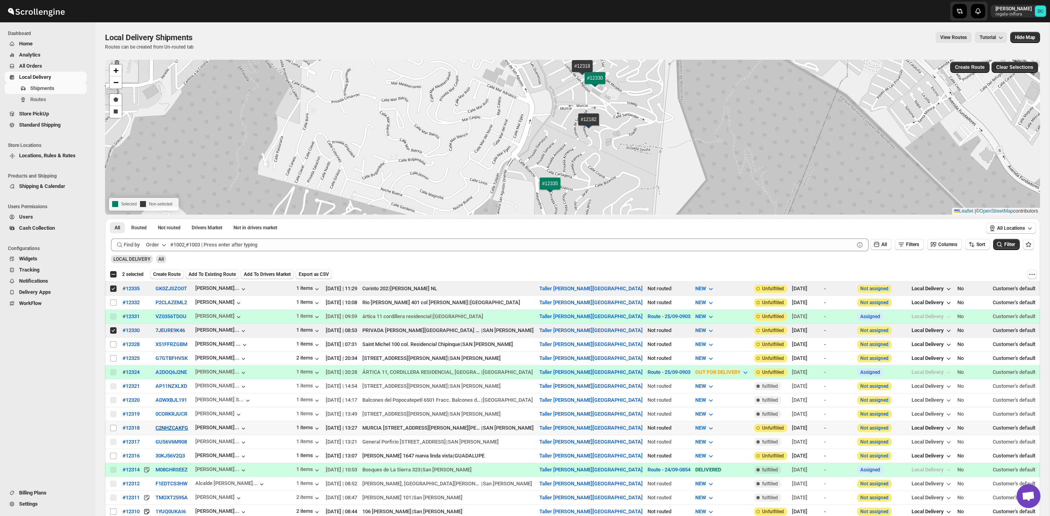
click at [111, 428] on input "Select shipment" at bounding box center [113, 427] width 6 height 6
checkbox input "true"
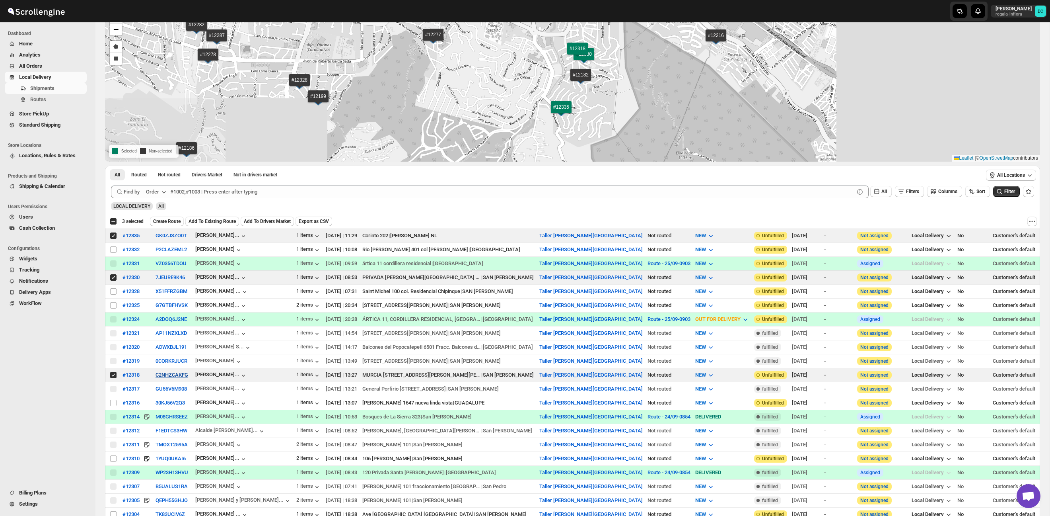
scroll to position [55, 0]
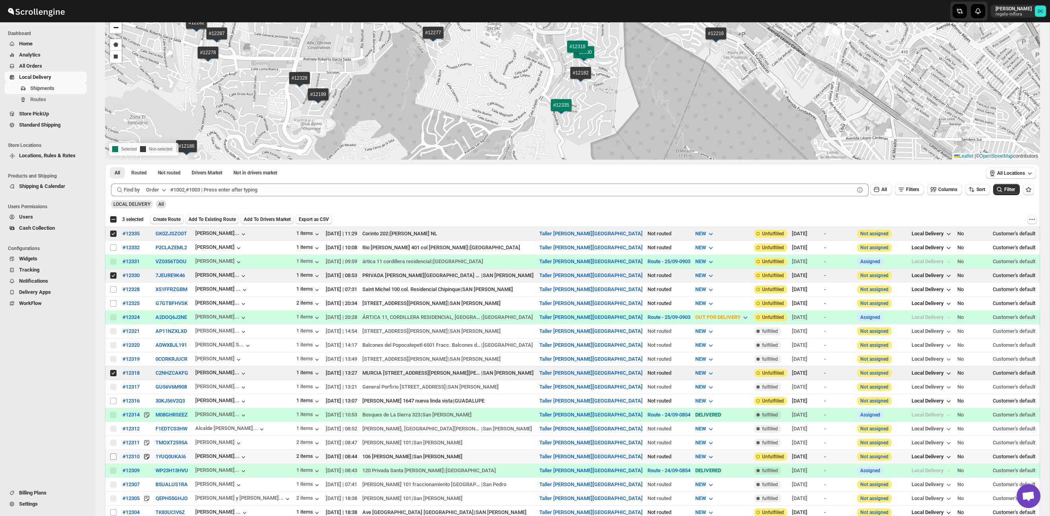
click at [114, 456] on input "Select shipment" at bounding box center [113, 456] width 6 height 6
checkbox input "true"
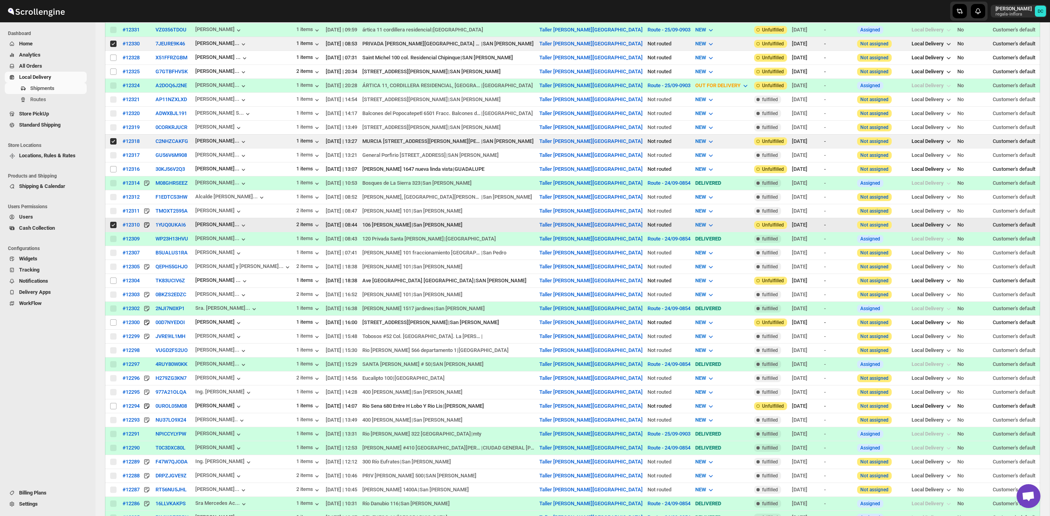
scroll to position [0, 0]
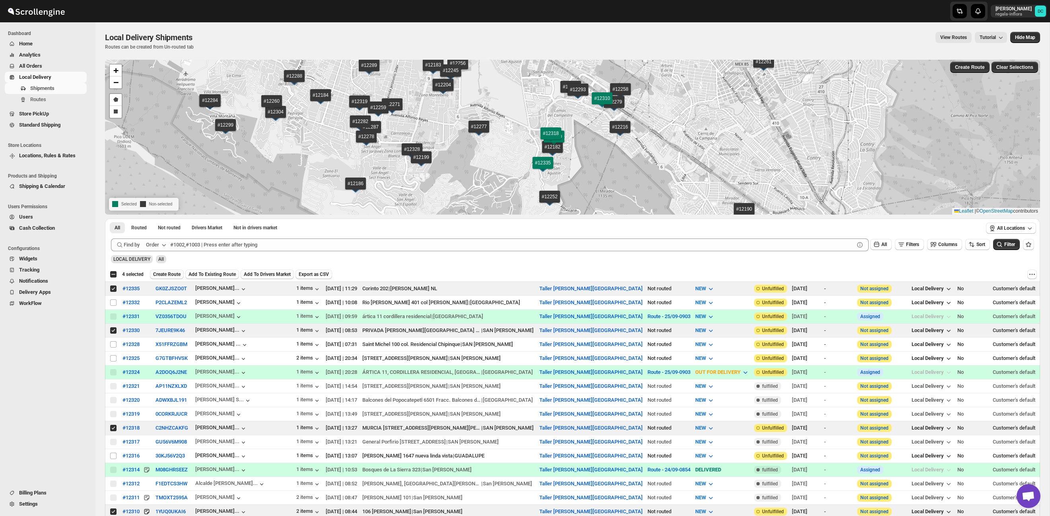
click at [179, 275] on span "Create Route" at bounding box center [166, 274] width 27 height 6
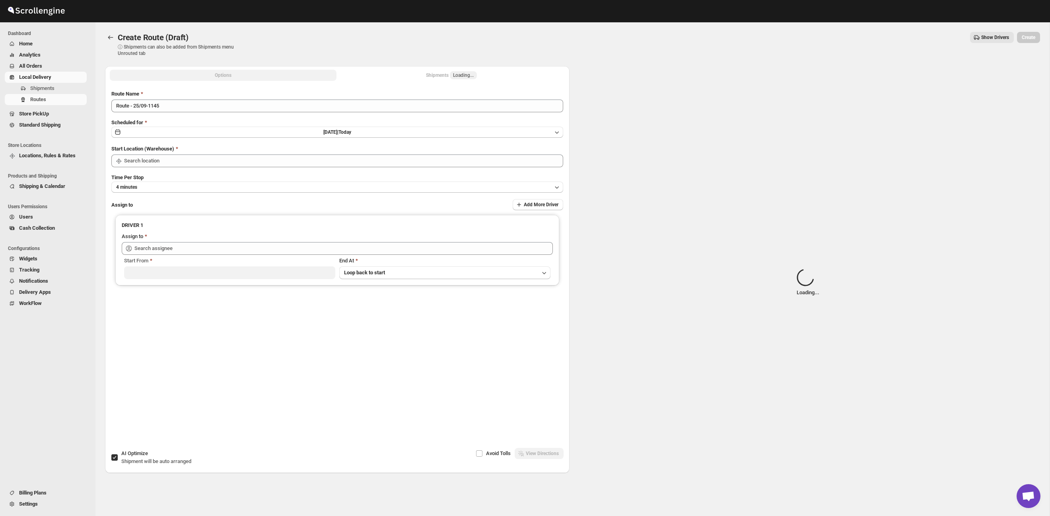
type input "Taller Calzada del Valle SPGG"
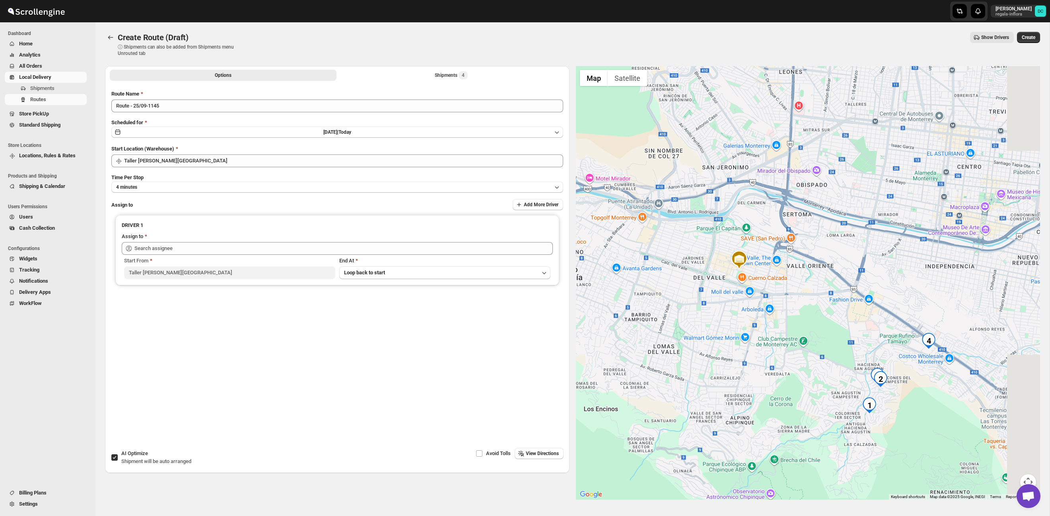
drag, startPoint x: 872, startPoint y: 319, endPoint x: 833, endPoint y: 309, distance: 40.6
click at [833, 309] on div at bounding box center [808, 282] width 465 height 433
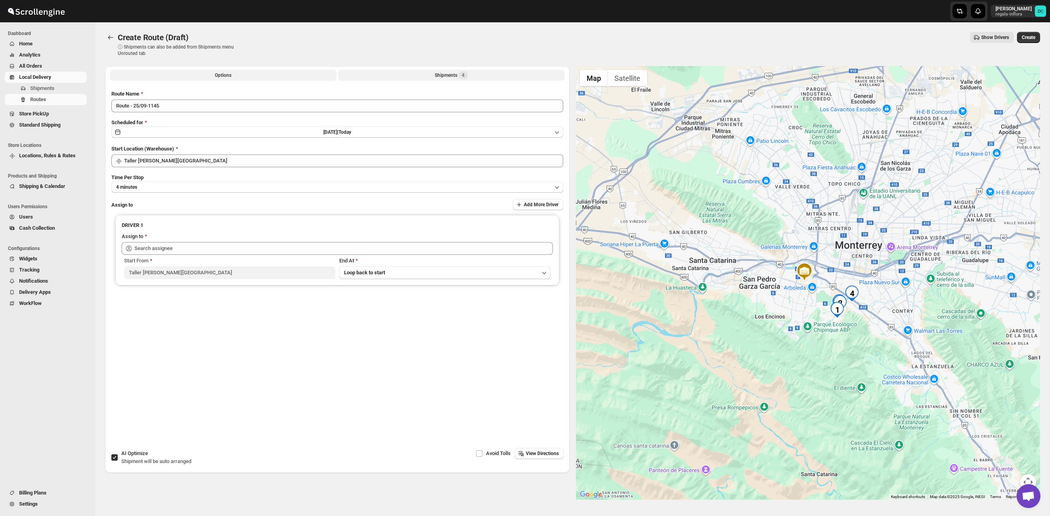
click at [352, 75] on button "Shipments 4" at bounding box center [451, 75] width 227 height 11
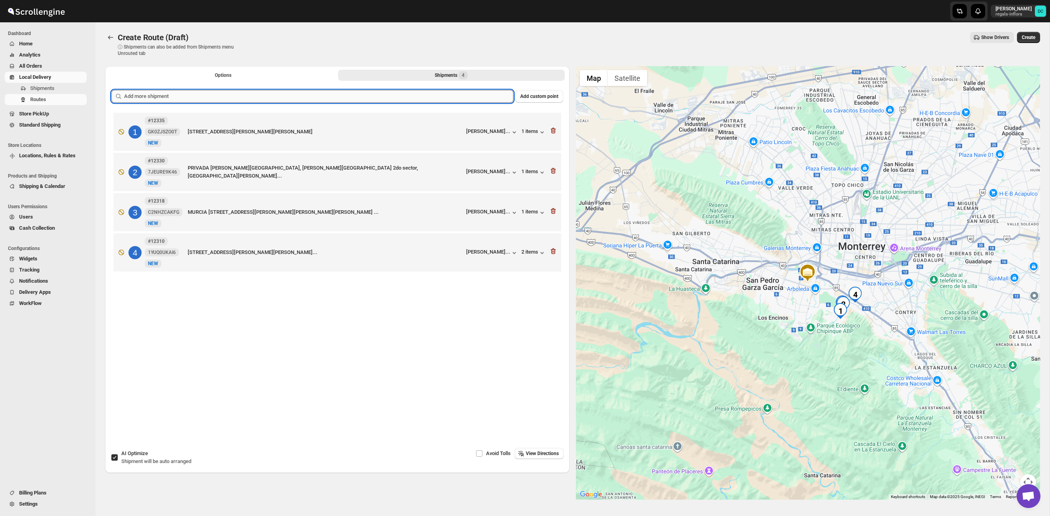
click at [421, 96] on input "text" at bounding box center [318, 96] width 389 height 13
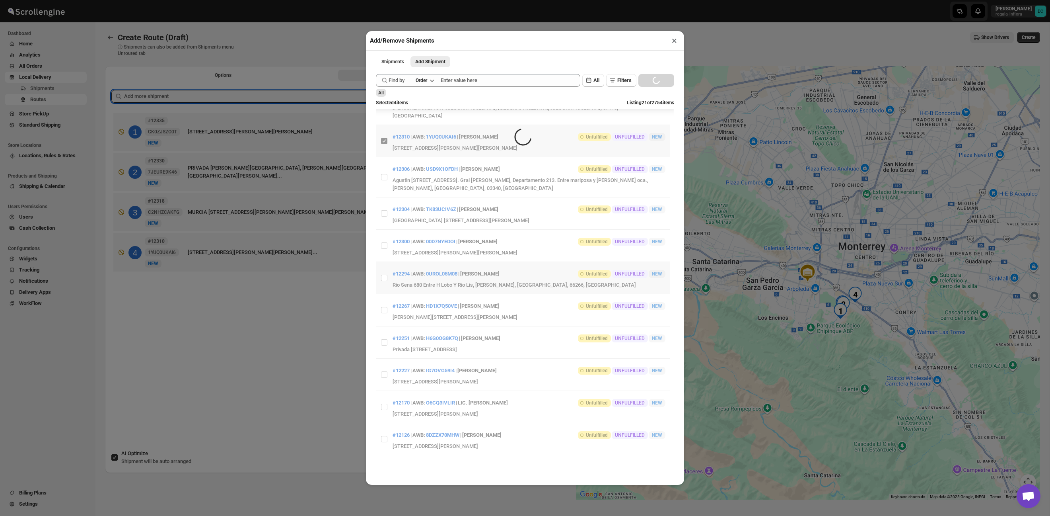
scroll to position [374, 0]
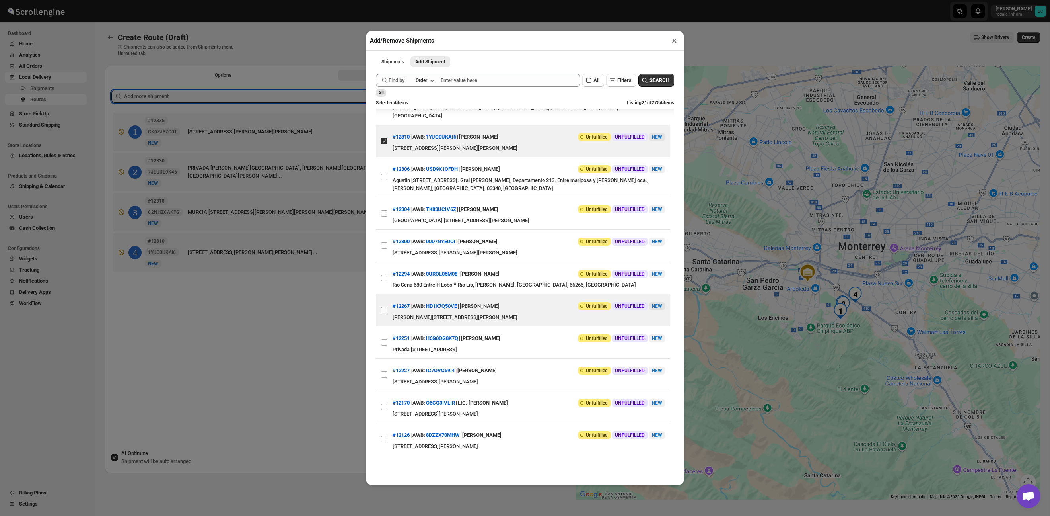
click at [385, 307] on input "View details for 68d19835e732906b3e7791d2" at bounding box center [384, 310] width 6 height 6
checkbox input "true"
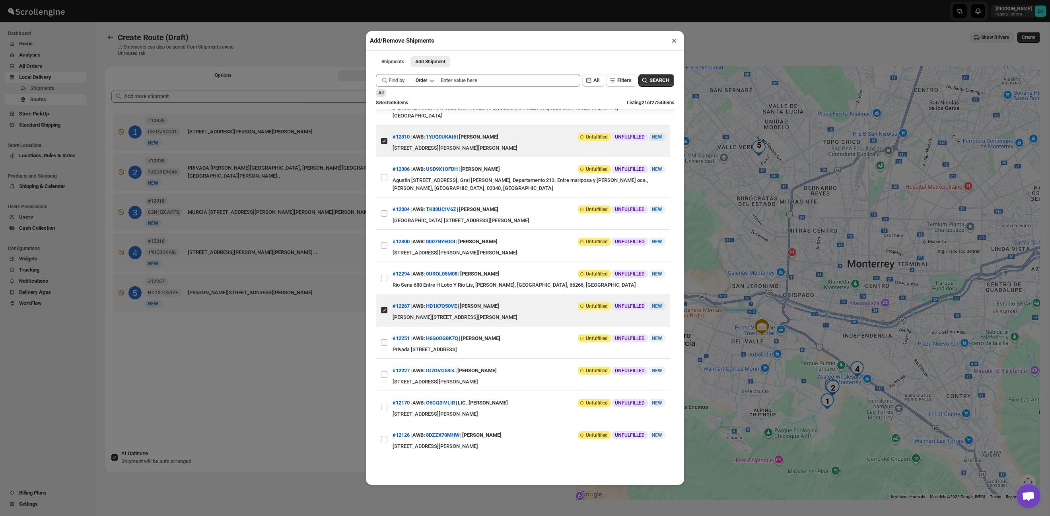
click at [333, 383] on div "Add/Remove Shipments × Shipments Add Shipment More views Shipments Add Shipment…" at bounding box center [525, 258] width 1050 height 516
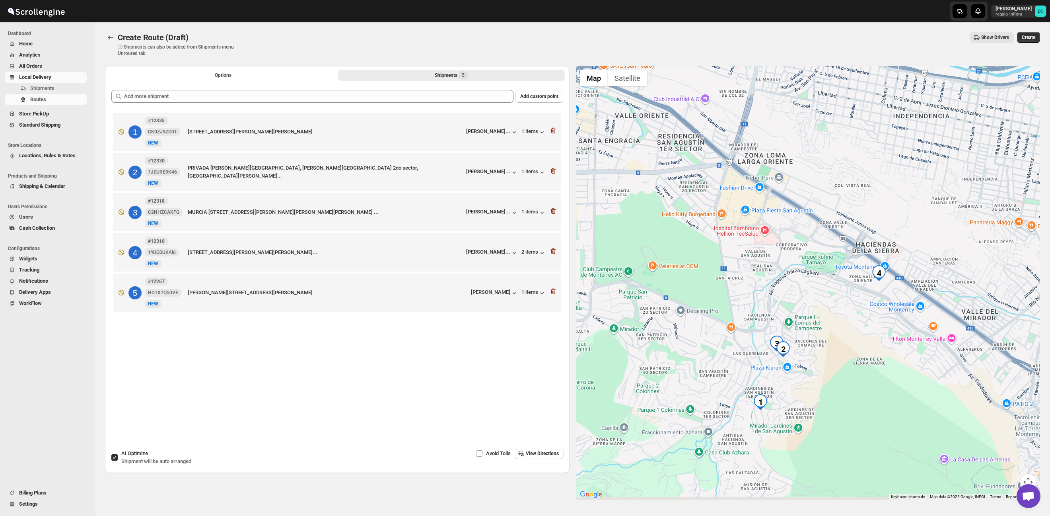
drag, startPoint x: 837, startPoint y: 433, endPoint x: 829, endPoint y: 387, distance: 45.9
click at [843, 380] on div at bounding box center [808, 282] width 465 height 433
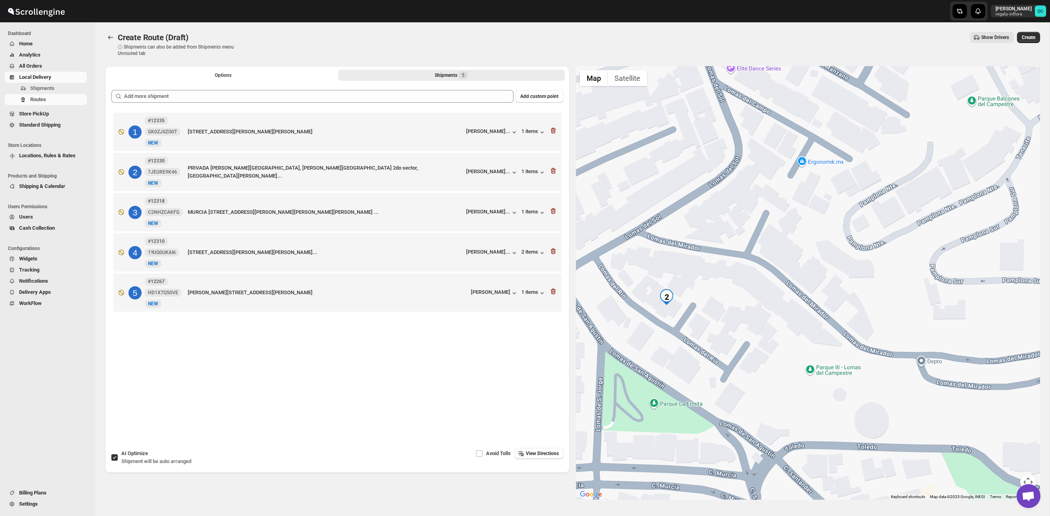
click at [113, 456] on input "AI Optimize Shipment will be auto arranged" at bounding box center [114, 457] width 6 height 6
checkbox input "false"
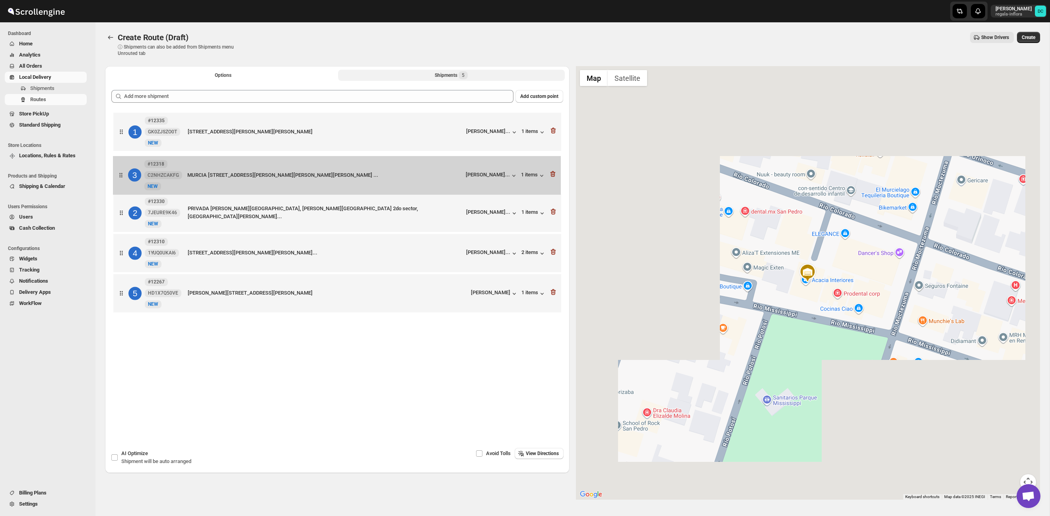
drag, startPoint x: 123, startPoint y: 218, endPoint x: 134, endPoint y: 174, distance: 45.6
click at [123, 175] on div "1 #12335 GK0ZJSZO0T New NEW Corinto 202, Jardines de San Agustin, GARZA GARCIA …" at bounding box center [337, 213] width 452 height 205
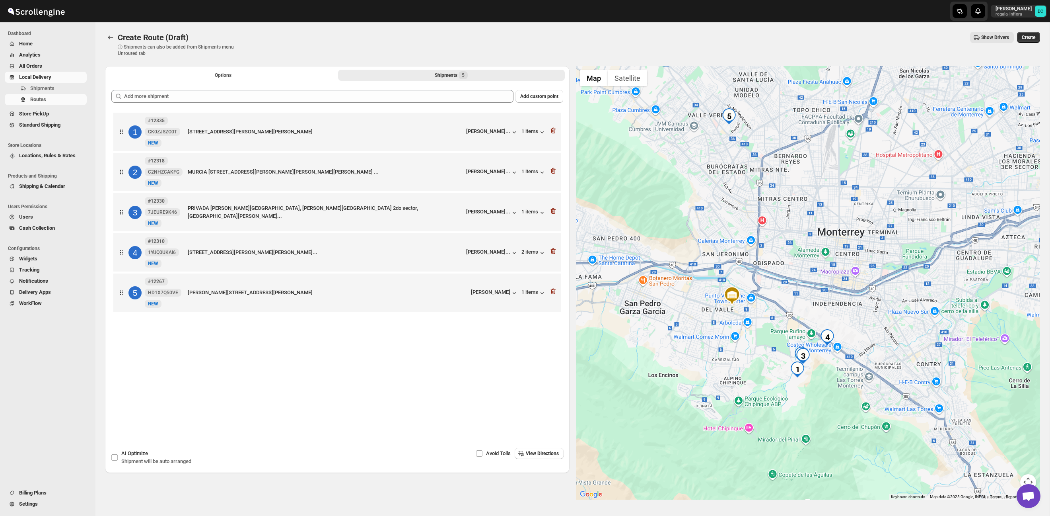
drag, startPoint x: 889, startPoint y: 358, endPoint x: 882, endPoint y: 350, distance: 10.7
click at [884, 351] on div at bounding box center [808, 282] width 465 height 433
click at [249, 74] on button "Options" at bounding box center [223, 75] width 227 height 11
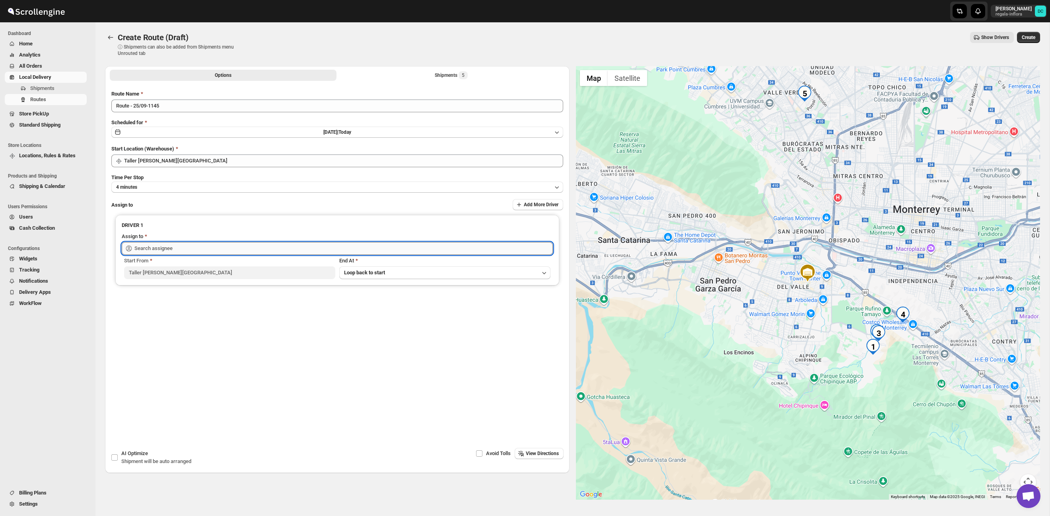
click at [325, 247] on input "text" at bounding box center [343, 248] width 419 height 13
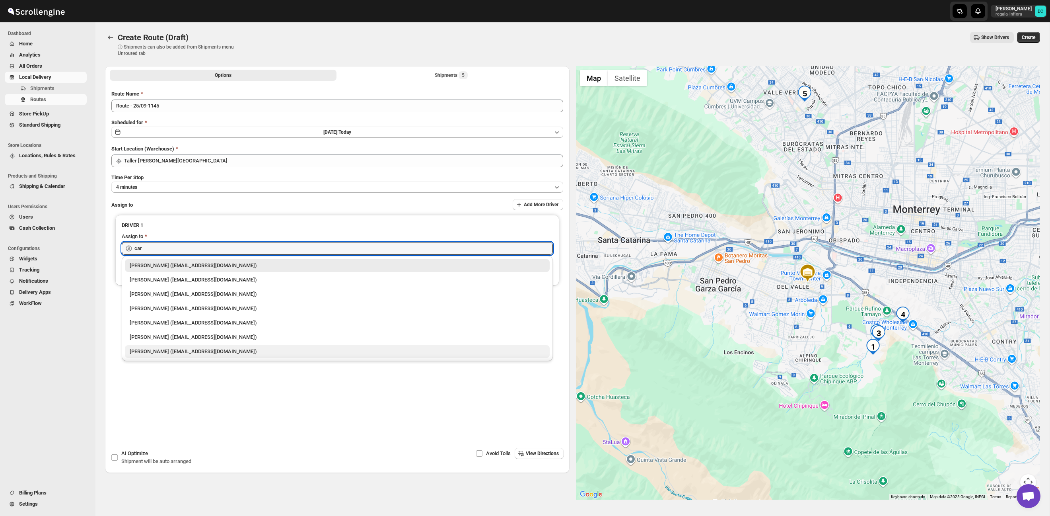
click at [276, 351] on div "Carolina Piñon (krito_shock@hotmail.com)" at bounding box center [337, 351] width 415 height 8
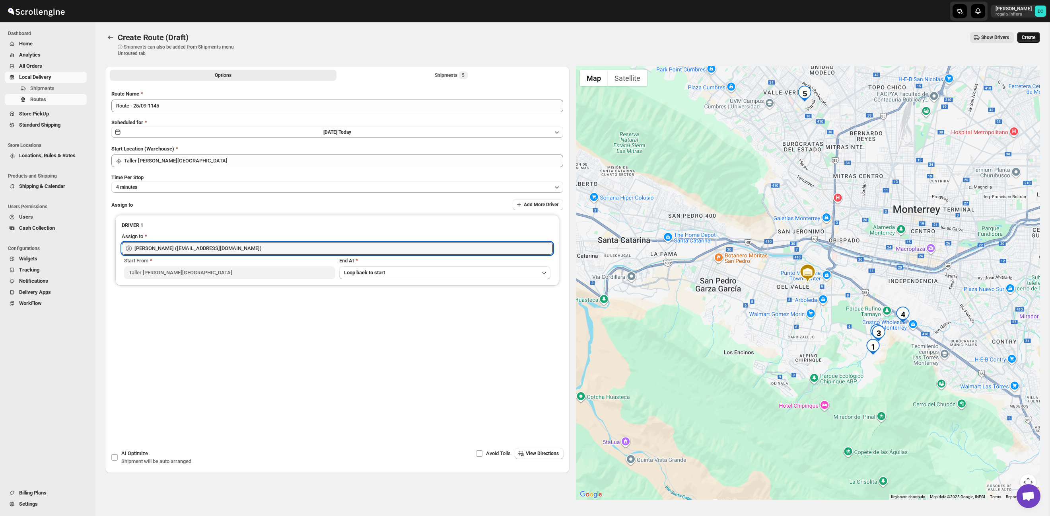
type input "Carolina Piñon (krito_shock@hotmail.com)"
click at [1028, 39] on span "Create" at bounding box center [1029, 37] width 14 height 6
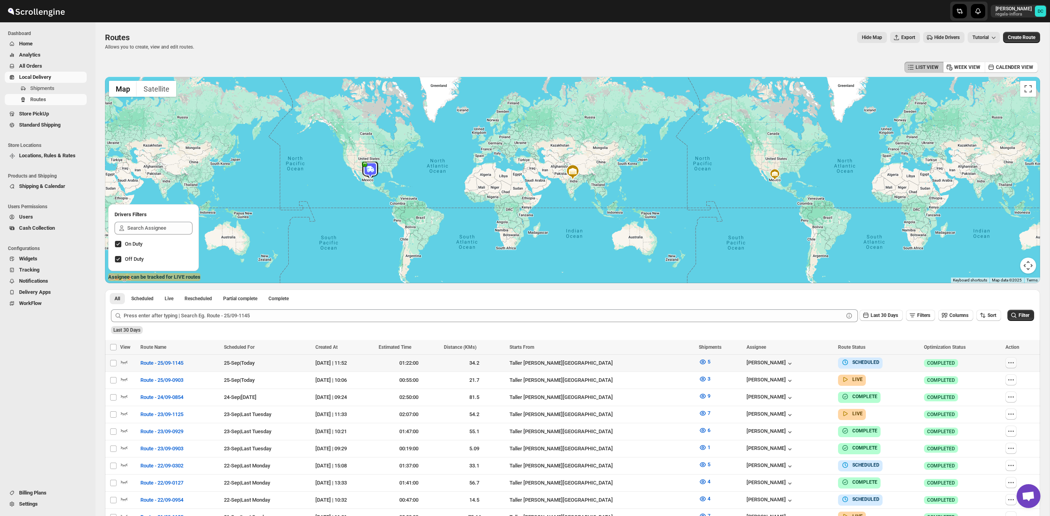
click at [1012, 363] on icon "button" at bounding box center [1011, 362] width 1 height 1
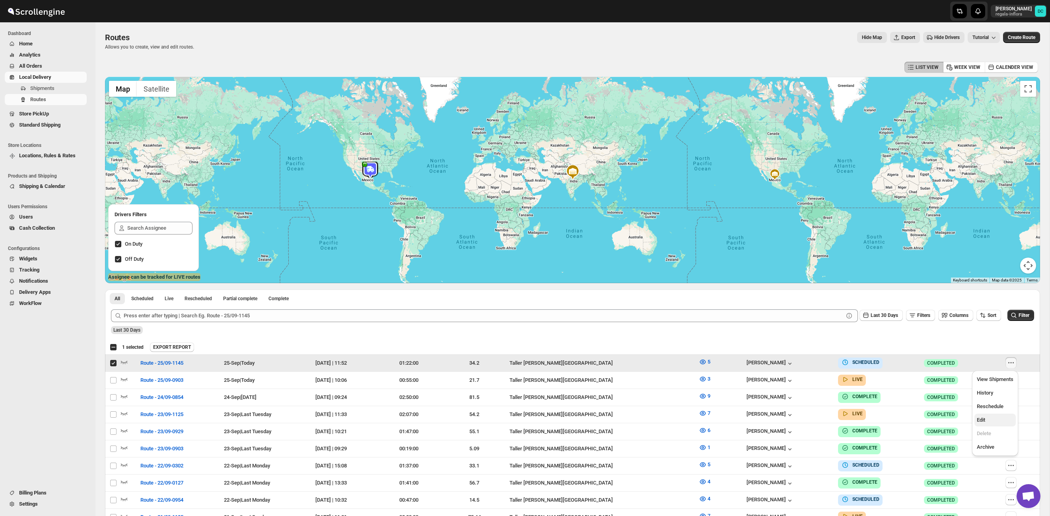
click at [989, 419] on span "Edit" at bounding box center [995, 420] width 37 height 8
checkbox input "false"
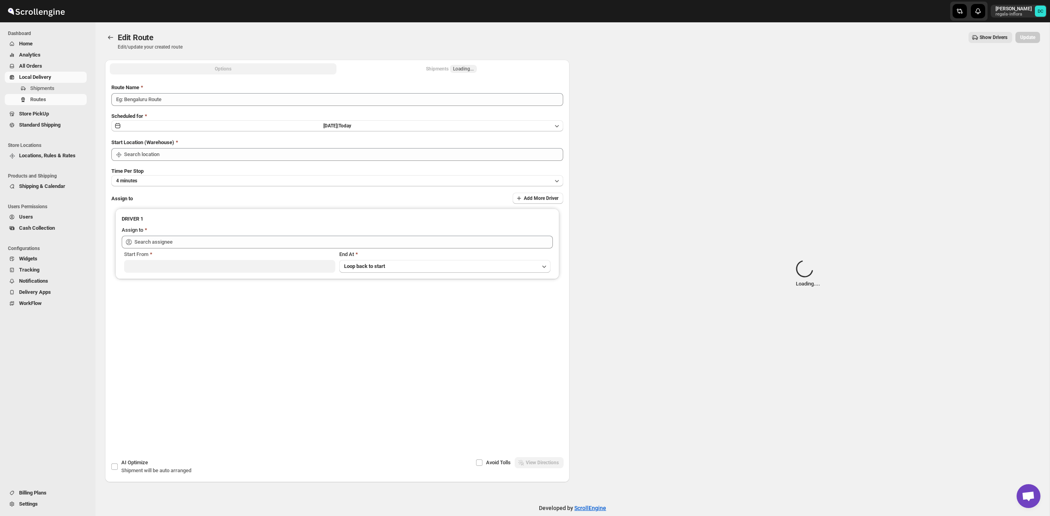
type input "Route - 25/09-1145"
type input "Taller Calzada del Valle SPGG"
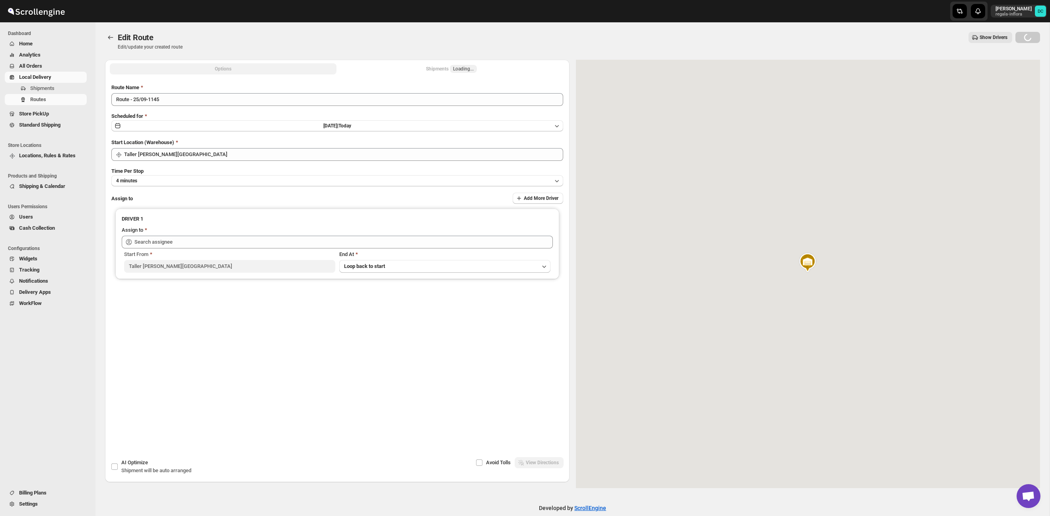
type input "Carolina Piñon (krito_shock@hotmail.com)"
drag, startPoint x: 434, startPoint y: 69, endPoint x: 606, endPoint y: 192, distance: 211.0
click at [435, 70] on div "Shipments 5" at bounding box center [451, 69] width 33 height 8
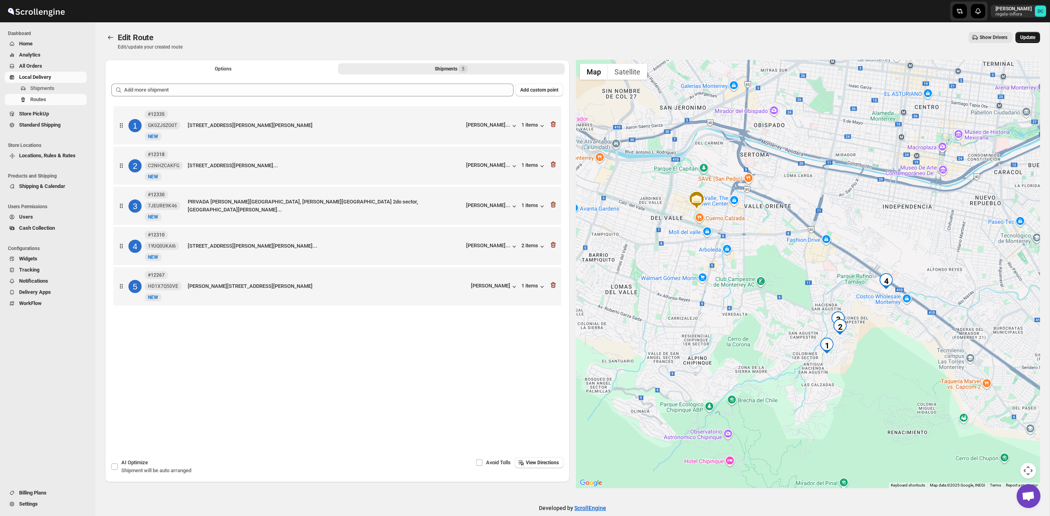
click at [1030, 39] on span "Update" at bounding box center [1027, 37] width 15 height 6
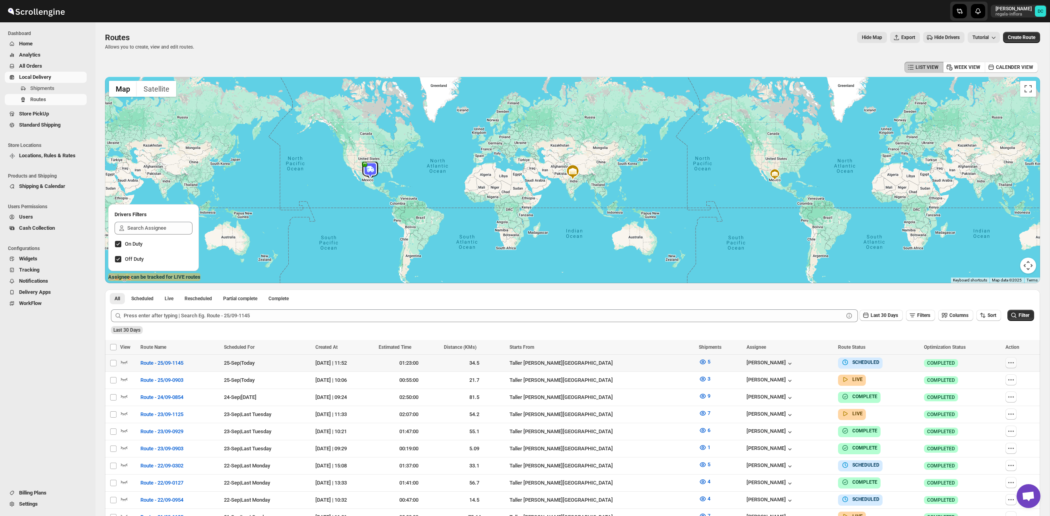
click at [1015, 364] on icon "button" at bounding box center [1011, 362] width 8 height 8
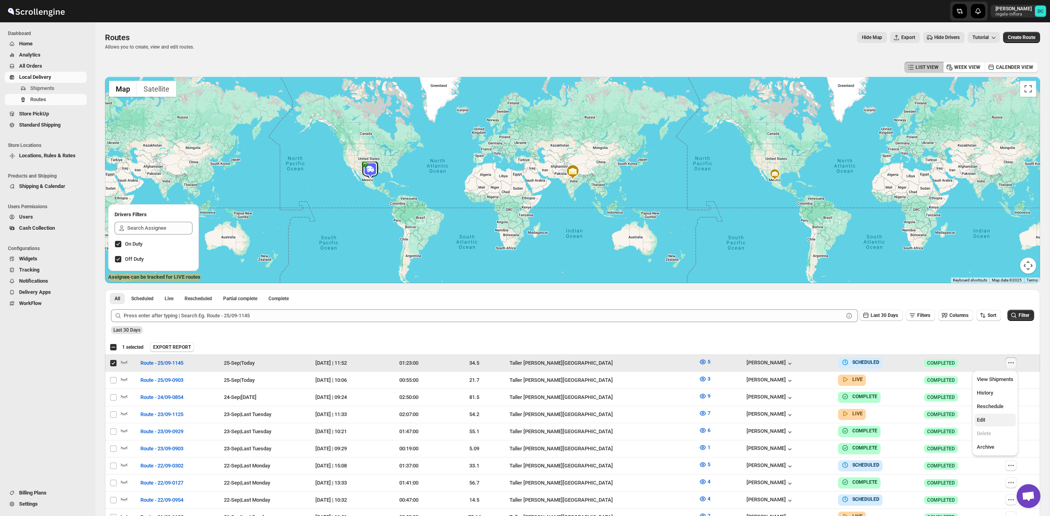
click at [993, 422] on span "Edit" at bounding box center [995, 420] width 37 height 8
checkbox input "false"
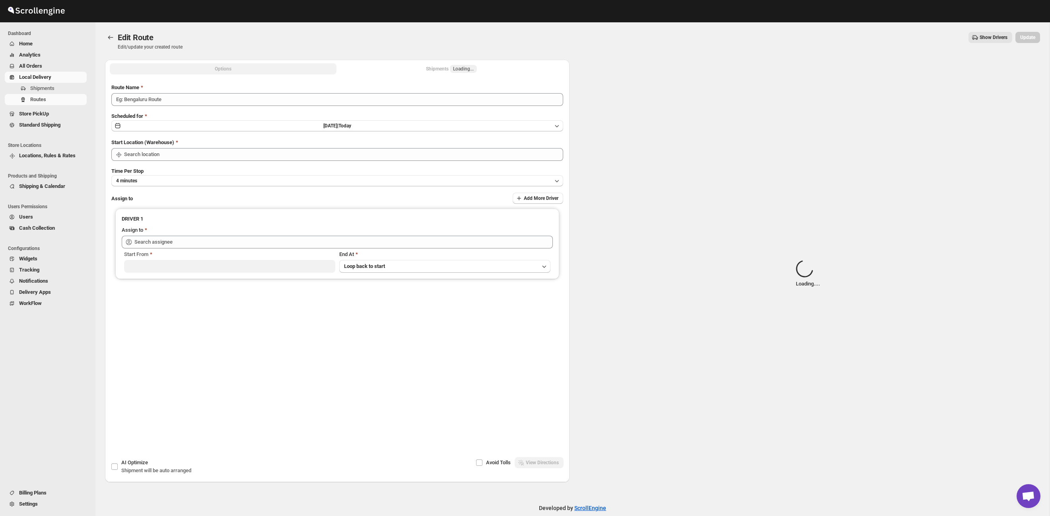
type input "Route - 25/09-1145"
type input "Taller Calzada del Valle SPGG"
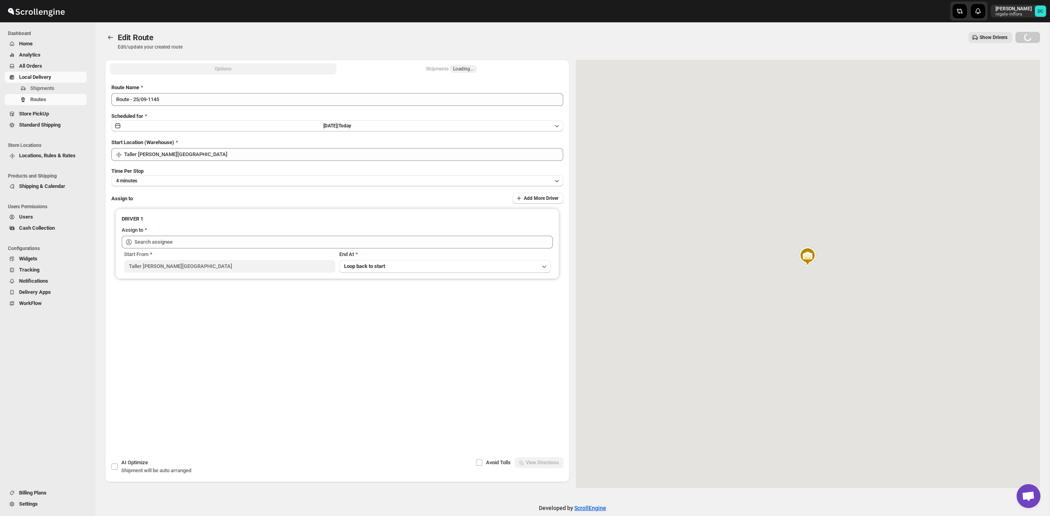
type input "Carolina Piñon (krito_shock@hotmail.com)"
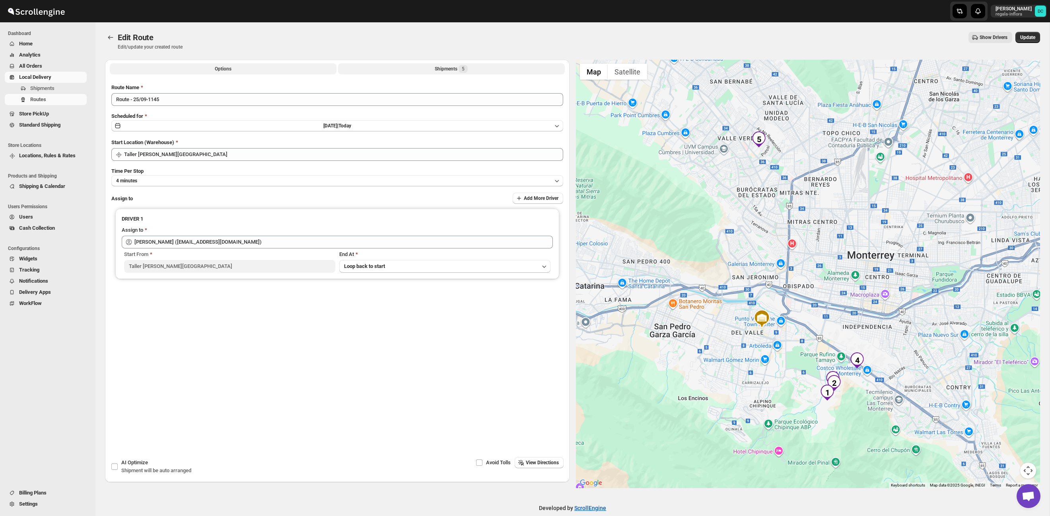
click at [420, 68] on button "Shipments 5" at bounding box center [451, 68] width 227 height 11
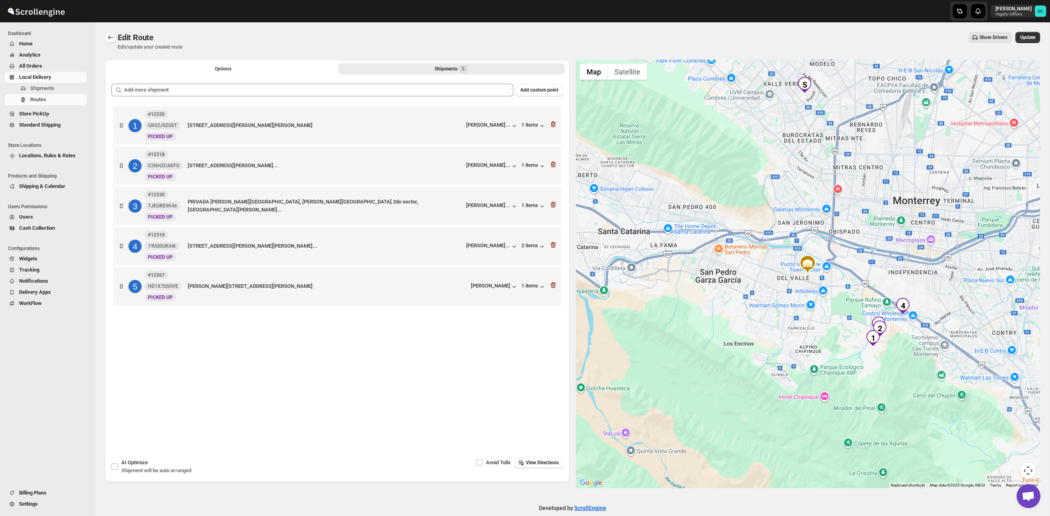
click at [109, 38] on icon "Routes" at bounding box center [110, 37] width 5 height 4
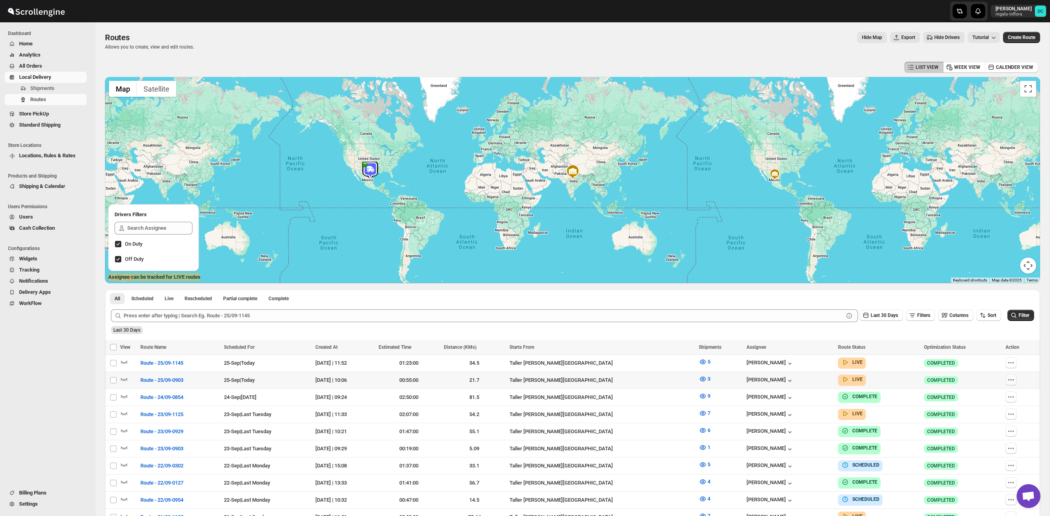
click at [1015, 373] on td at bounding box center [1021, 380] width 37 height 17
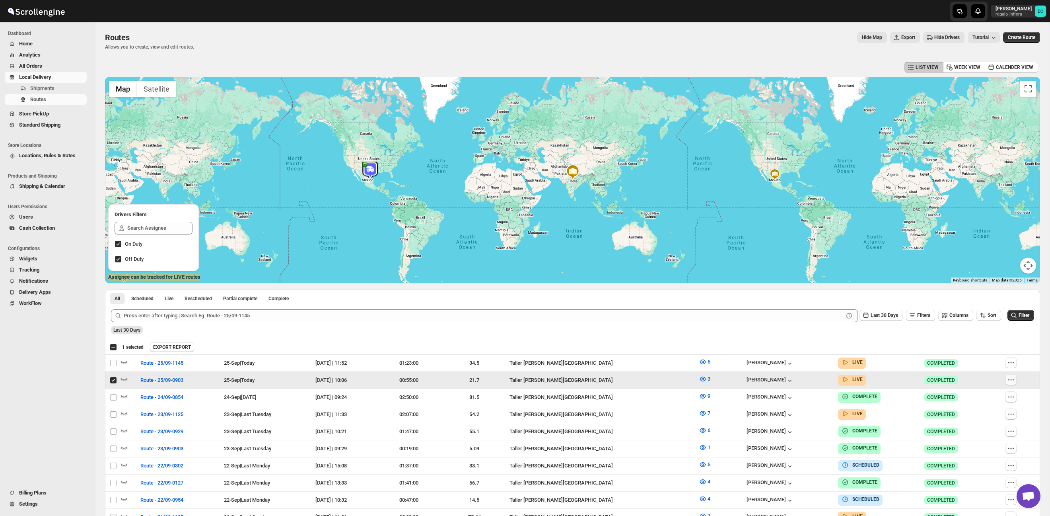
click at [1014, 380] on icon "button" at bounding box center [1011, 380] width 8 height 8
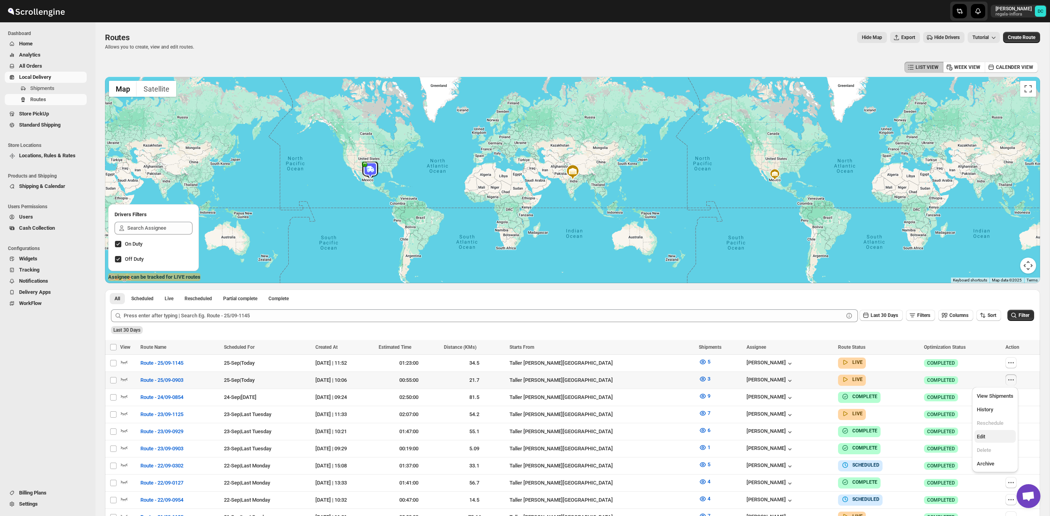
click at [993, 434] on span "Edit" at bounding box center [995, 436] width 37 height 8
checkbox input "true"
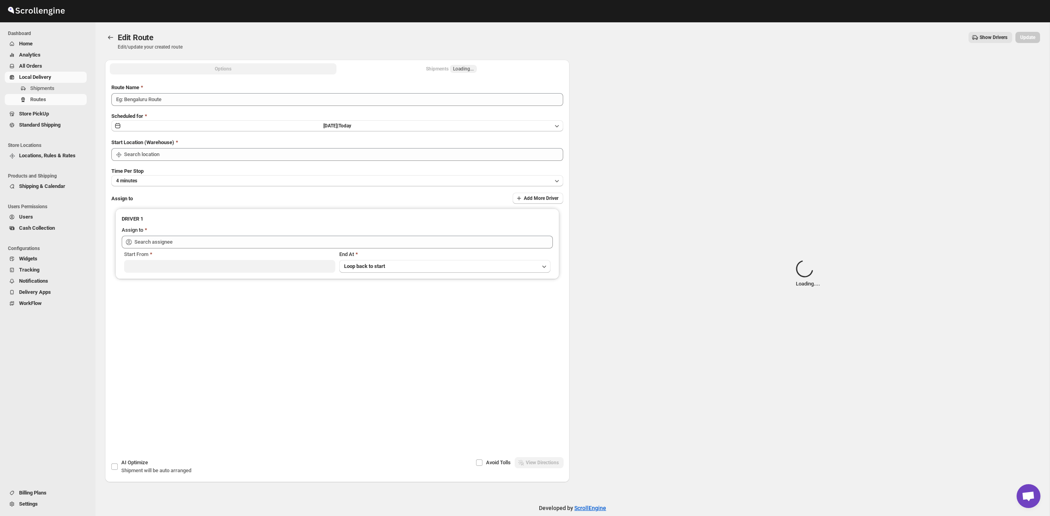
type input "Route - 25/09-0903"
type input "Taller Calzada del Valle SPGG"
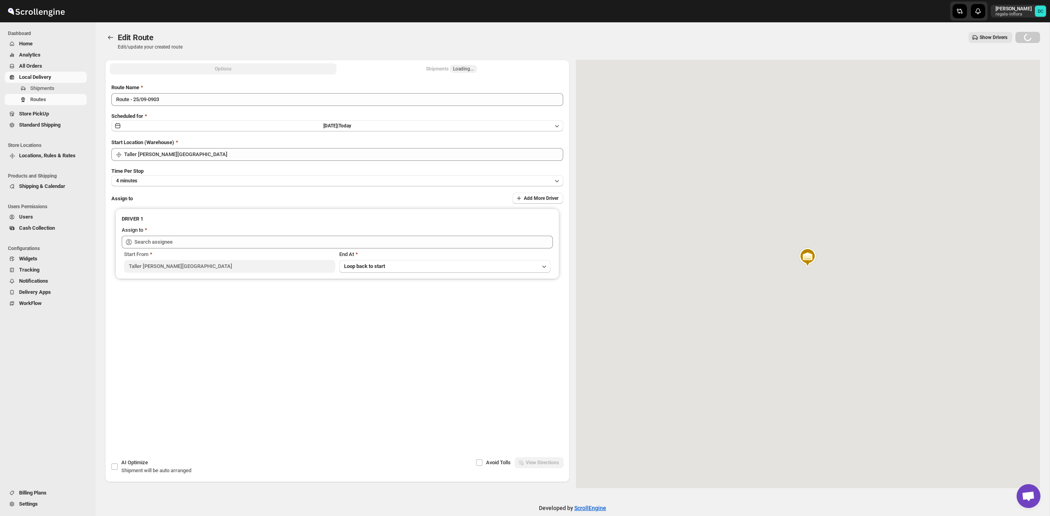
type input "Juan Antonio Castillo Guerra (juanantoniocastilloguerra@gmail.com)"
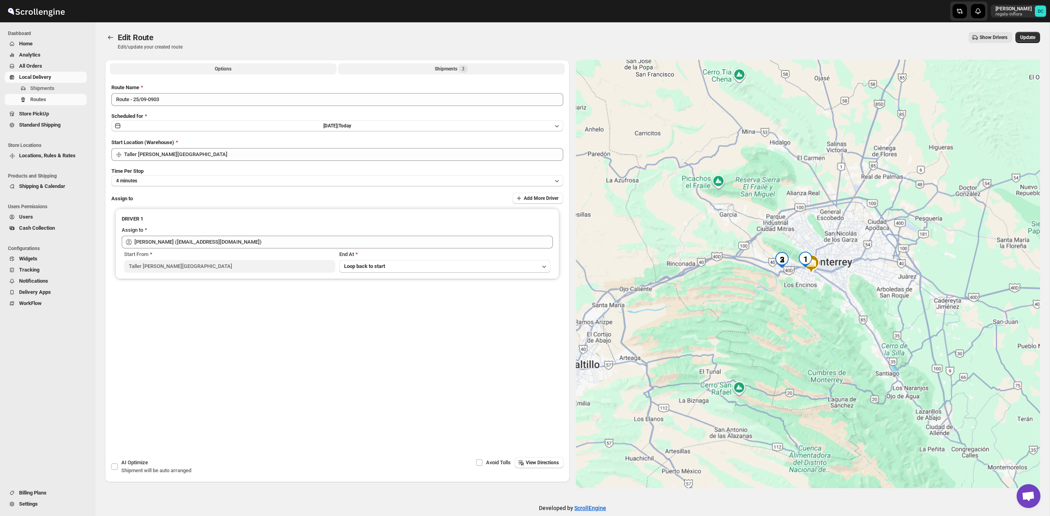
drag, startPoint x: 444, startPoint y: 68, endPoint x: 455, endPoint y: 68, distance: 10.8
click at [444, 68] on div "Shipments 3" at bounding box center [451, 69] width 33 height 8
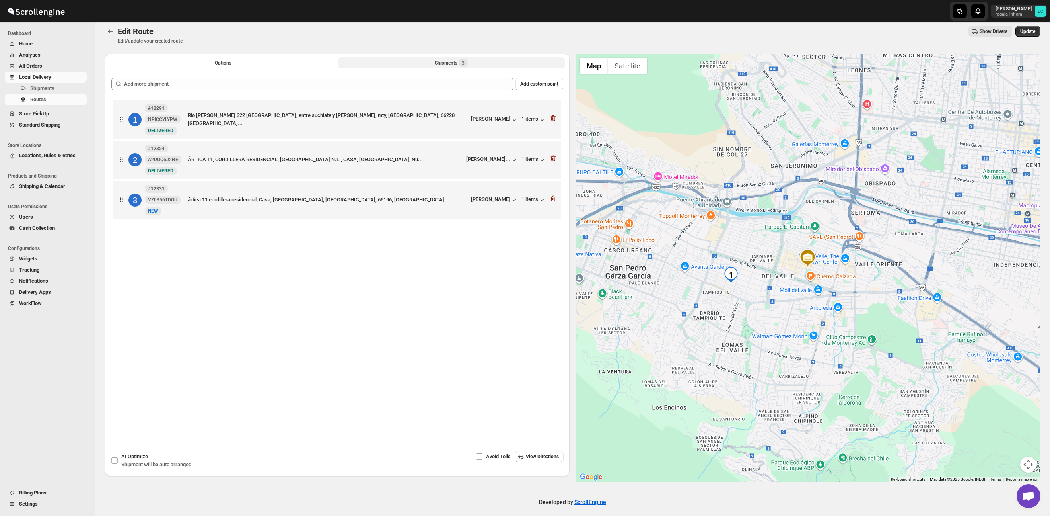
scroll to position [12, 0]
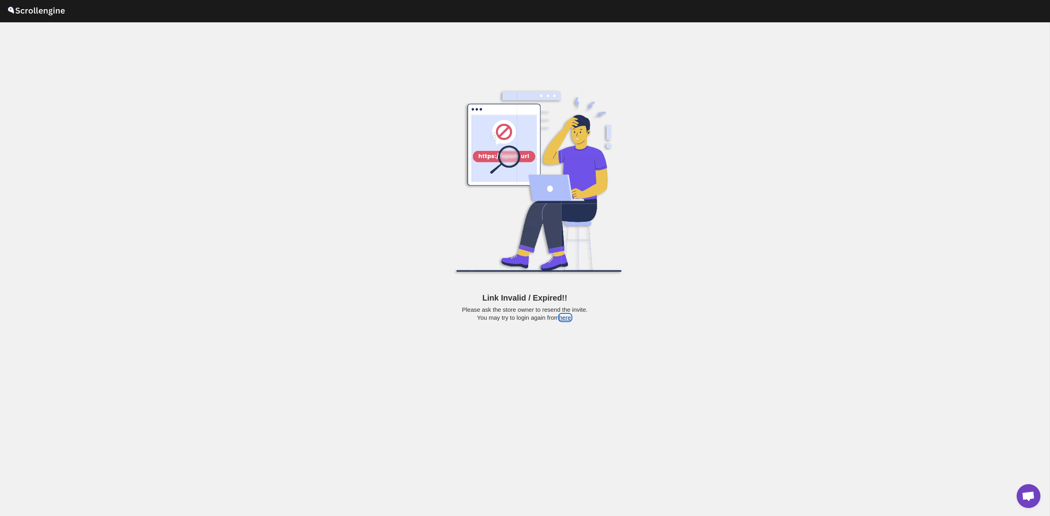
click at [571, 319] on button "here" at bounding box center [565, 317] width 12 height 7
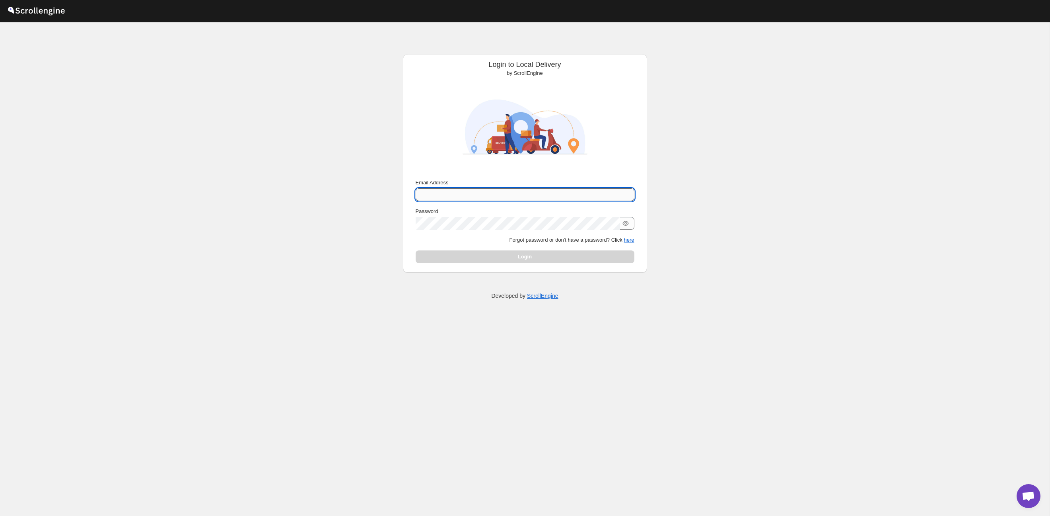
click at [452, 193] on input "Email Address" at bounding box center [525, 194] width 219 height 13
type input "[PERSON_NAME][EMAIL_ADDRESS][DOMAIN_NAME]"
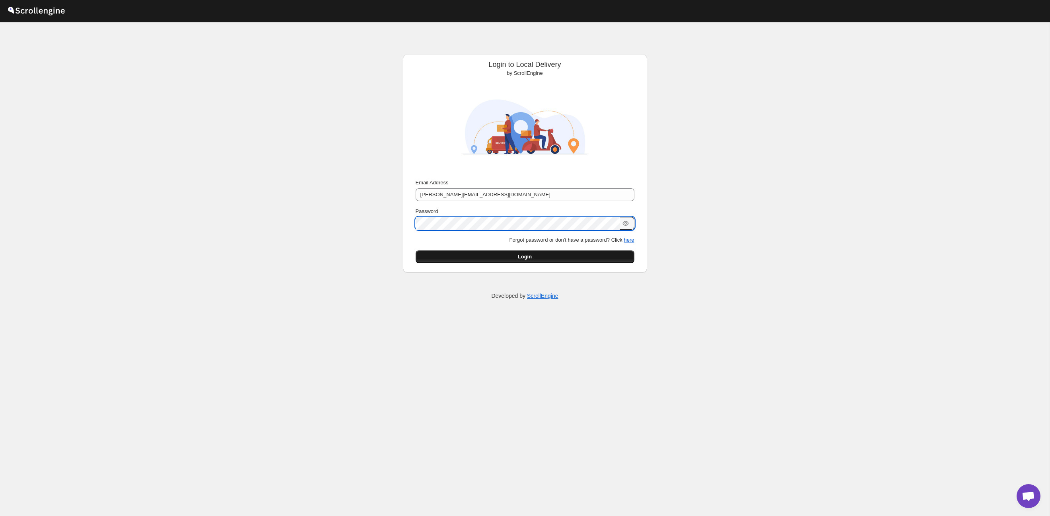
click at [601, 255] on button "Login" at bounding box center [525, 256] width 219 height 13
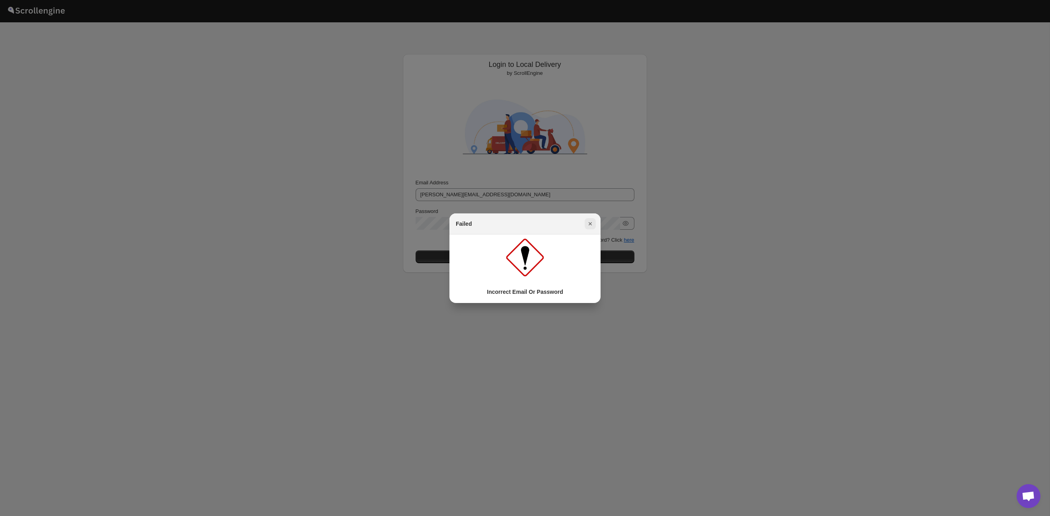
click at [590, 225] on icon "Close" at bounding box center [590, 224] width 8 height 8
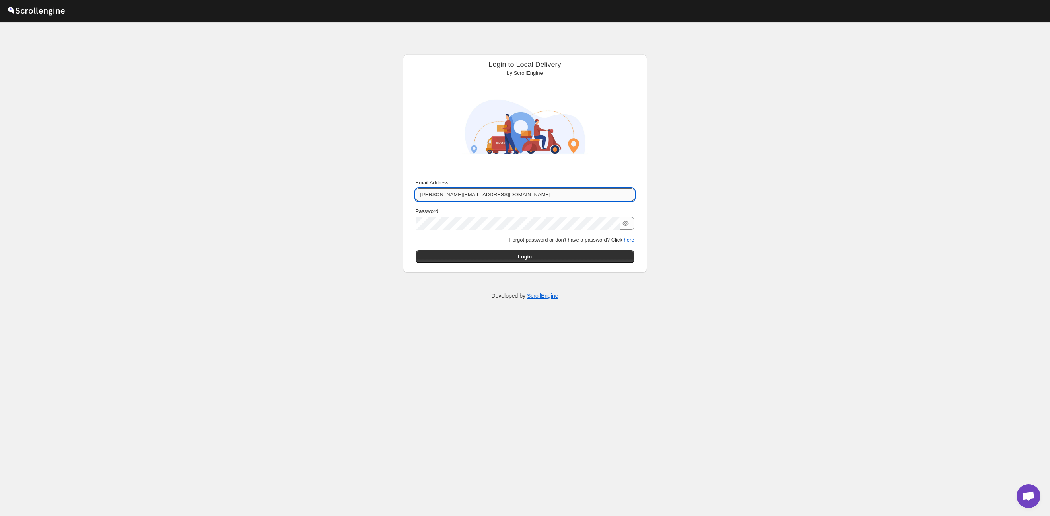
click at [430, 195] on input "juanantoniocastilloguerra@gmail.com" at bounding box center [525, 194] width 219 height 13
click at [419, 195] on input "juanantoniocastilloguerra@gmail.com" at bounding box center [525, 194] width 219 height 13
drag, startPoint x: 520, startPoint y: 196, endPoint x: 354, endPoint y: 187, distance: 166.9
click at [366, 189] on div "Login to Local Delivery by ScrollEngine Submit Email Address juanantoniocastill…" at bounding box center [525, 268] width 1050 height 493
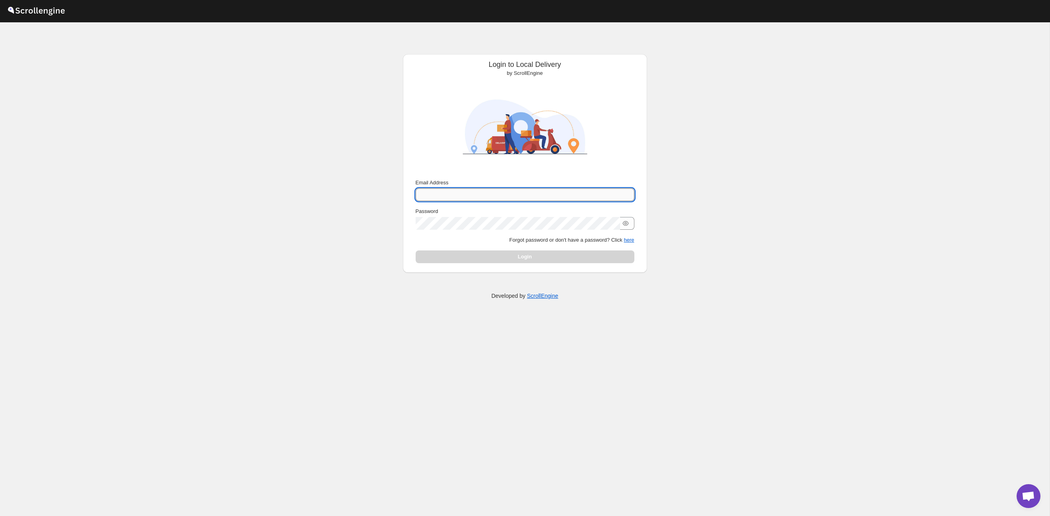
paste input "juanantoniocastilloguerra@gmail.com"
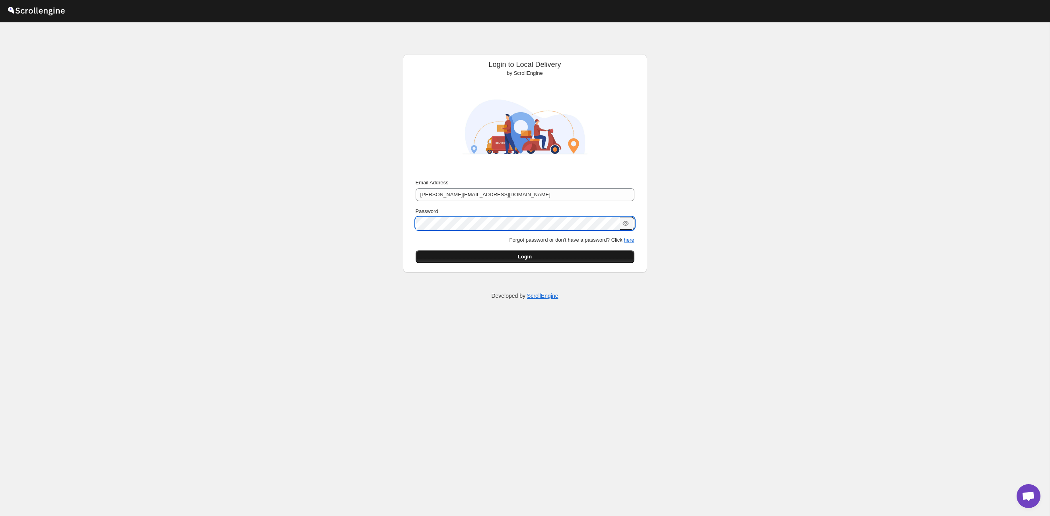
click at [578, 261] on button "Login" at bounding box center [525, 256] width 219 height 13
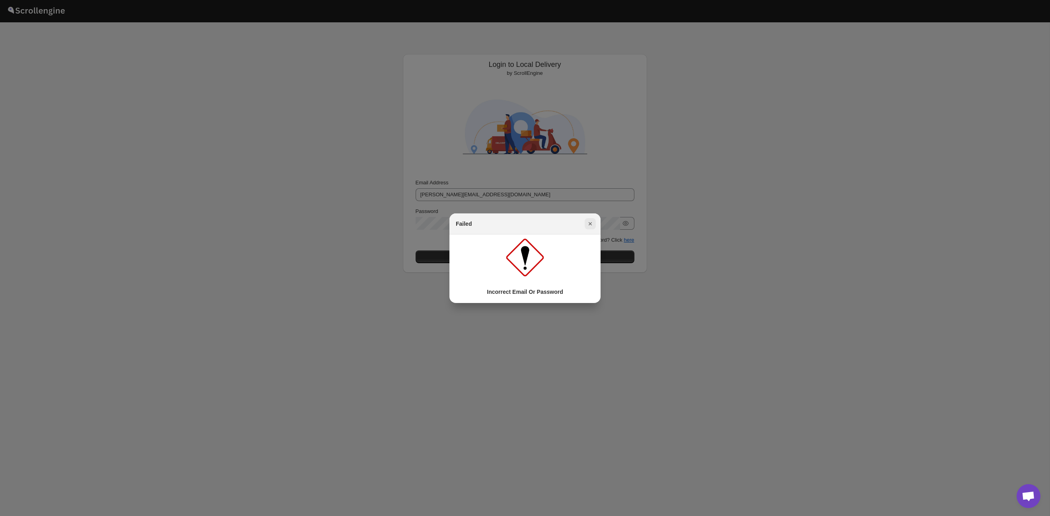
click at [588, 226] on icon "Close" at bounding box center [590, 224] width 8 height 8
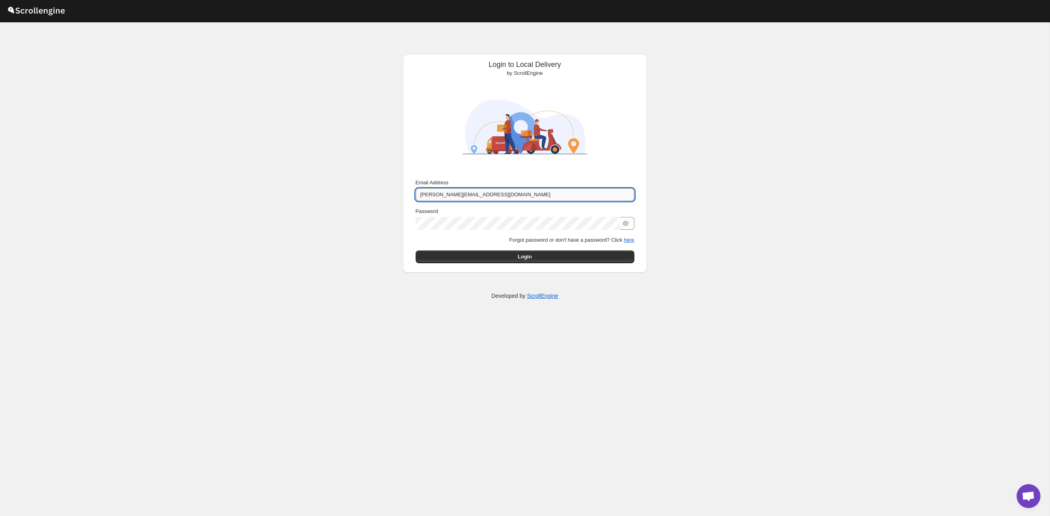
click at [525, 197] on input "juanantoniocastilloguerra@gmail.com" at bounding box center [525, 194] width 219 height 13
drag, startPoint x: 536, startPoint y: 194, endPoint x: 402, endPoint y: 189, distance: 134.6
click at [402, 190] on div "Login to Local Delivery by ScrollEngine Submit Email Address juanantoniocastill…" at bounding box center [524, 148] width 263 height 253
type input "juanantoniocastilloguerra@gmail.com"
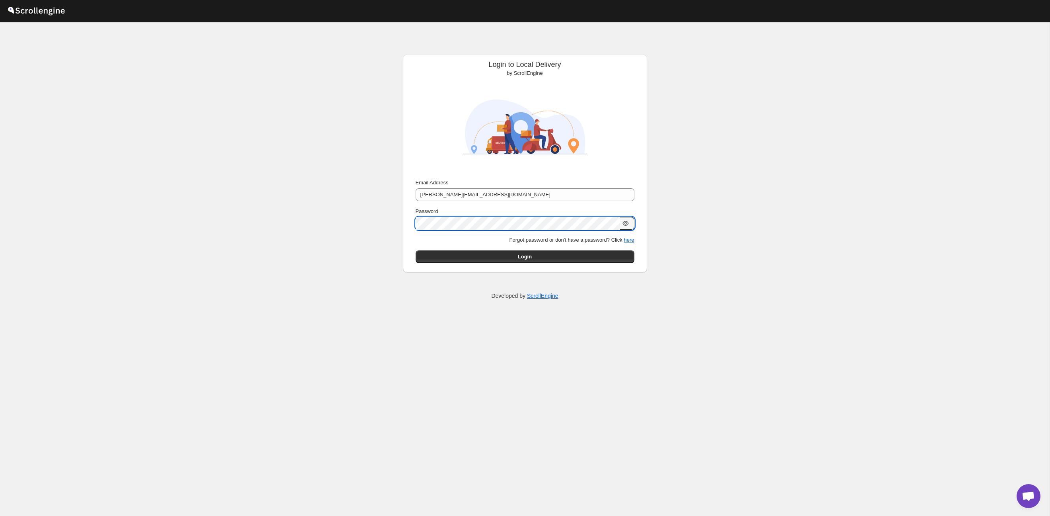
click at [628, 223] on icon "button" at bounding box center [626, 223] width 6 height 5
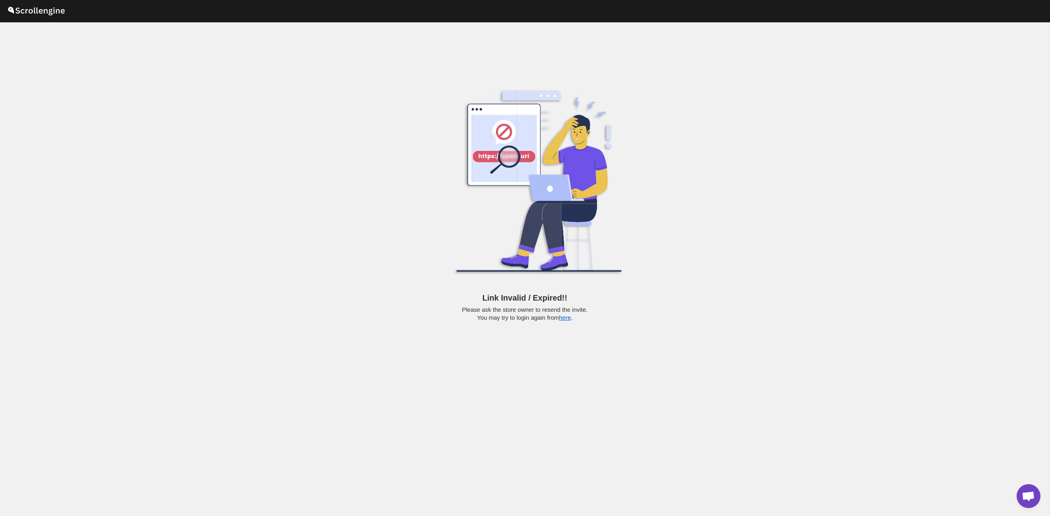
drag, startPoint x: 743, startPoint y: 130, endPoint x: 650, endPoint y: 54, distance: 120.1
click at [743, 130] on div "Link Invalid / Expired!! Please ask the store owner to resend the invite. You m…" at bounding box center [525, 268] width 1050 height 493
click at [568, 318] on button "here" at bounding box center [565, 317] width 12 height 7
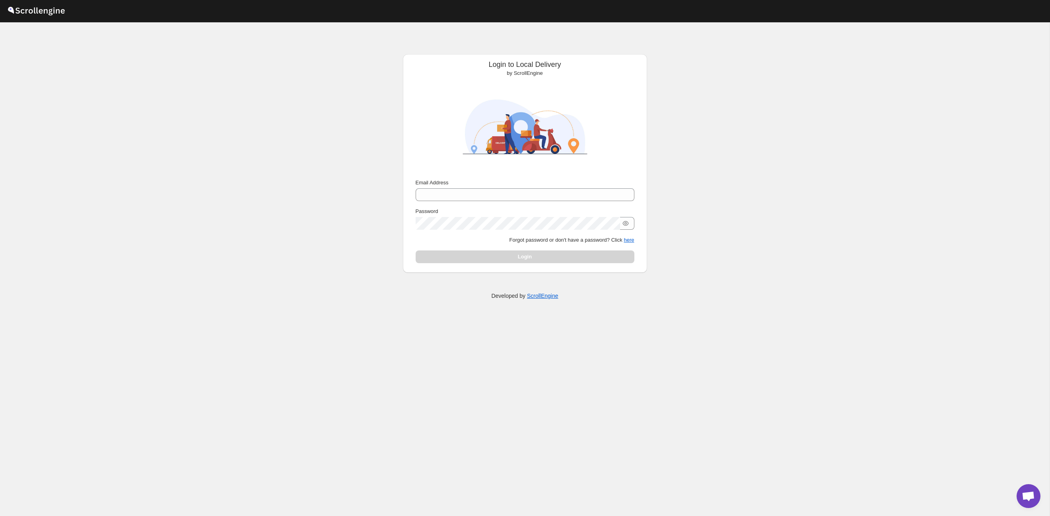
drag, startPoint x: 537, startPoint y: 202, endPoint x: 564, endPoint y: 210, distance: 28.3
click at [537, 202] on div "Email Address Password Forgot password or don't have a password? Click here Log…" at bounding box center [525, 221] width 219 height 84
click at [628, 238] on button "here" at bounding box center [629, 240] width 10 height 6
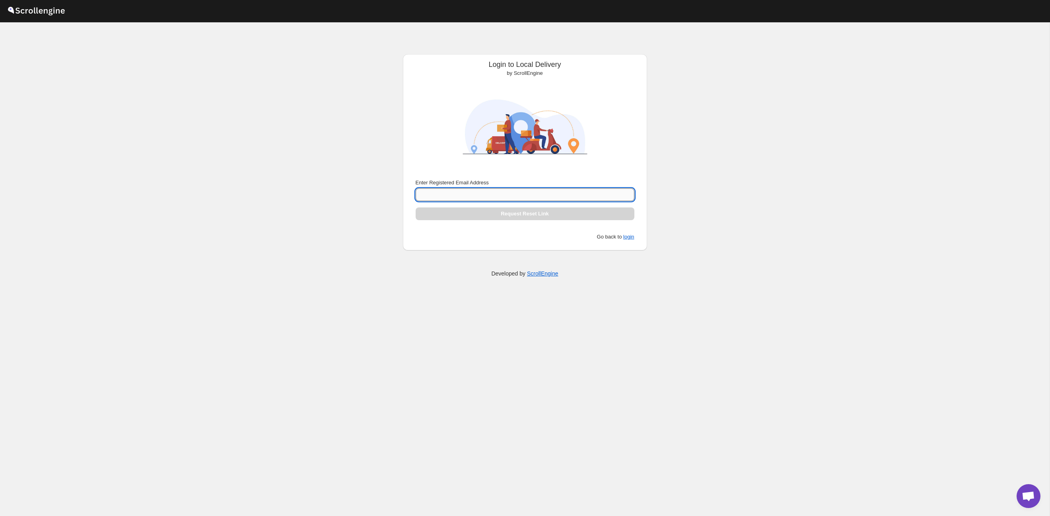
click at [526, 195] on input "Enter Registered Email Address" at bounding box center [525, 194] width 219 height 13
type input "[PERSON_NAME][EMAIL_ADDRESS][DOMAIN_NAME]"
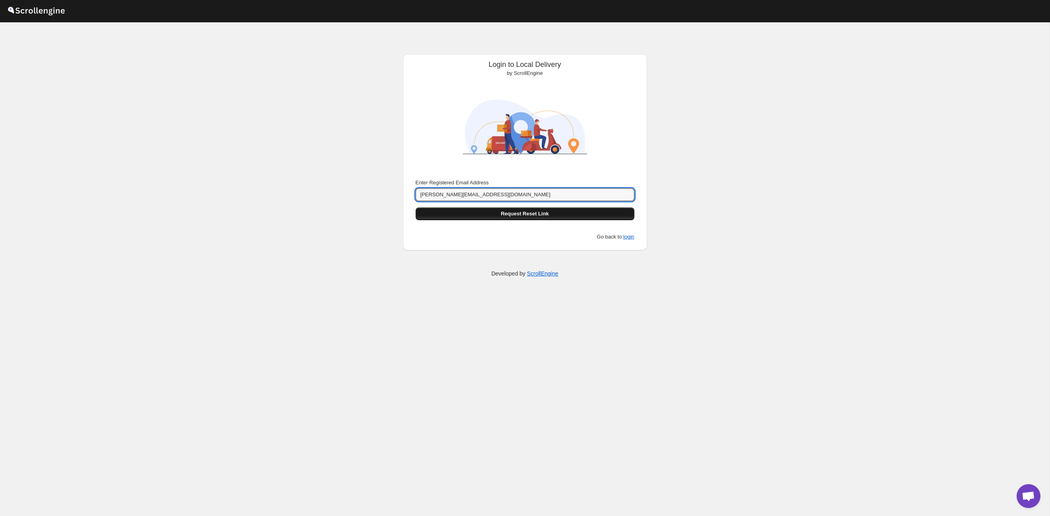
click at [567, 216] on button "Request Reset Link" at bounding box center [525, 213] width 219 height 13
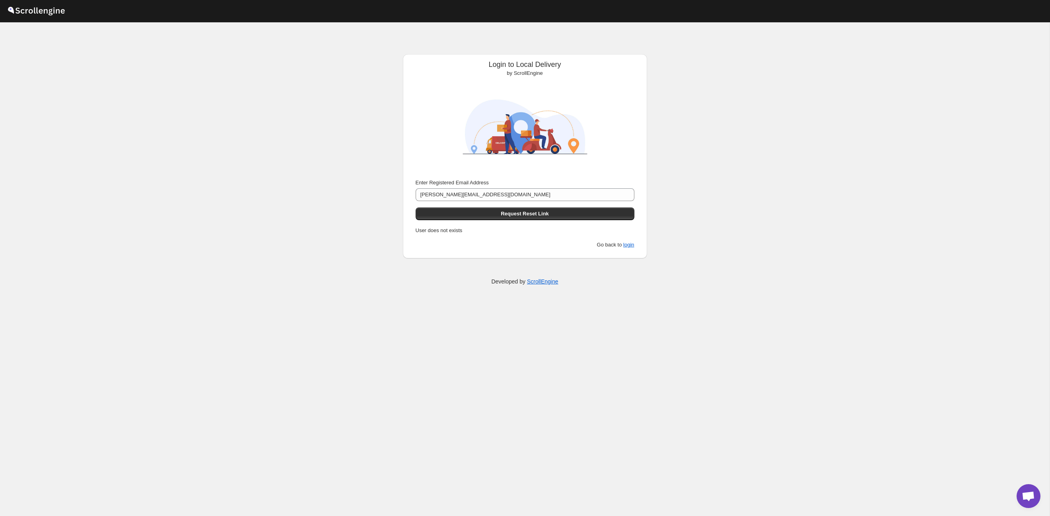
click at [598, 244] on p "Go back to login" at bounding box center [525, 245] width 219 height 8
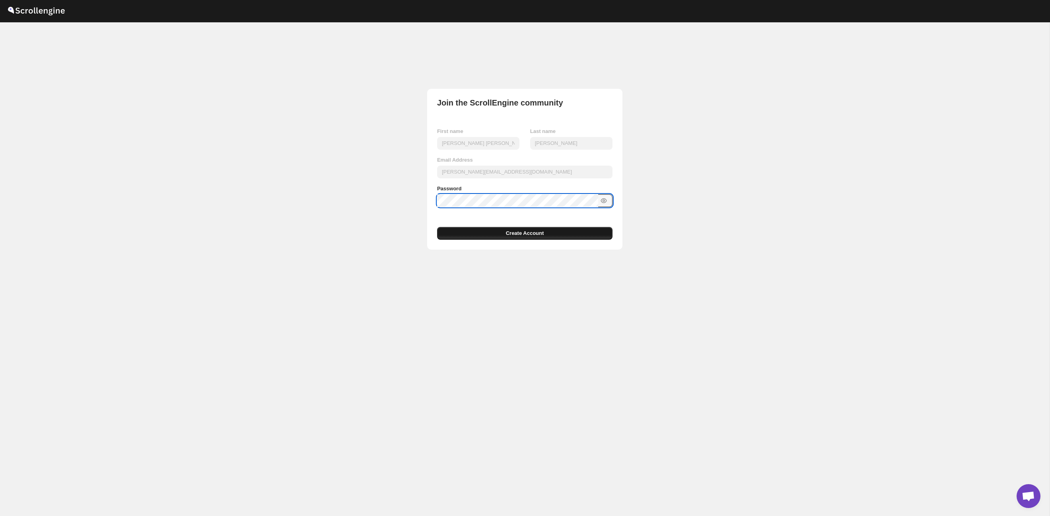
click at [555, 234] on button "Create Account" at bounding box center [524, 233] width 175 height 13
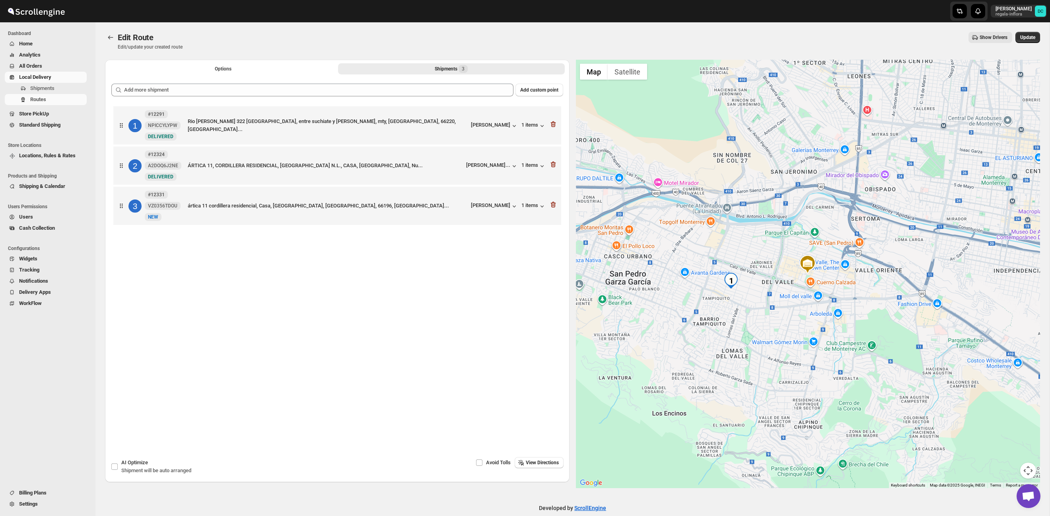
scroll to position [12, 0]
